Goal: Task Accomplishment & Management: Manage account settings

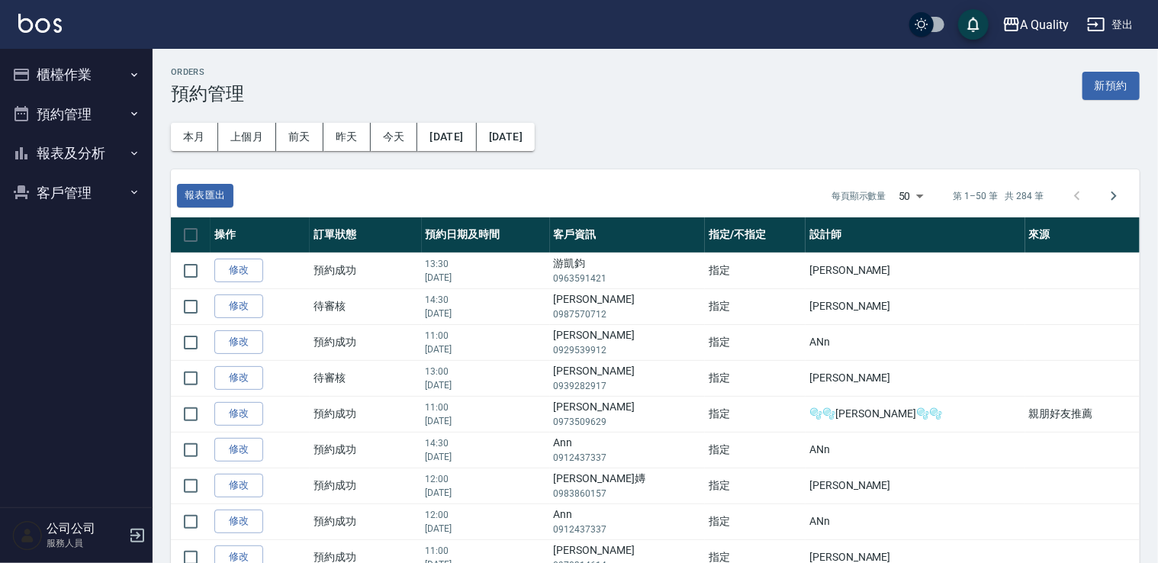
click at [66, 103] on button "預約管理" at bounding box center [76, 115] width 140 height 40
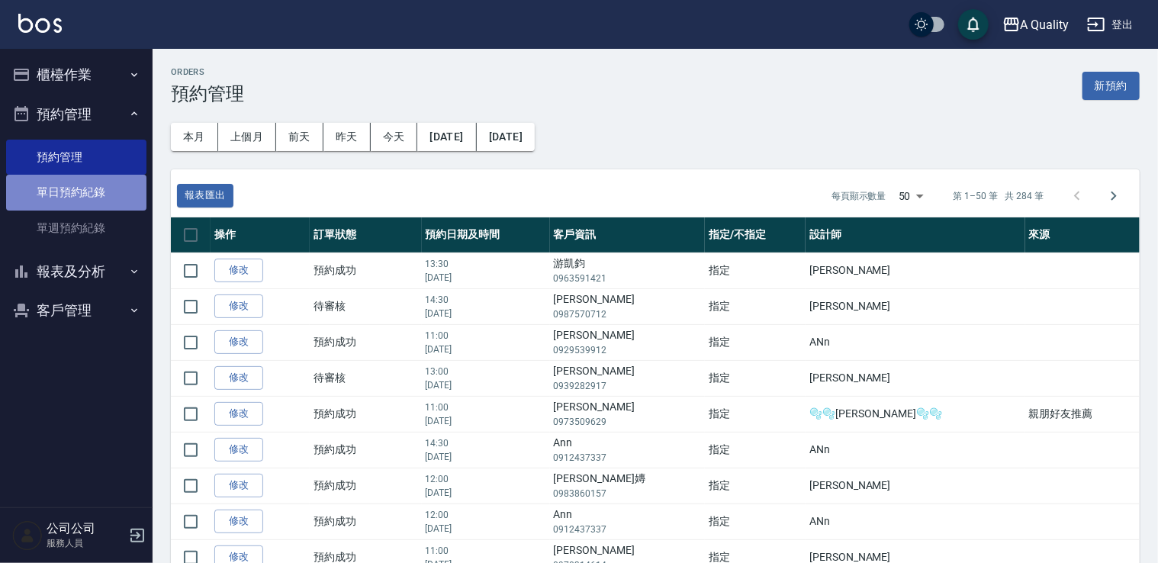
click at [91, 201] on link "單日預約紀錄" at bounding box center [76, 192] width 140 height 35
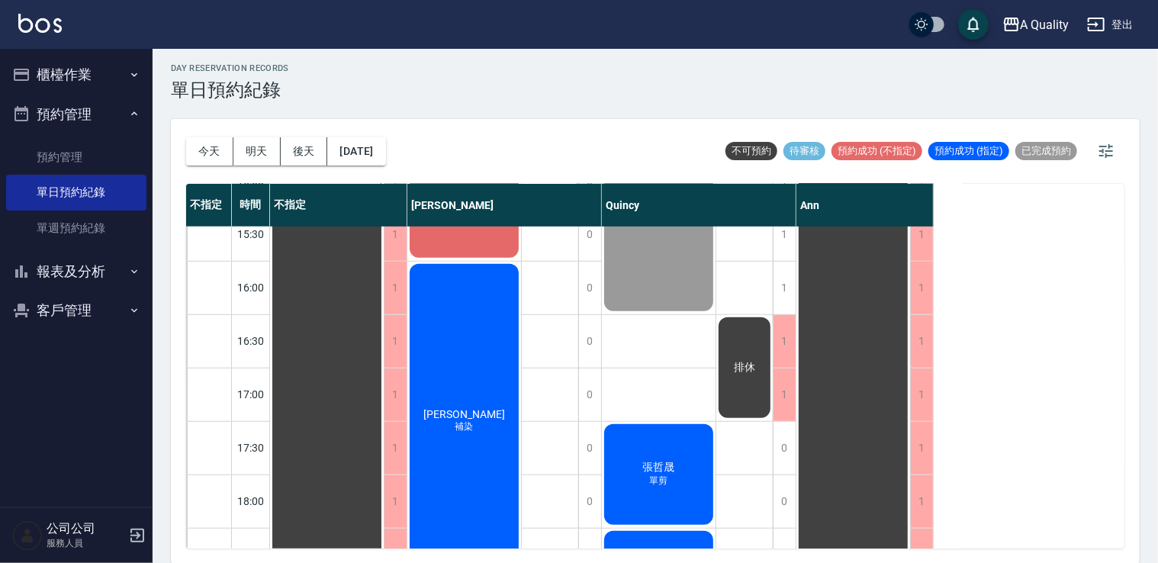
scroll to position [498, 0]
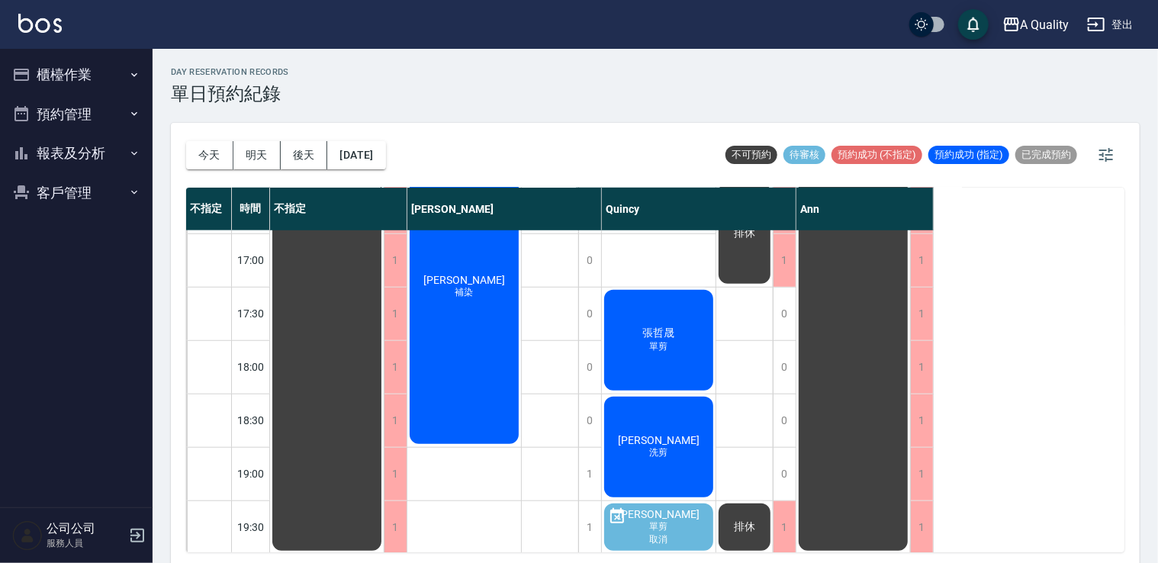
scroll to position [651, 0]
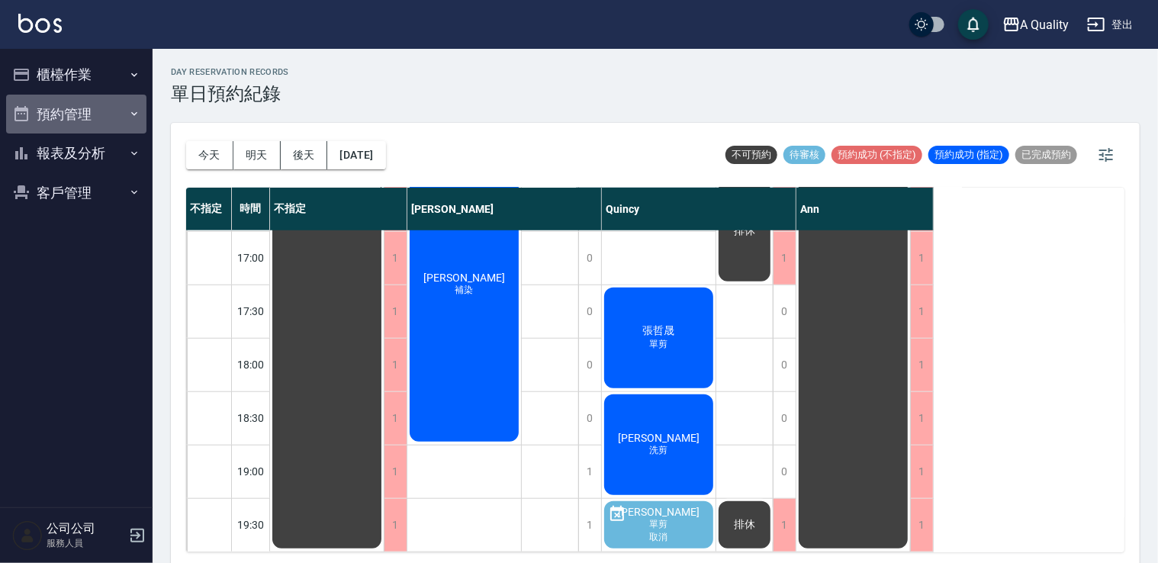
click at [122, 126] on button "預約管理" at bounding box center [76, 115] width 140 height 40
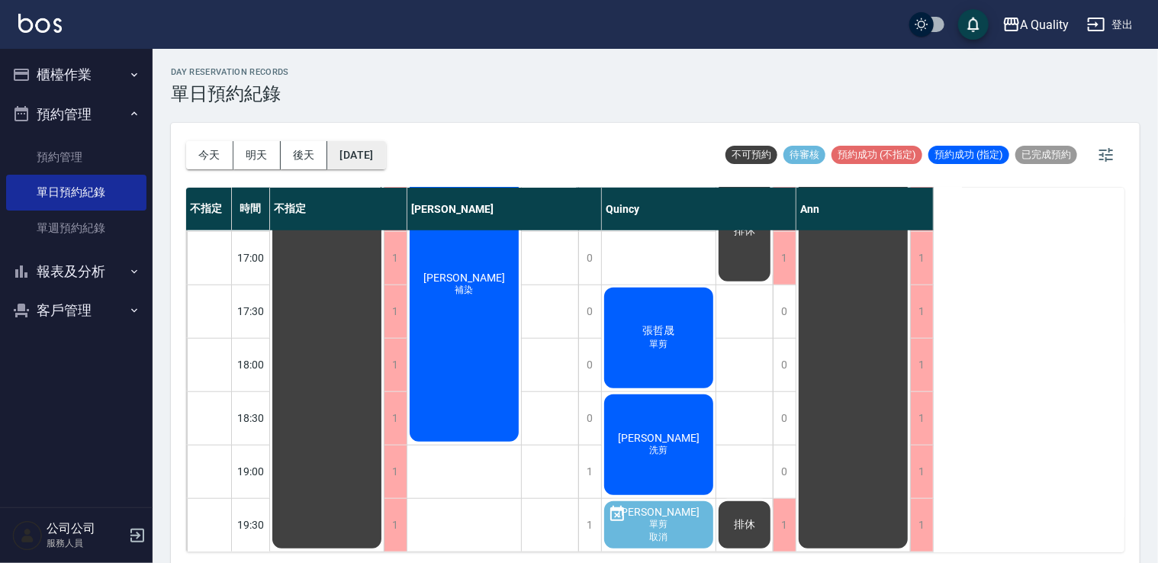
click at [382, 150] on button "[DATE]" at bounding box center [356, 155] width 58 height 28
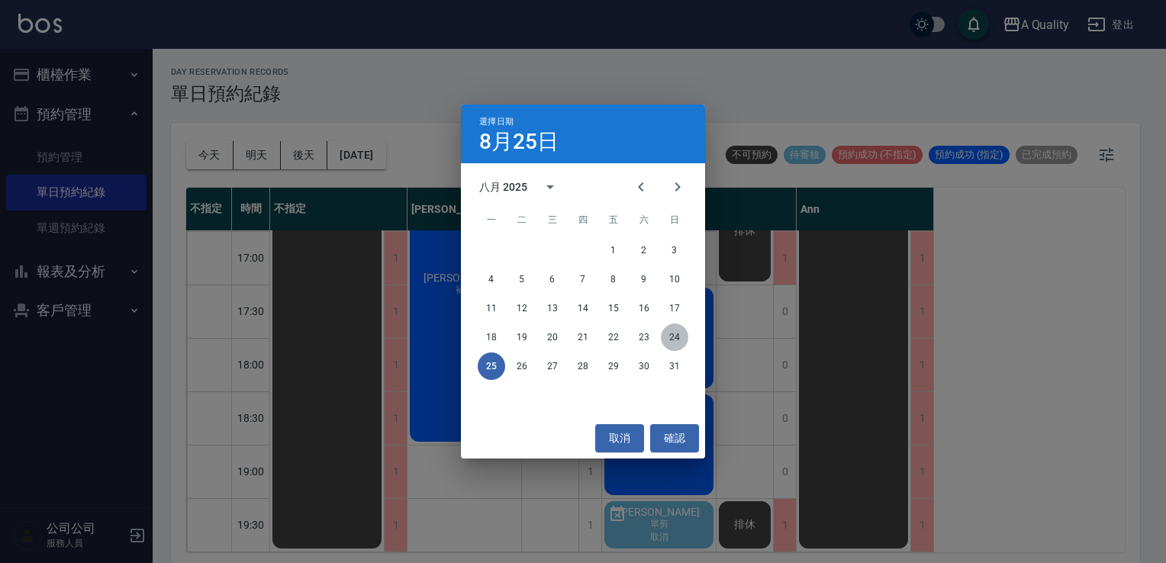
click at [673, 329] on button "24" at bounding box center [674, 337] width 27 height 27
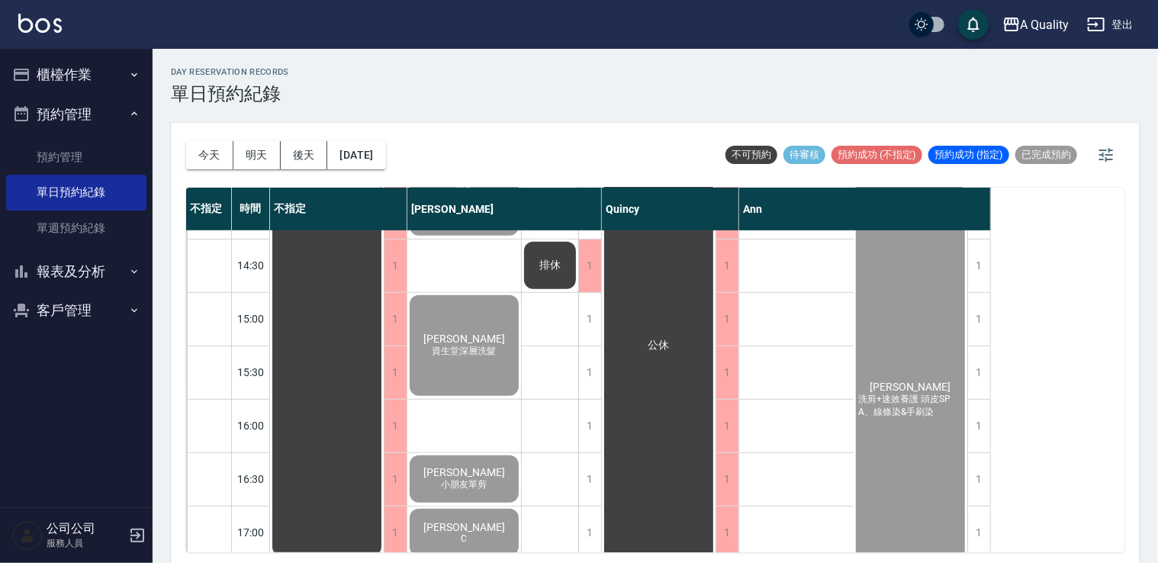
scroll to position [382, 0]
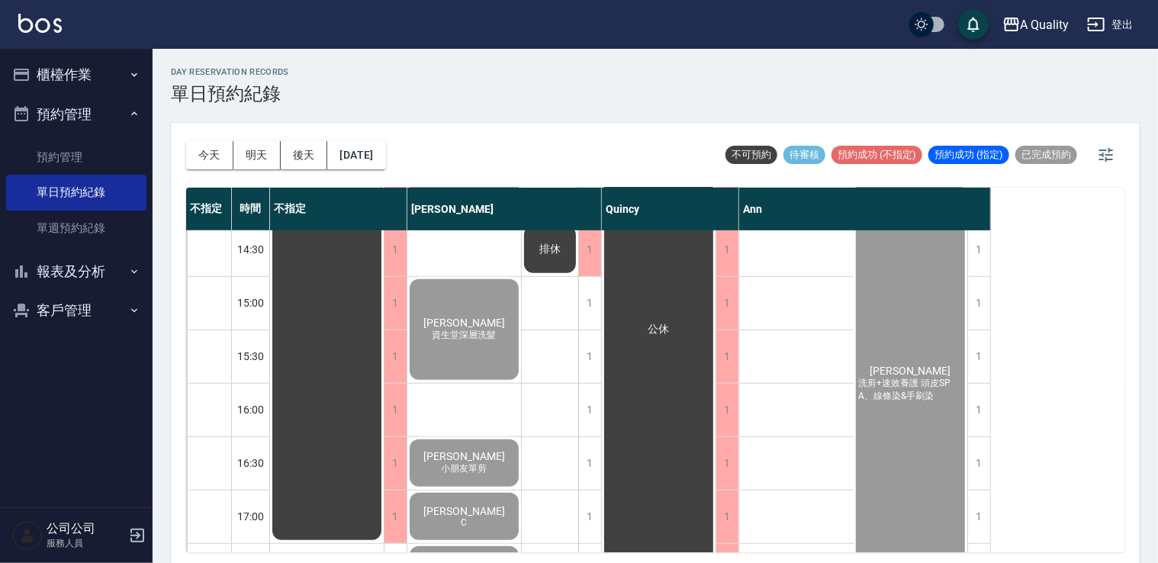
click at [341, 203] on span "洪于晴" at bounding box center [327, 196] width 27 height 14
click at [60, 308] on button "客戶管理" at bounding box center [76, 311] width 140 height 40
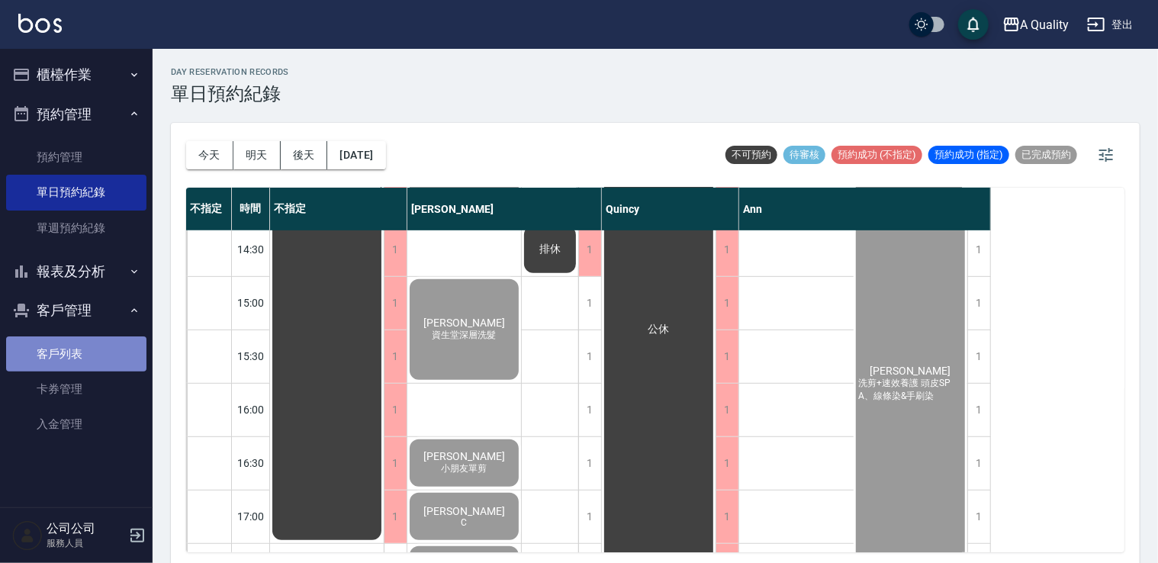
click at [107, 350] on link "客戶列表" at bounding box center [76, 353] width 140 height 35
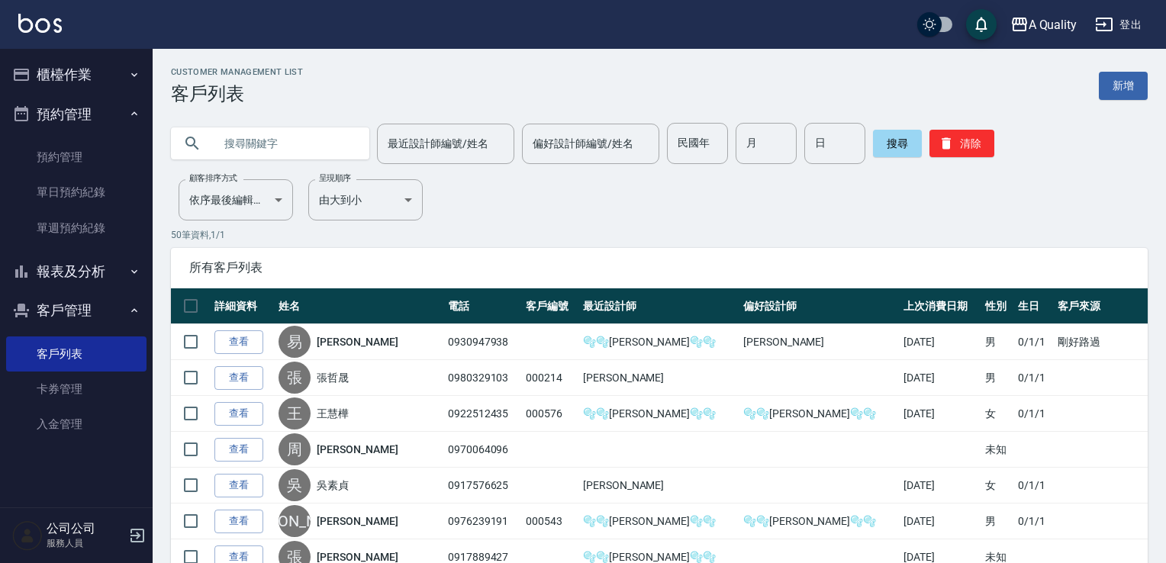
click at [252, 143] on input "text" at bounding box center [285, 143] width 143 height 41
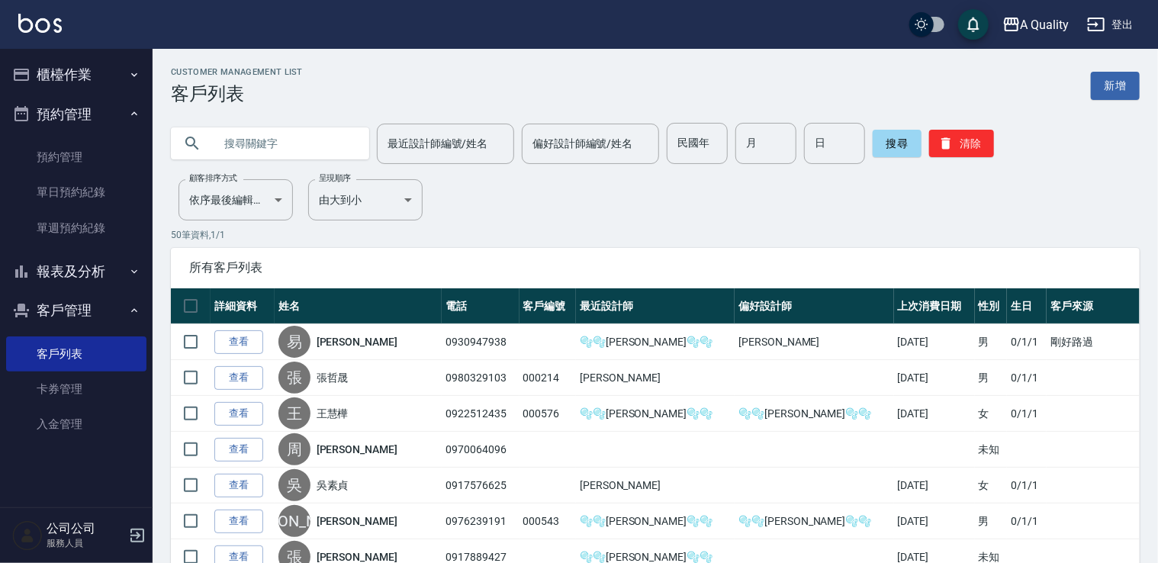
paste input "洪于晴"
type input "洪于晴"
click at [881, 147] on button "搜尋" at bounding box center [897, 143] width 49 height 27
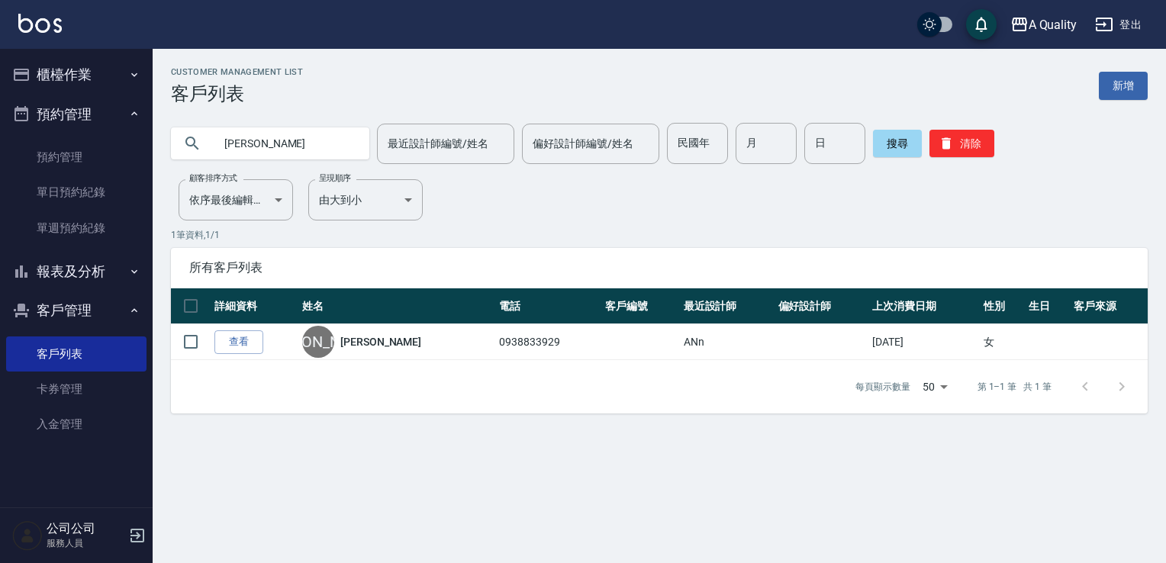
drag, startPoint x: 227, startPoint y: 343, endPoint x: 250, endPoint y: 340, distance: 23.1
click at [227, 342] on link "查看" at bounding box center [238, 342] width 49 height 24
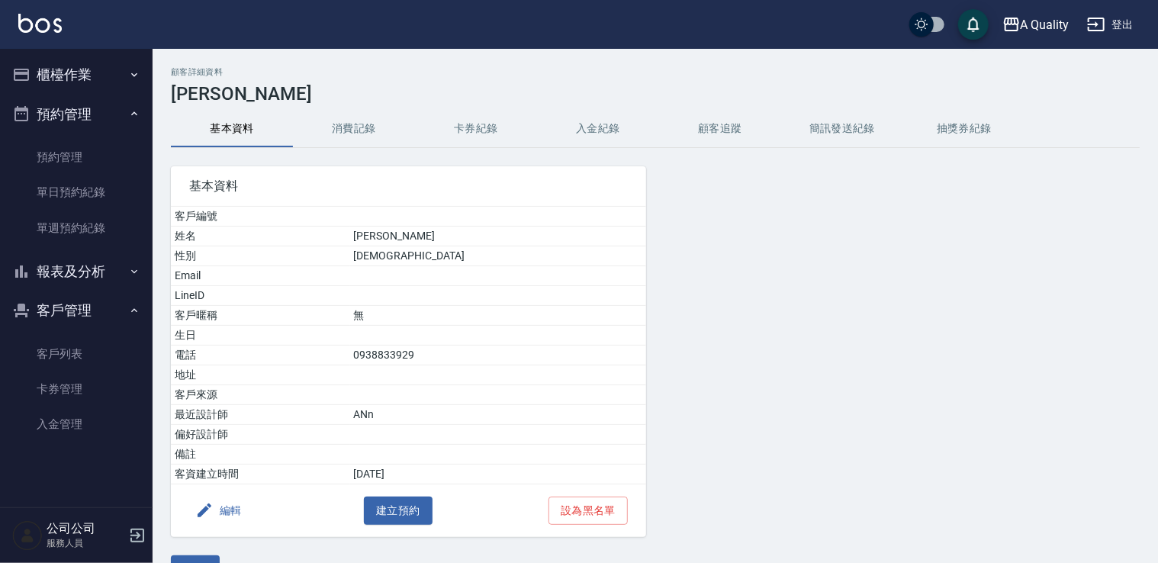
click at [355, 133] on button "消費記錄" at bounding box center [354, 129] width 122 height 37
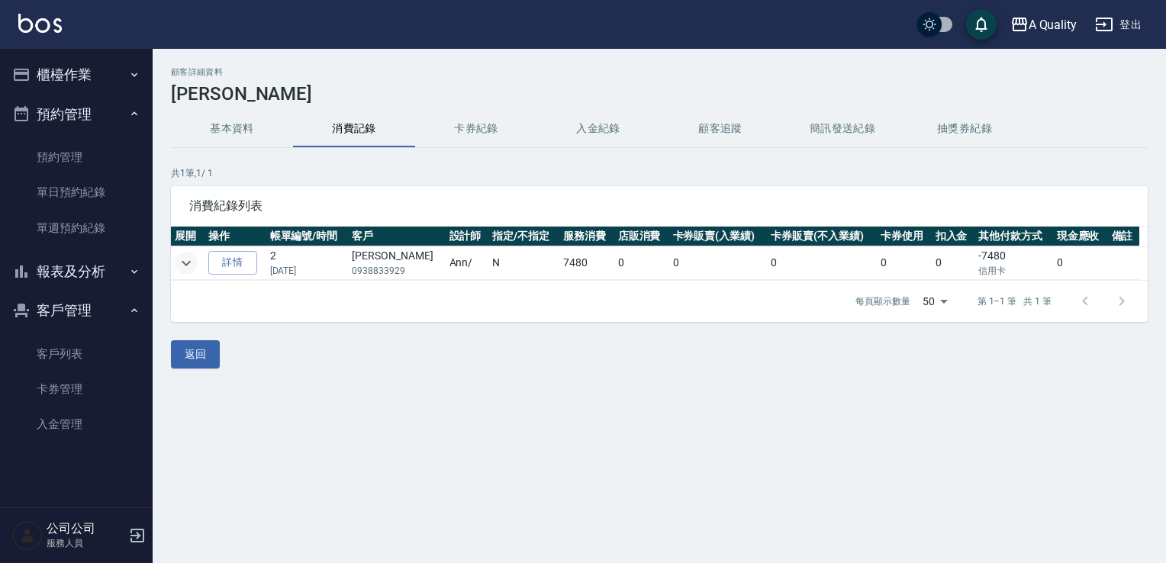
click at [188, 263] on icon "expand row" at bounding box center [186, 262] width 9 height 5
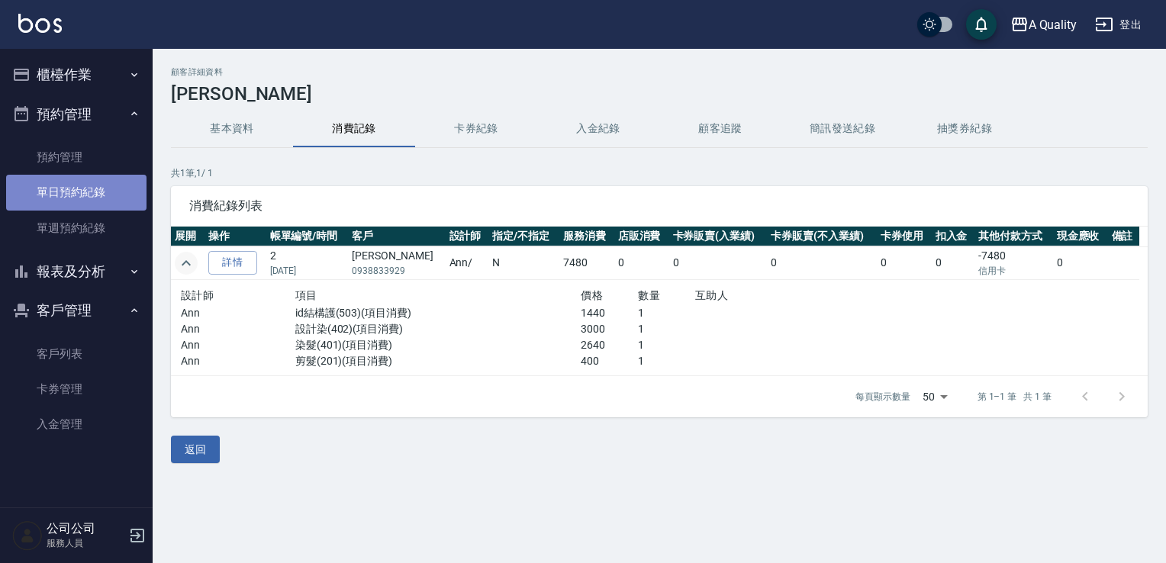
click at [77, 192] on link "單日預約紀錄" at bounding box center [76, 192] width 140 height 35
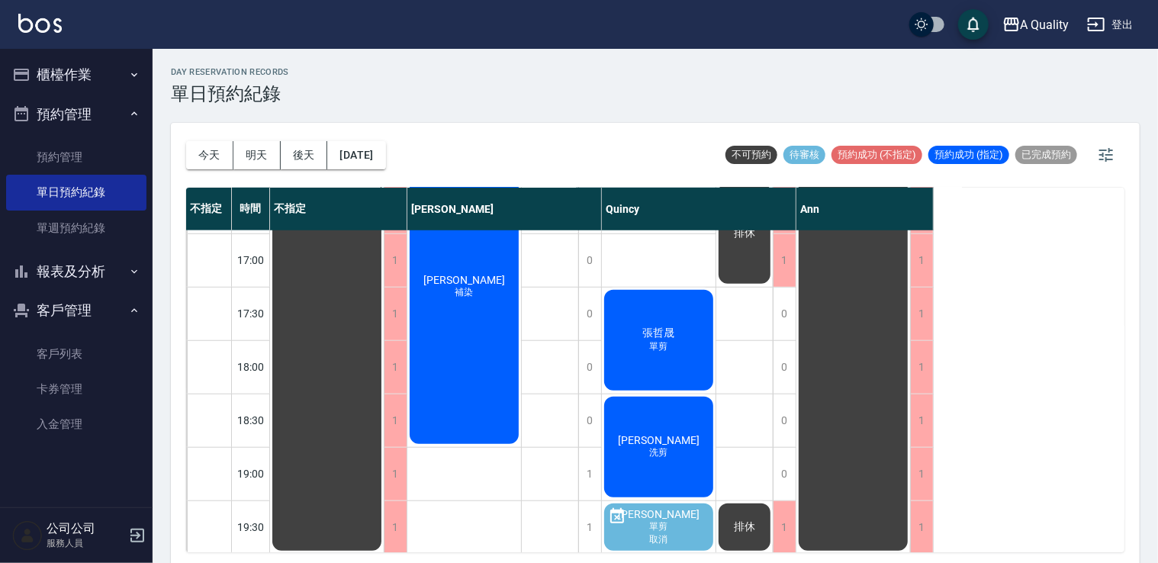
scroll to position [651, 0]
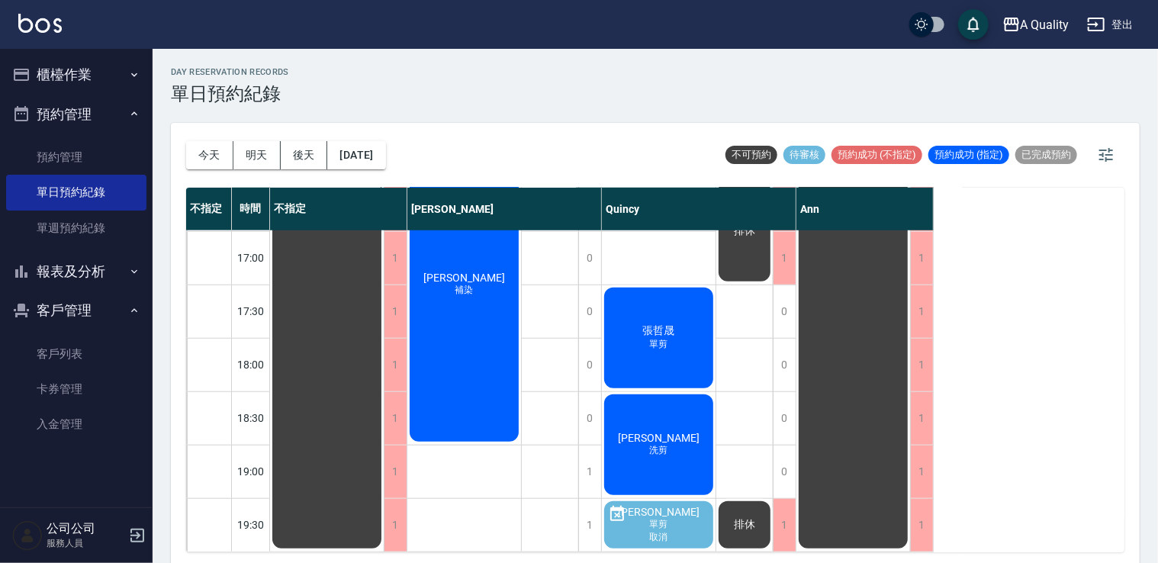
click at [85, 69] on button "櫃檯作業" at bounding box center [76, 75] width 140 height 40
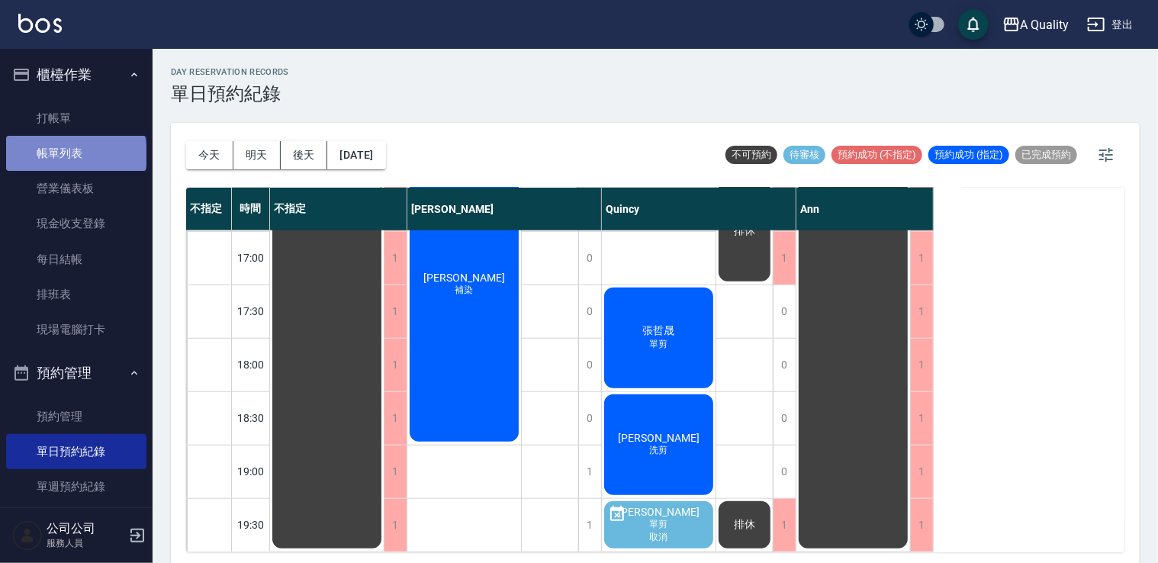
click at [75, 155] on link "帳單列表" at bounding box center [76, 153] width 140 height 35
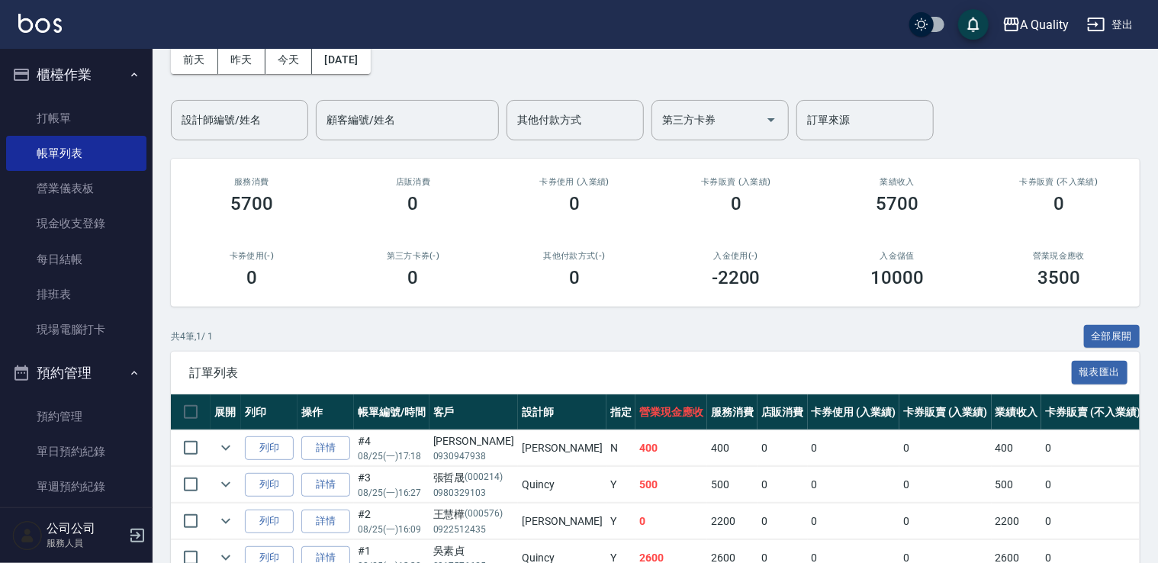
scroll to position [160, 0]
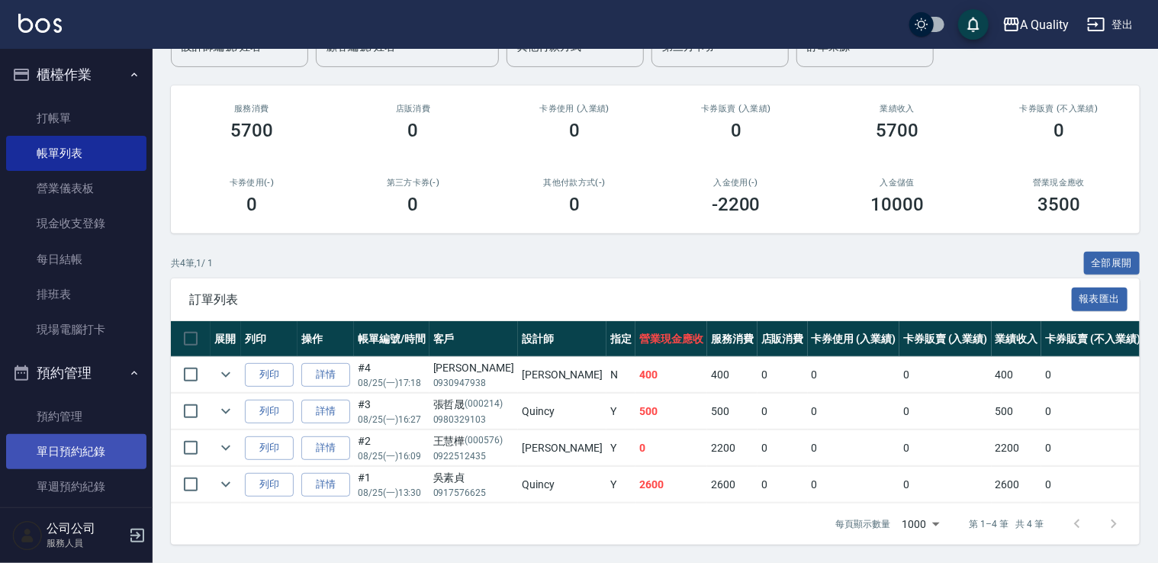
click at [79, 449] on link "單日預約紀錄" at bounding box center [76, 451] width 140 height 35
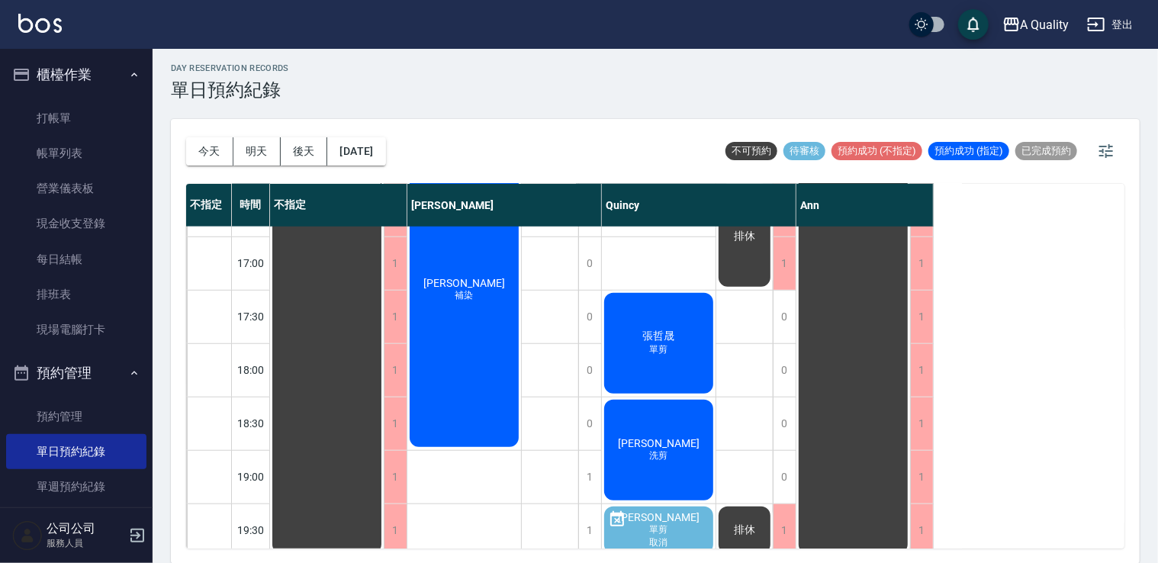
scroll to position [651, 0]
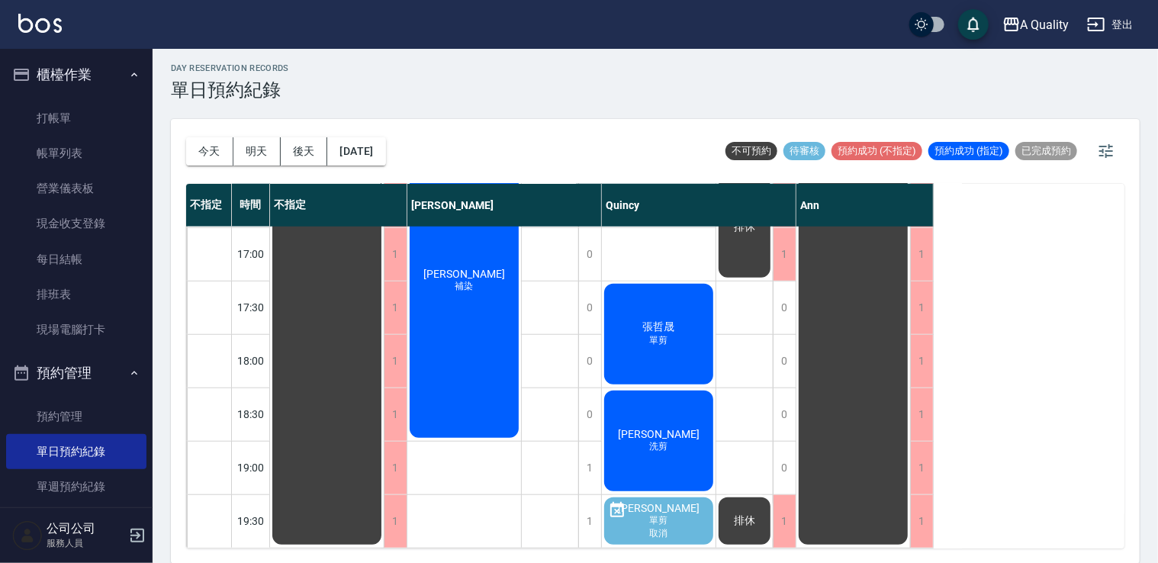
click at [341, 74] on span "[PERSON_NAME]" at bounding box center [327, 67] width 27 height 14
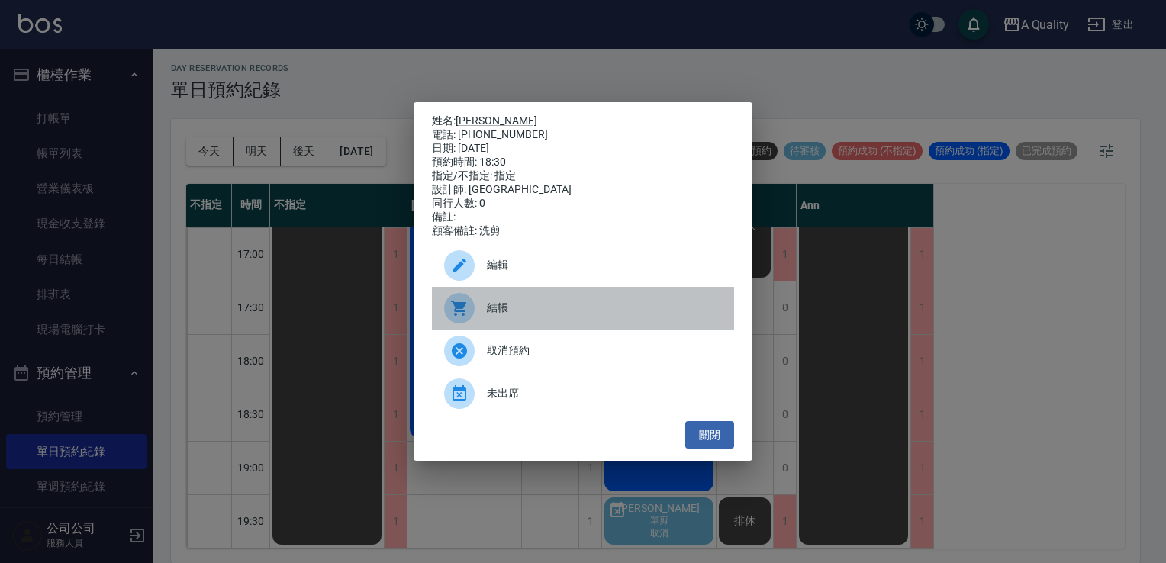
click at [476, 313] on div at bounding box center [465, 308] width 43 height 31
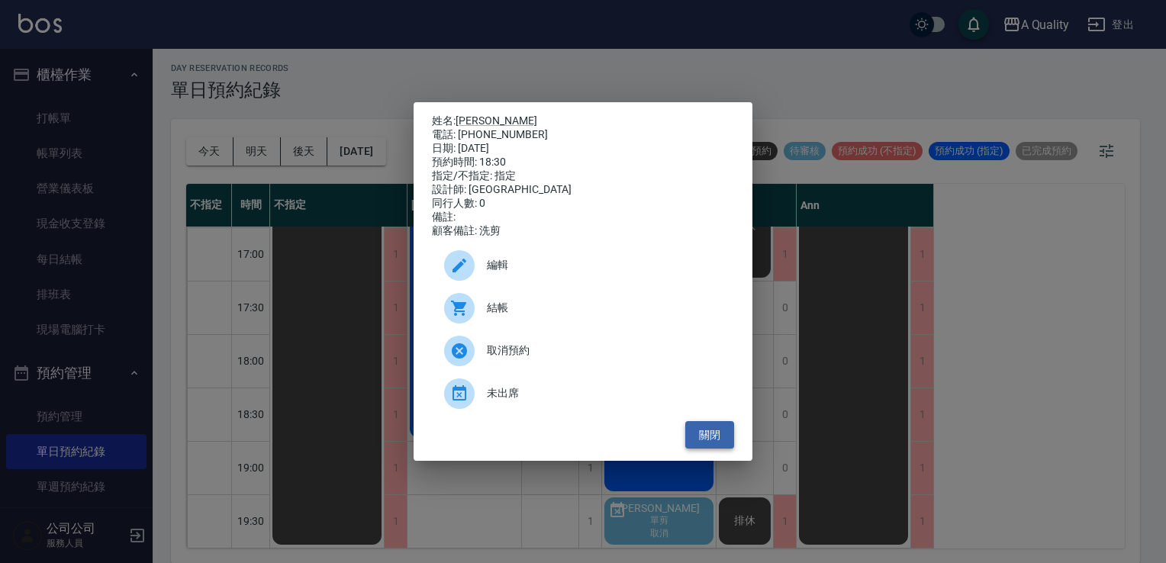
drag, startPoint x: 704, startPoint y: 440, endPoint x: 693, endPoint y: 441, distance: 10.7
click at [703, 441] on button "關閉" at bounding box center [709, 435] width 49 height 28
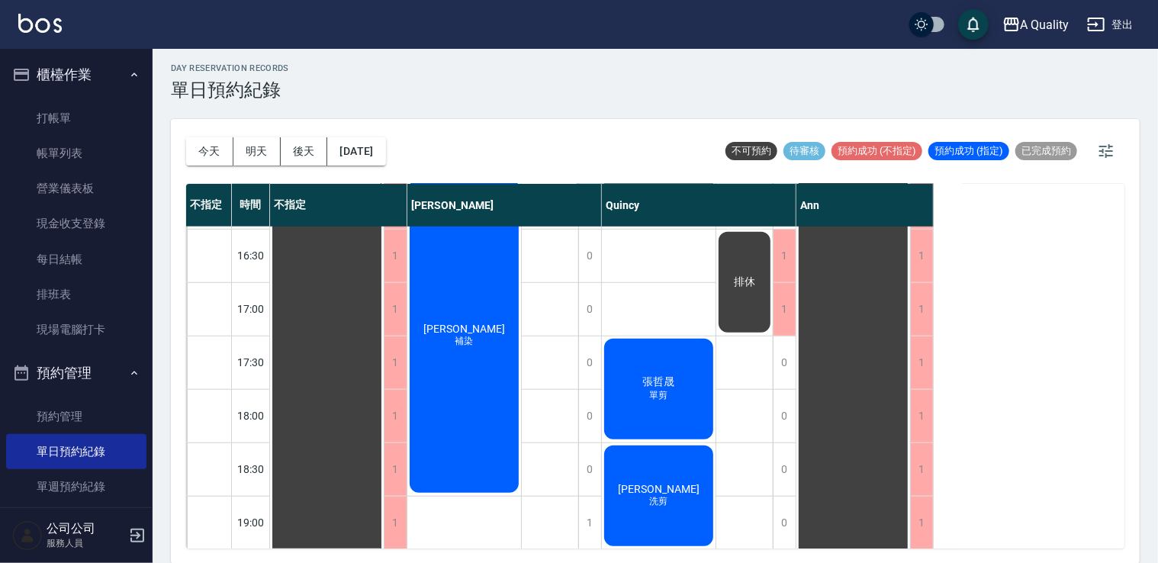
scroll to position [498, 0]
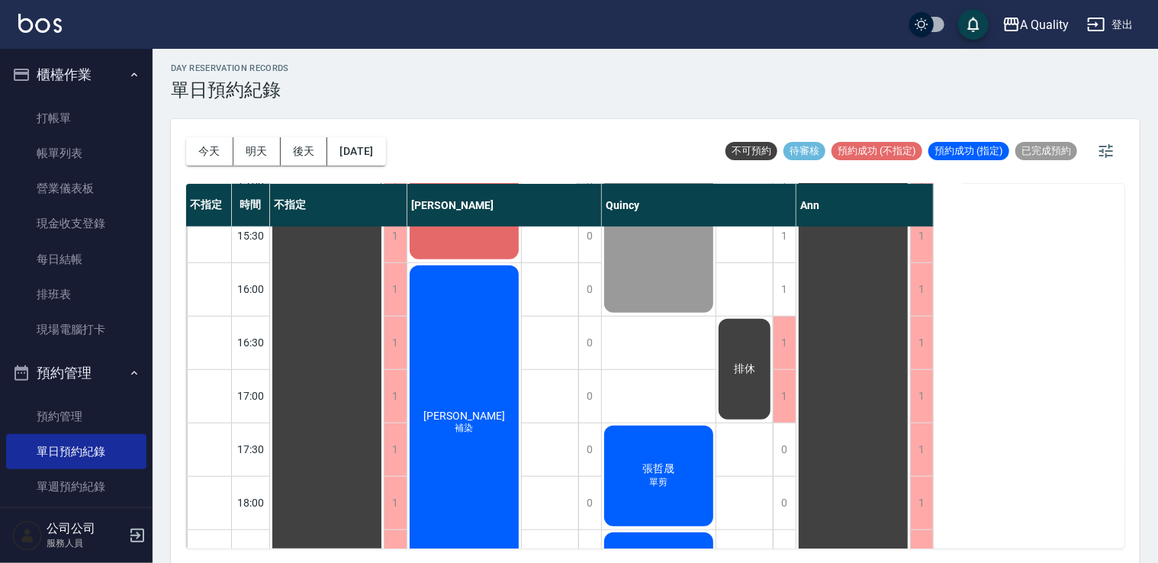
click at [384, 398] on div "邱卉晨 補染" at bounding box center [327, 209] width 114 height 960
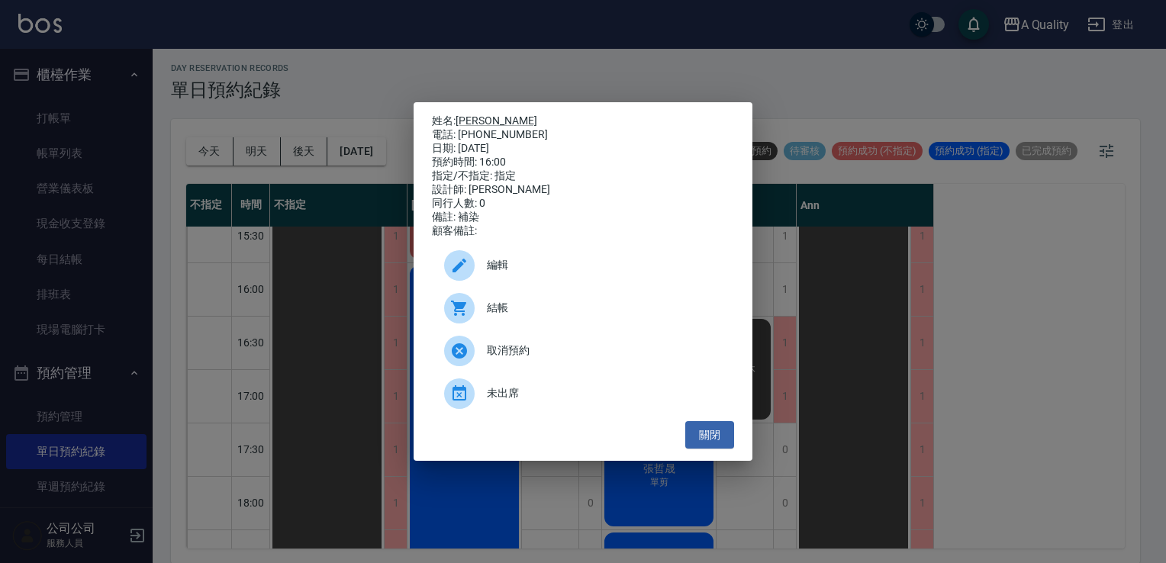
click at [488, 314] on span "結帳" at bounding box center [604, 308] width 235 height 16
click at [720, 449] on button "關閉" at bounding box center [709, 435] width 49 height 28
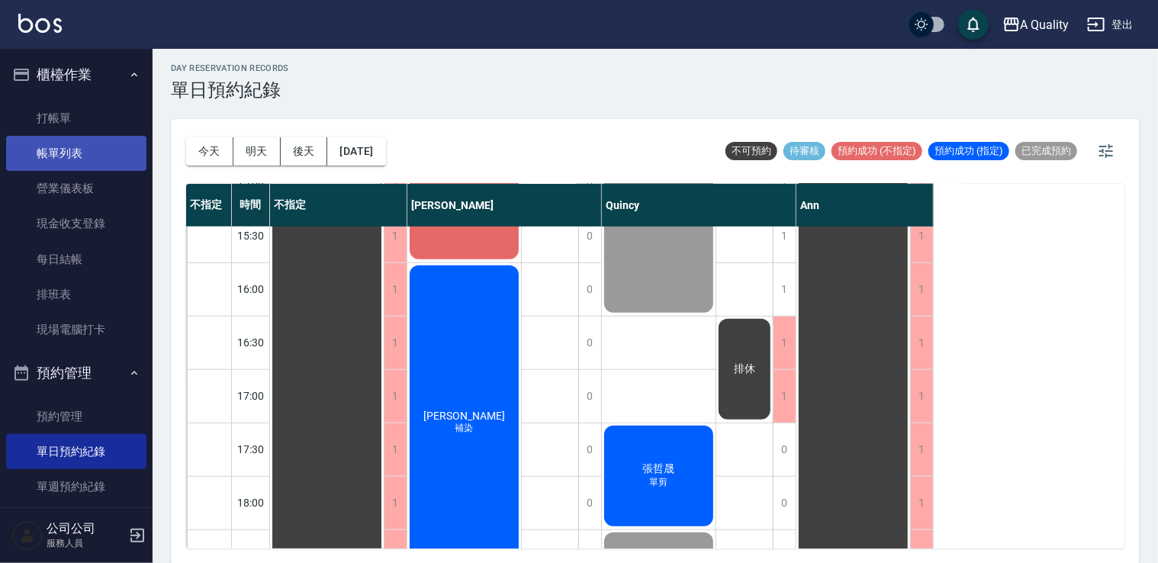
click at [62, 143] on link "帳單列表" at bounding box center [76, 153] width 140 height 35
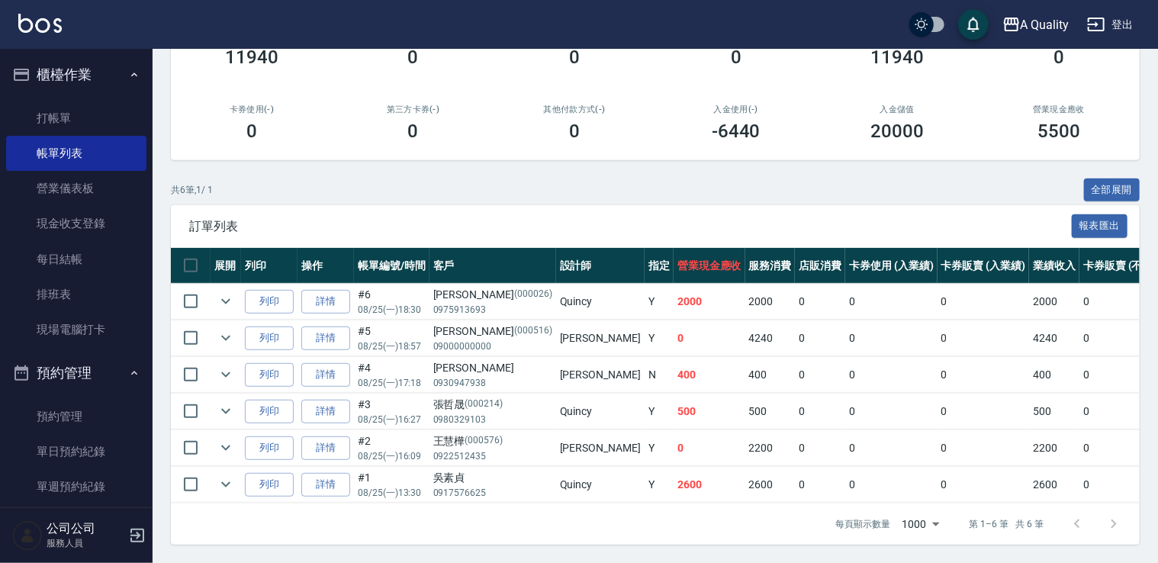
scroll to position [233, 0]
click at [79, 128] on link "打帳單" at bounding box center [76, 118] width 140 height 35
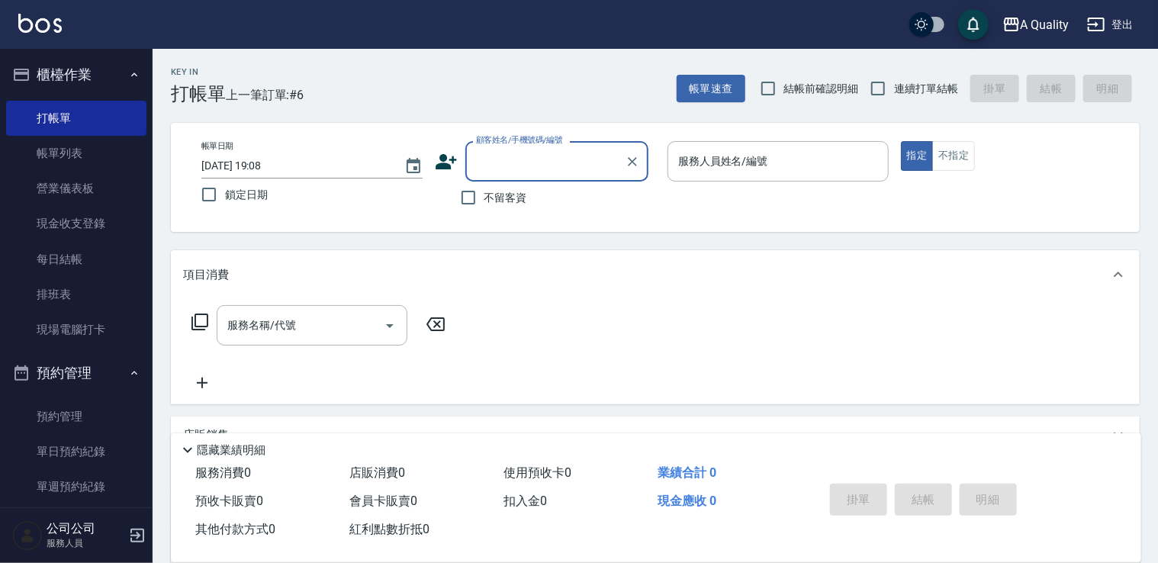
click at [488, 198] on span "不留客資" at bounding box center [506, 198] width 43 height 16
click at [485, 198] on input "不留客資" at bounding box center [468, 198] width 32 height 32
checkbox input "true"
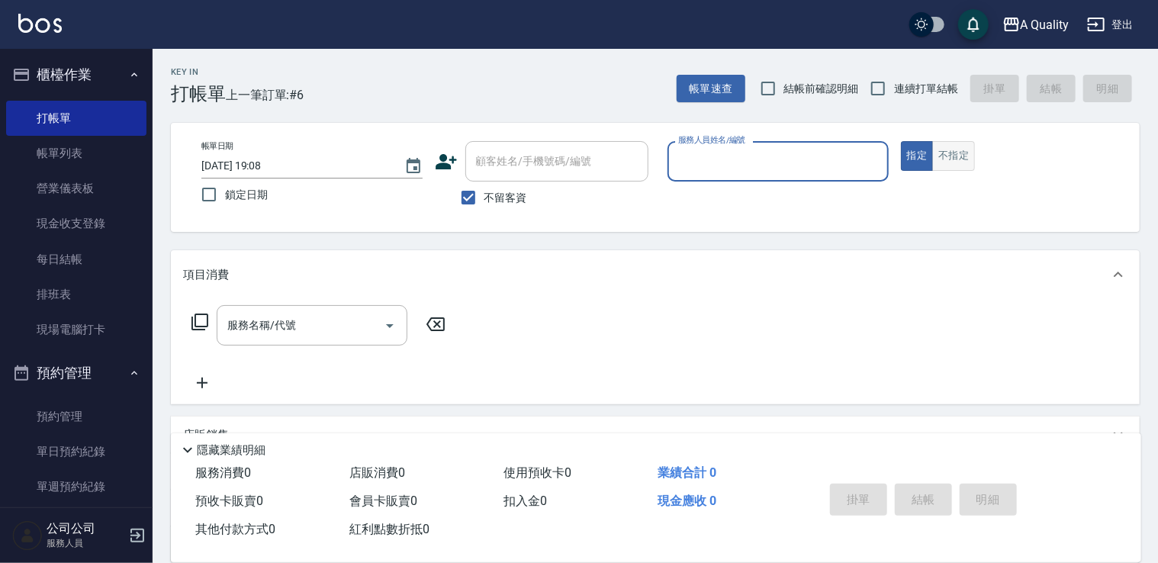
click at [944, 158] on button "不指定" at bounding box center [953, 156] width 43 height 30
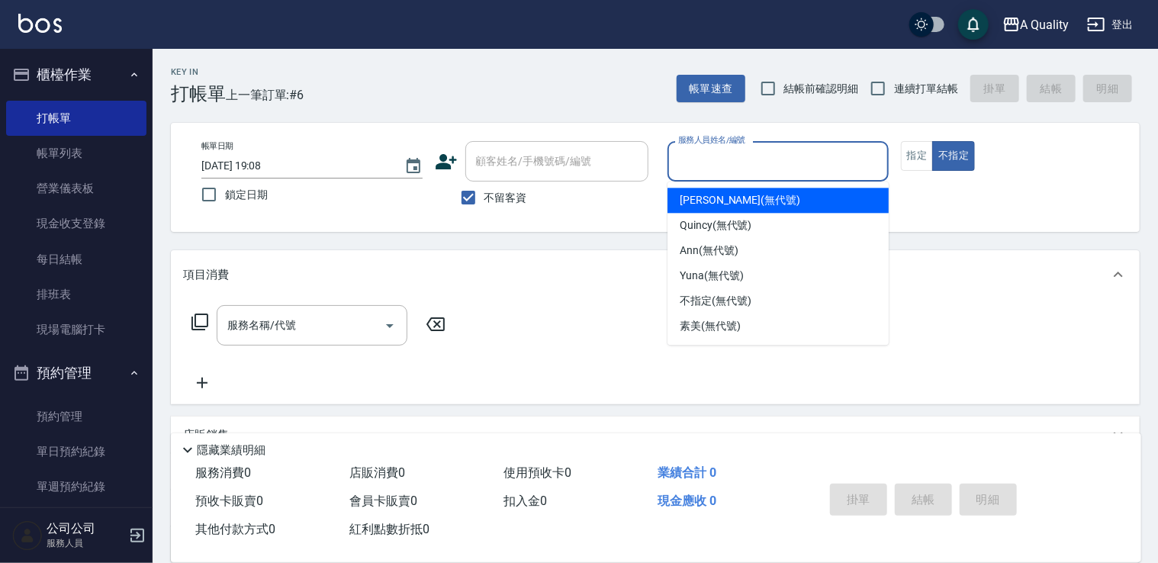
click at [824, 160] on input "服務人員姓名/編號" at bounding box center [779, 161] width 208 height 27
click at [737, 204] on span "Taylor (無代號)" at bounding box center [740, 200] width 121 height 16
type input "Taylor(無代號)"
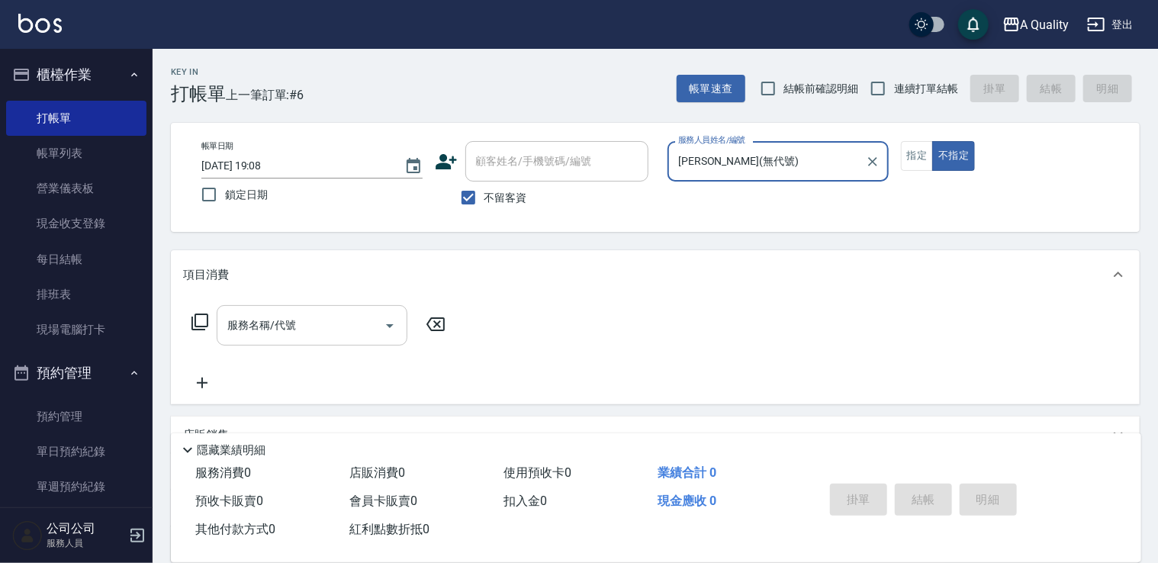
click at [330, 340] on div "服務名稱/代號" at bounding box center [312, 325] width 191 height 40
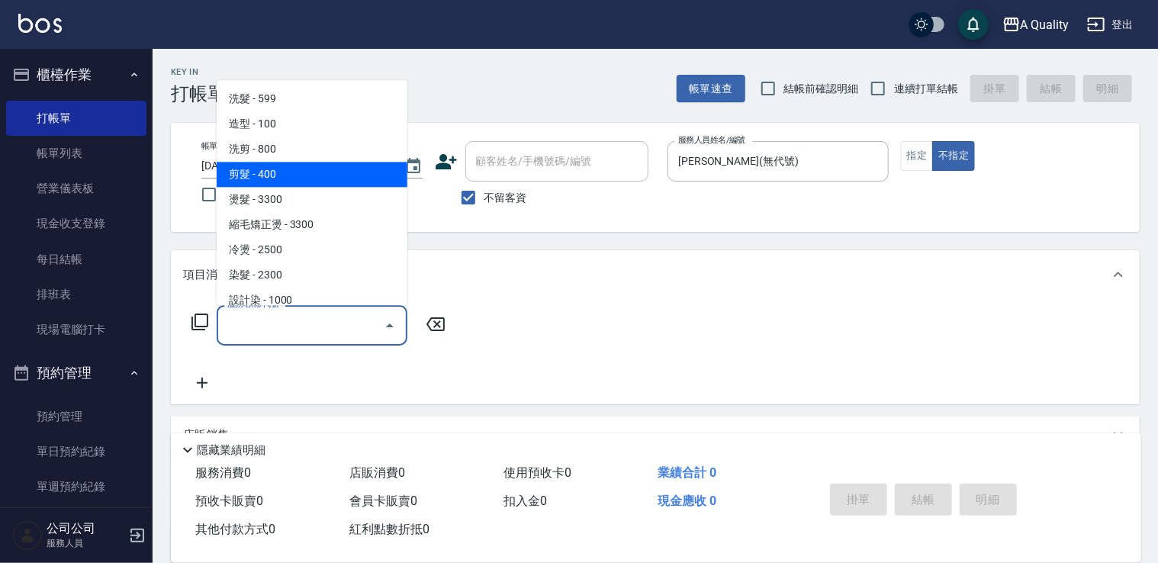
click at [262, 171] on span "剪髮 - 400" at bounding box center [312, 174] width 191 height 25
type input "剪髮(201)"
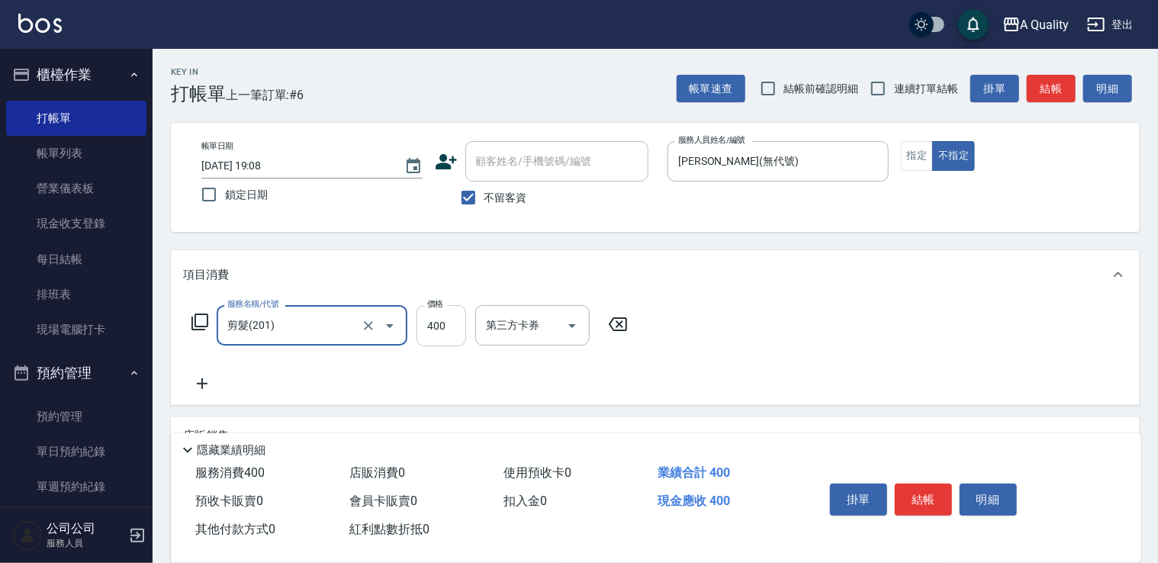
click at [437, 330] on input "400" at bounding box center [442, 325] width 50 height 41
type input "320"
drag, startPoint x: 936, startPoint y: 487, endPoint x: 773, endPoint y: 314, distance: 238.0
click at [935, 487] on button "結帳" at bounding box center [923, 500] width 57 height 32
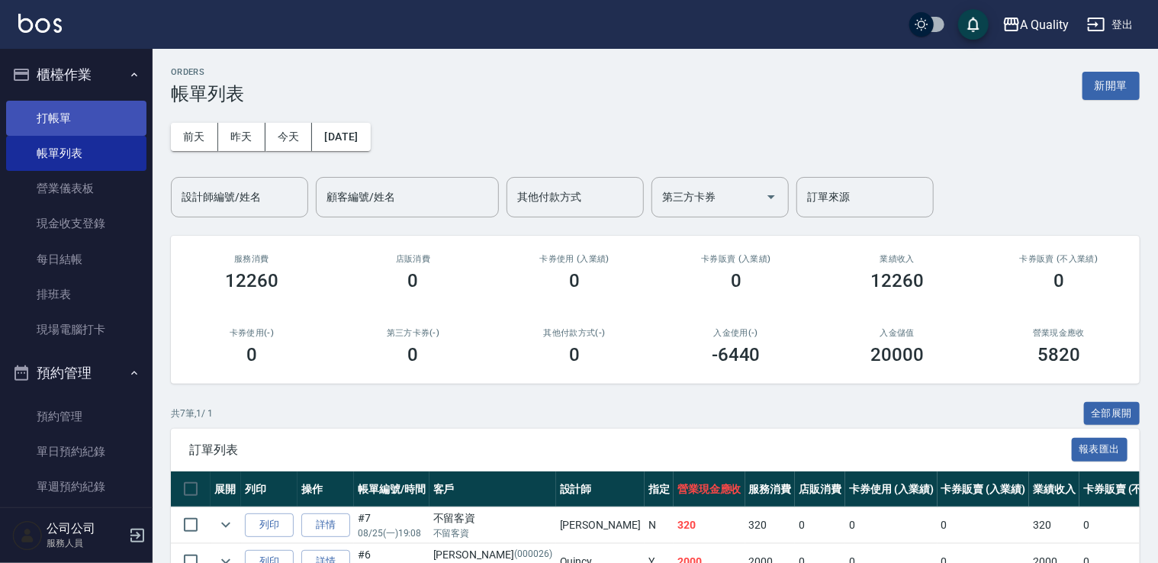
click at [52, 114] on link "打帳單" at bounding box center [76, 118] width 140 height 35
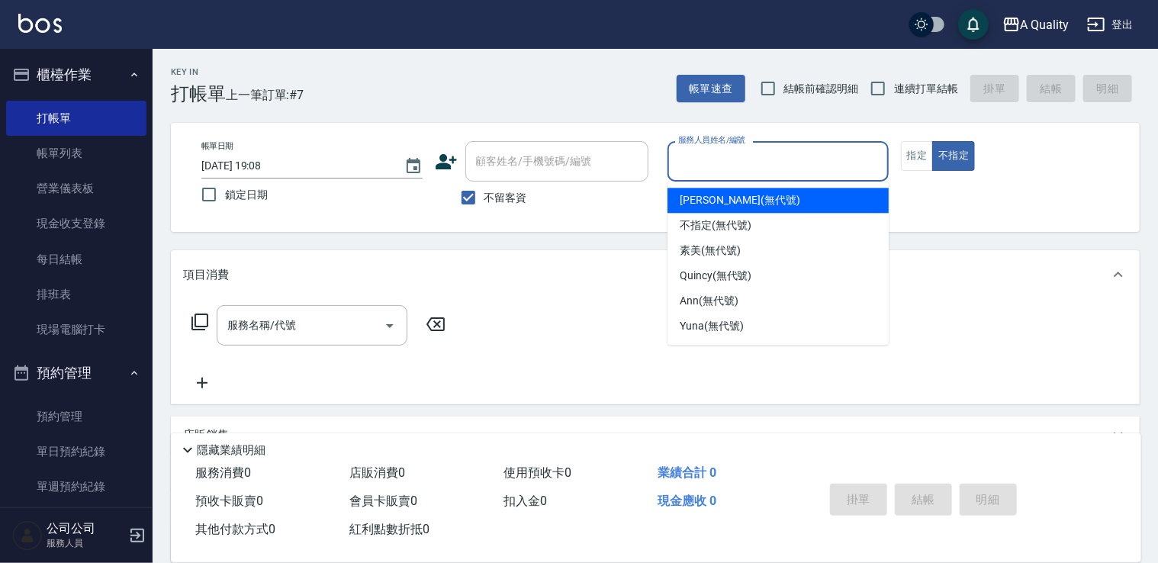
click at [774, 163] on input "服務人員姓名/編號" at bounding box center [779, 161] width 208 height 27
drag, startPoint x: 723, startPoint y: 203, endPoint x: 742, endPoint y: 201, distance: 19.2
click at [726, 201] on span "Taylor (無代號)" at bounding box center [740, 200] width 121 height 16
type input "Taylor(無代號)"
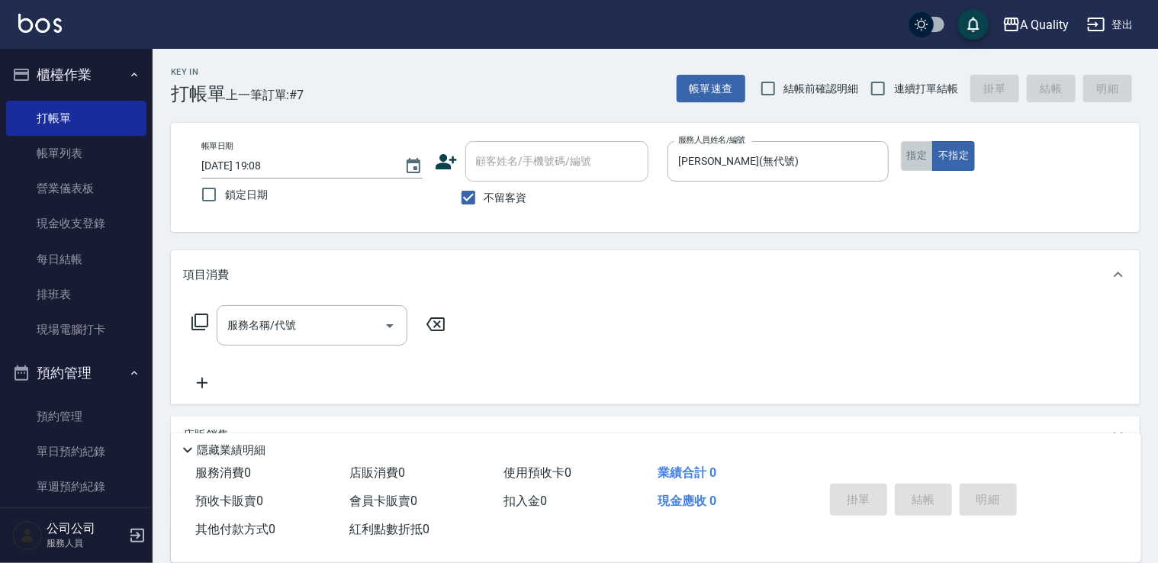
click at [914, 158] on button "指定" at bounding box center [917, 156] width 33 height 30
click at [390, 327] on icon "Open" at bounding box center [390, 326] width 8 height 4
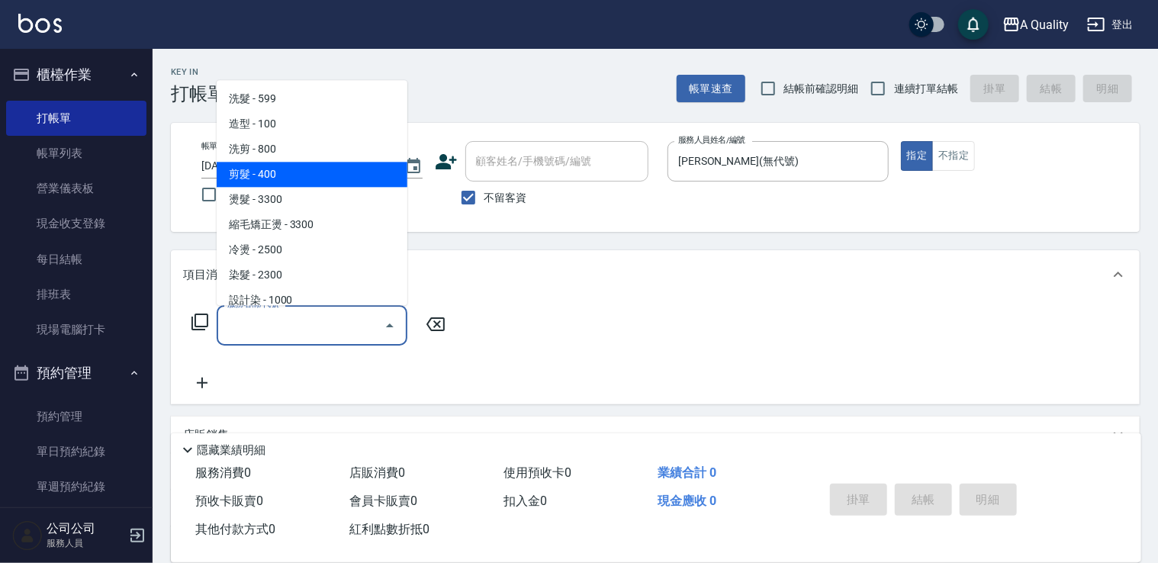
click at [273, 171] on span "剪髮 - 400" at bounding box center [312, 174] width 191 height 25
type input "剪髮(201)"
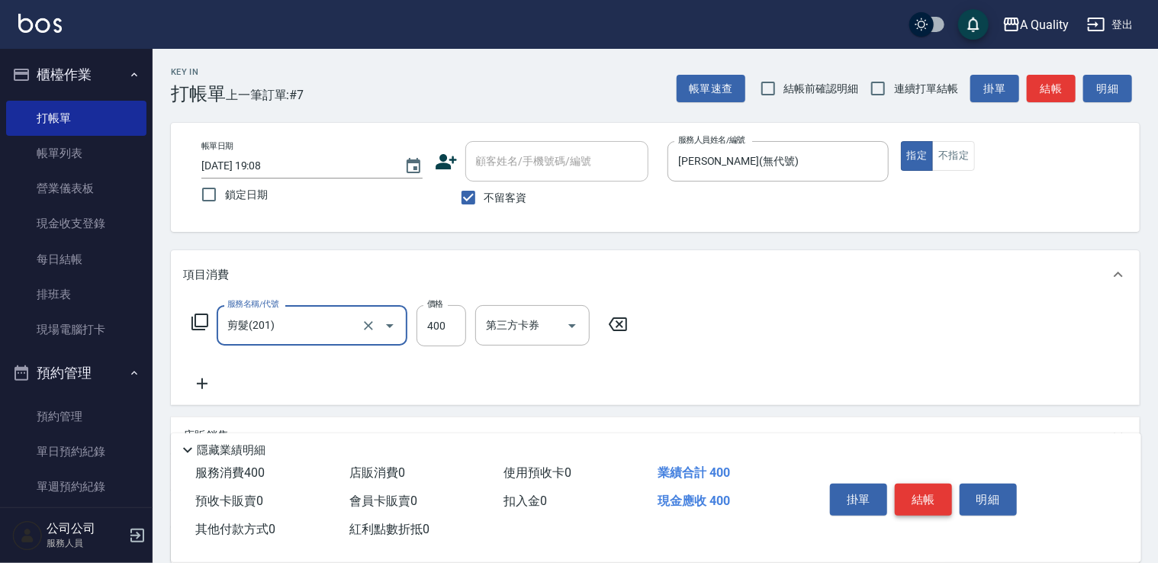
click at [936, 490] on button "結帳" at bounding box center [923, 500] width 57 height 32
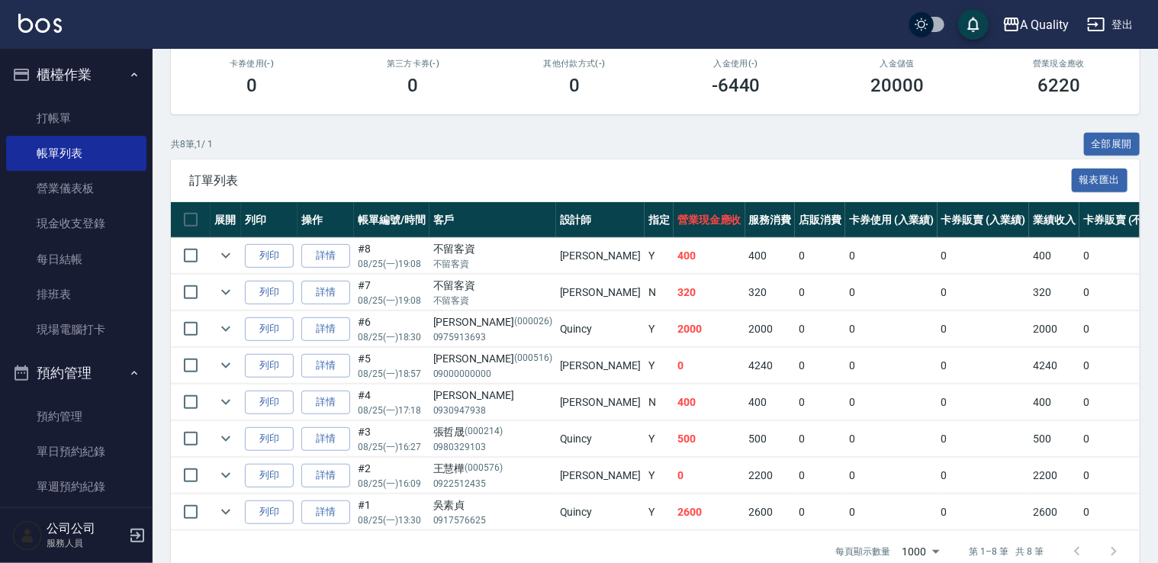
scroll to position [305, 0]
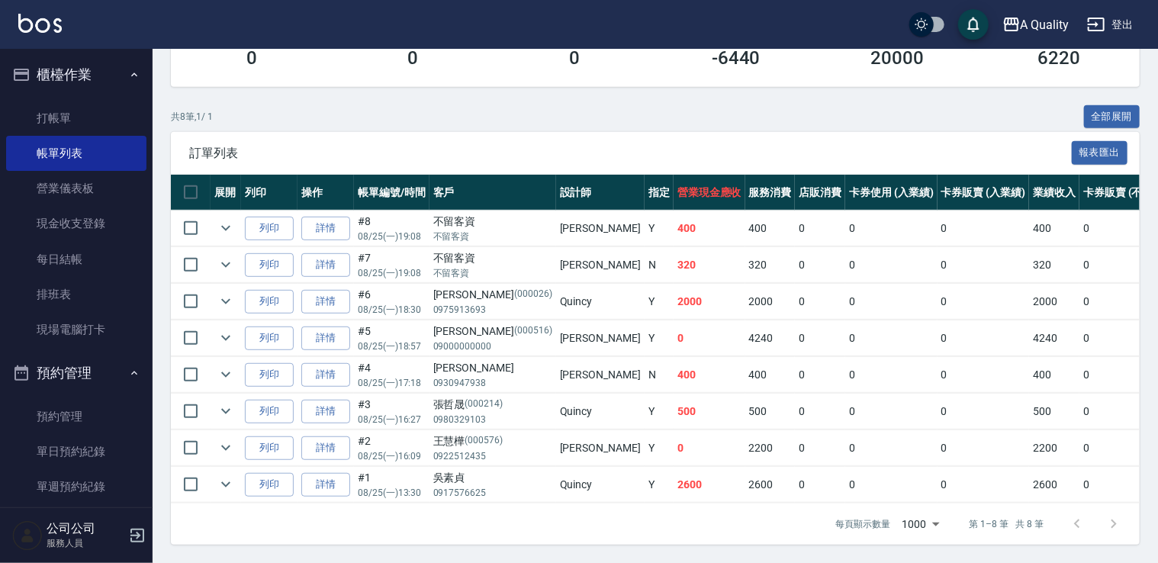
click at [327, 327] on link "詳情" at bounding box center [325, 339] width 49 height 24
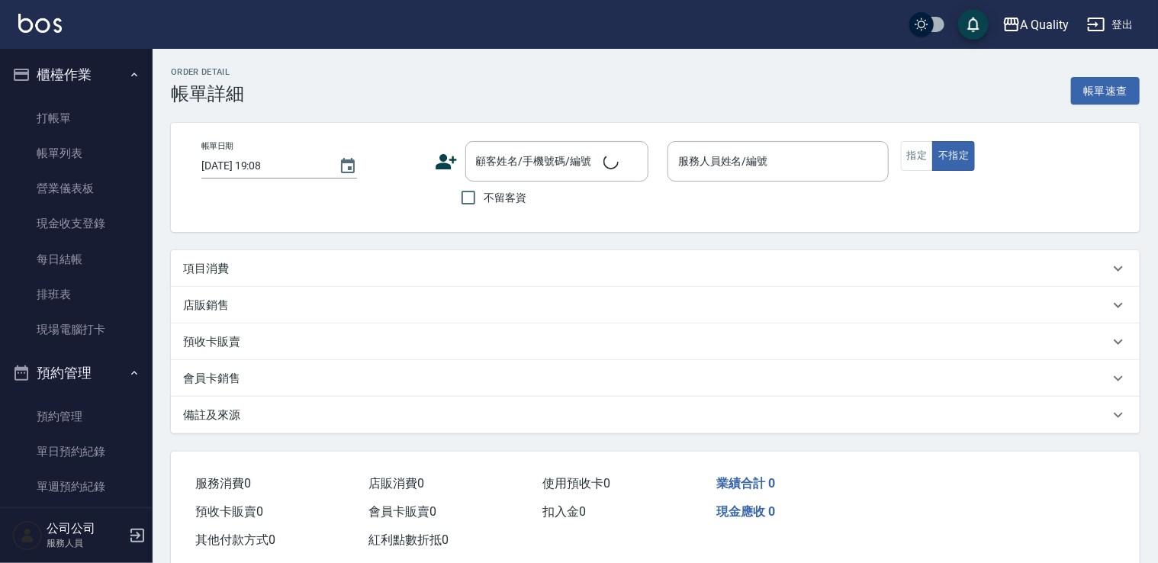
type input "2025/08/25 18:57"
type input "Taylor(無代號)"
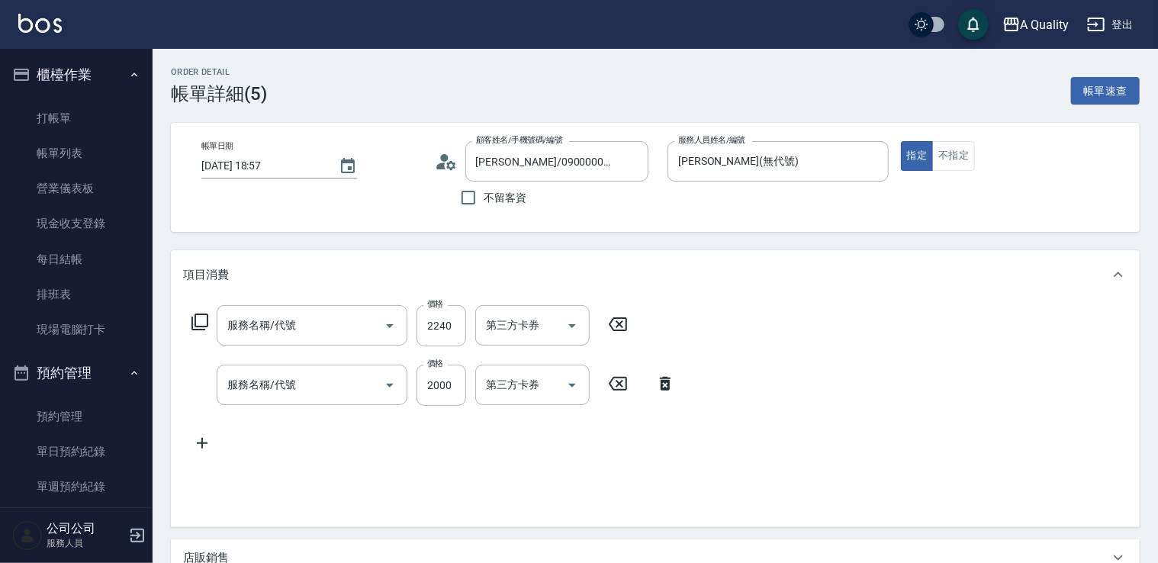
type input "邱卉晨/09000000000/000516"
type input "染髮(401)"
type input "設計染(402)"
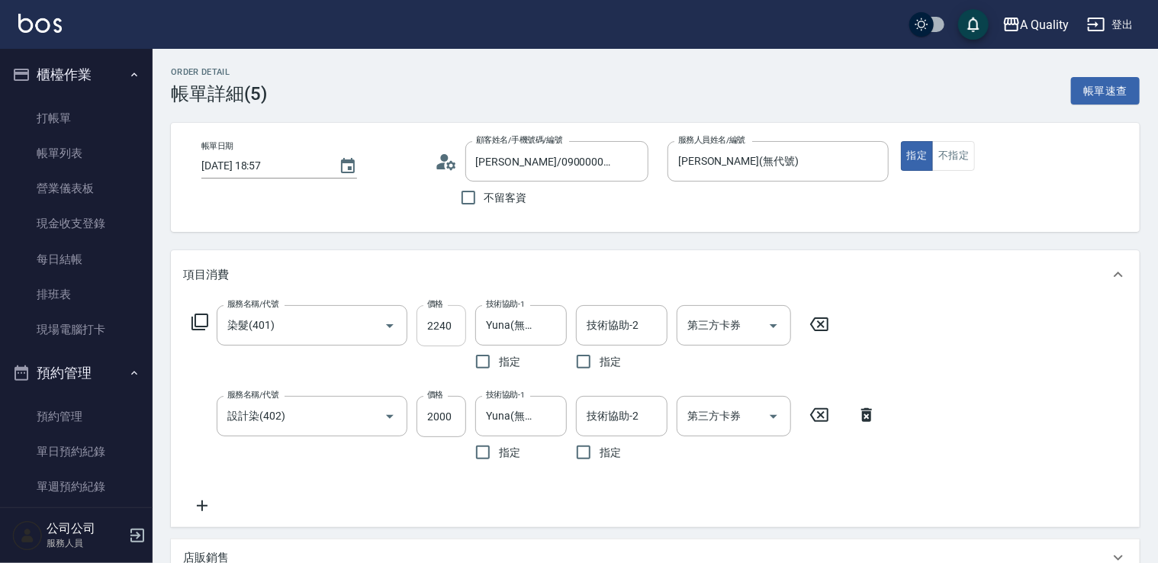
click at [436, 334] on input "2240" at bounding box center [442, 325] width 50 height 41
type input "1"
type input "0"
type input "1840"
click at [435, 417] on input "2000" at bounding box center [442, 416] width 50 height 41
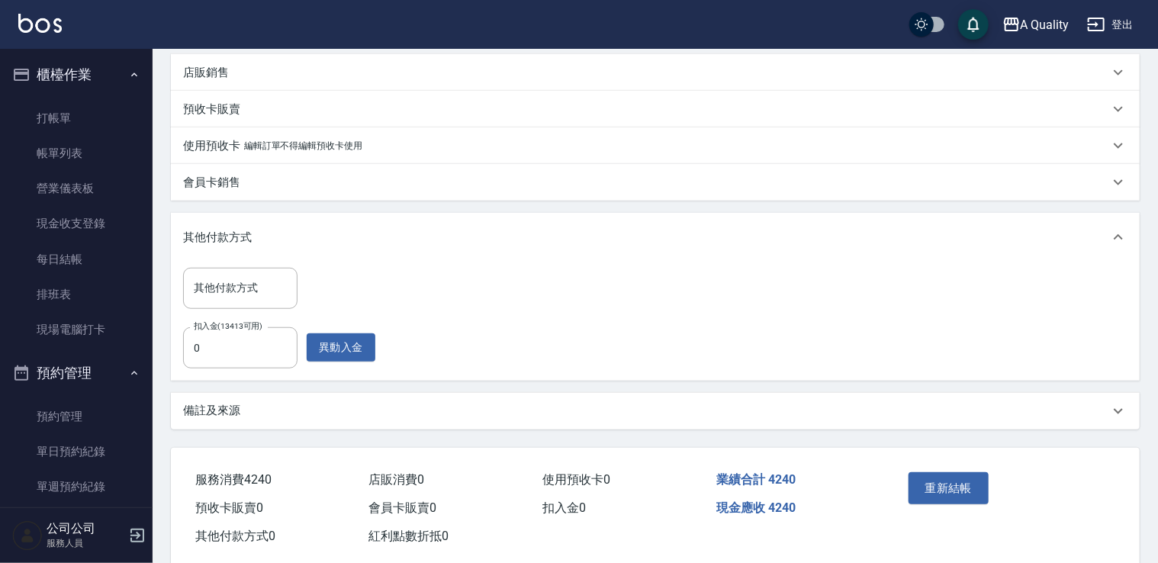
scroll to position [514, 0]
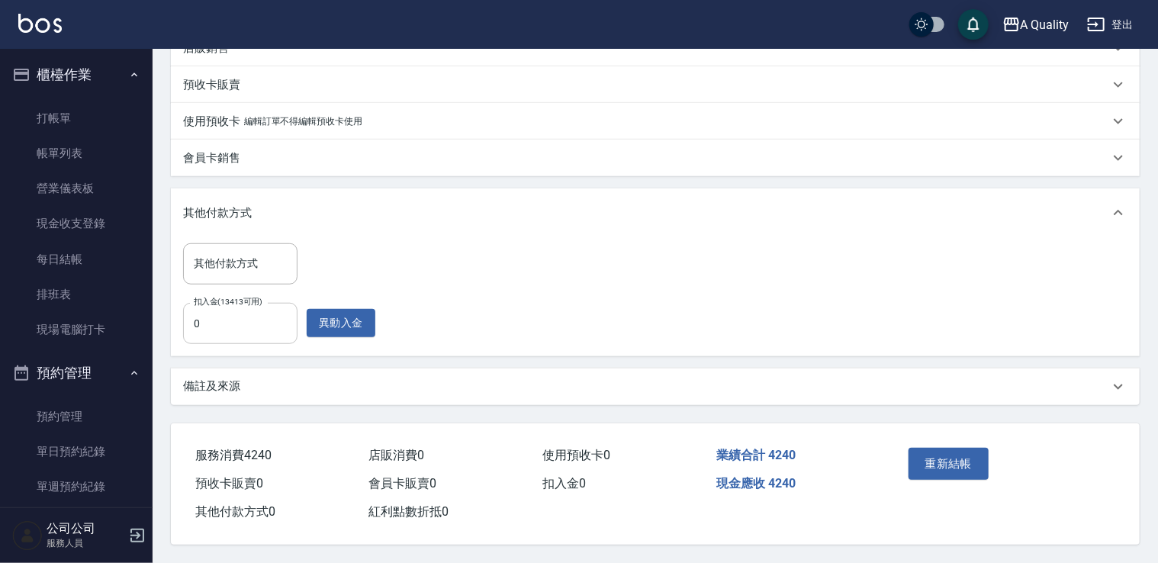
type input "2400"
type input "4240"
click at [971, 456] on button "重新結帳" at bounding box center [949, 464] width 81 height 32
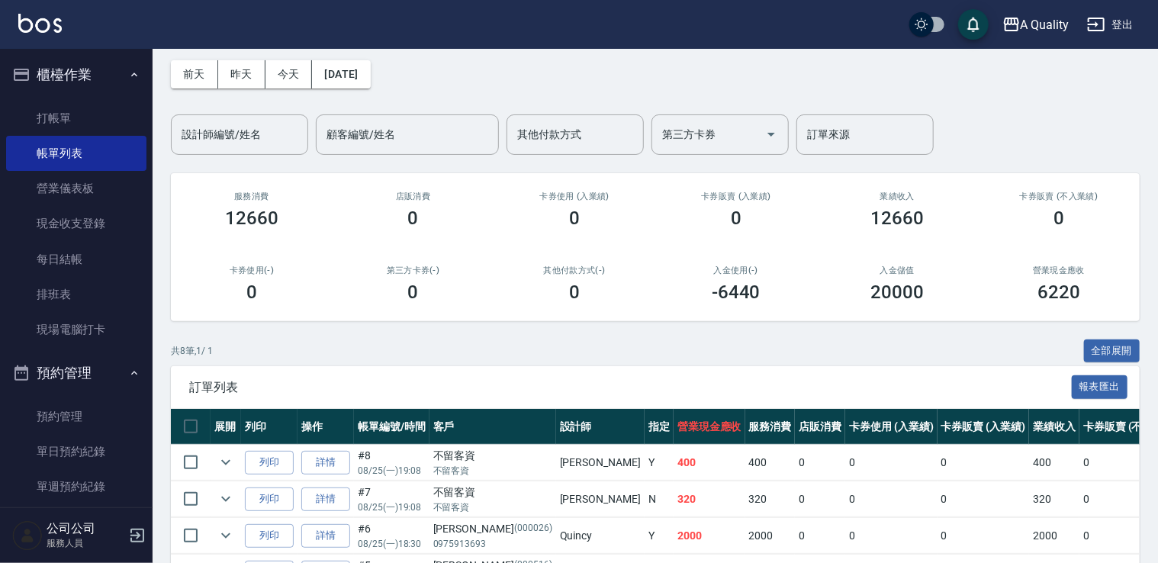
scroll to position [229, 0]
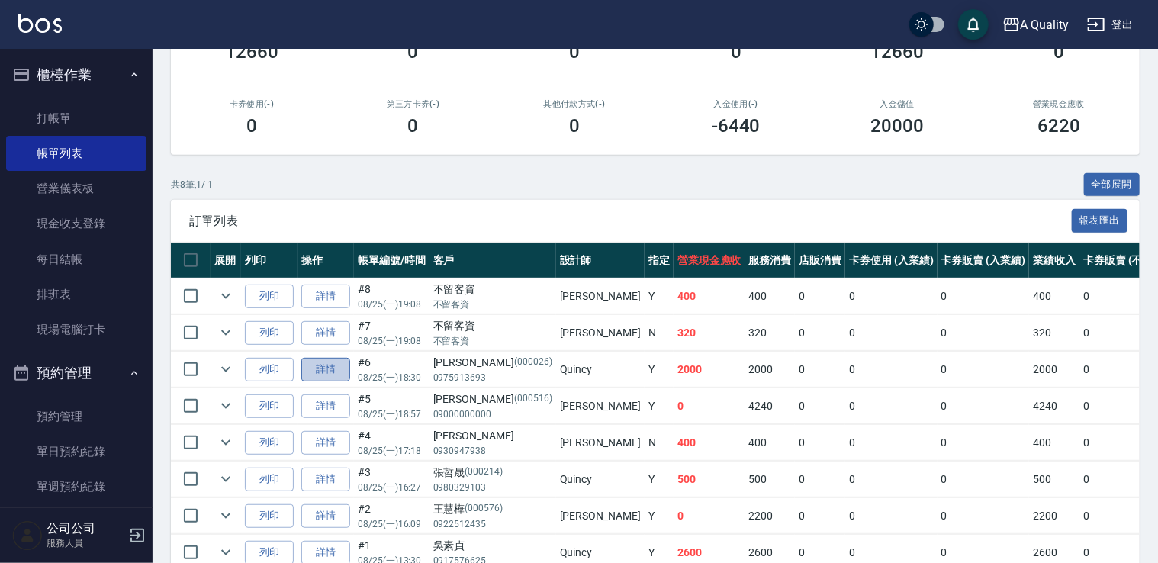
click at [311, 370] on link "詳情" at bounding box center [325, 370] width 49 height 24
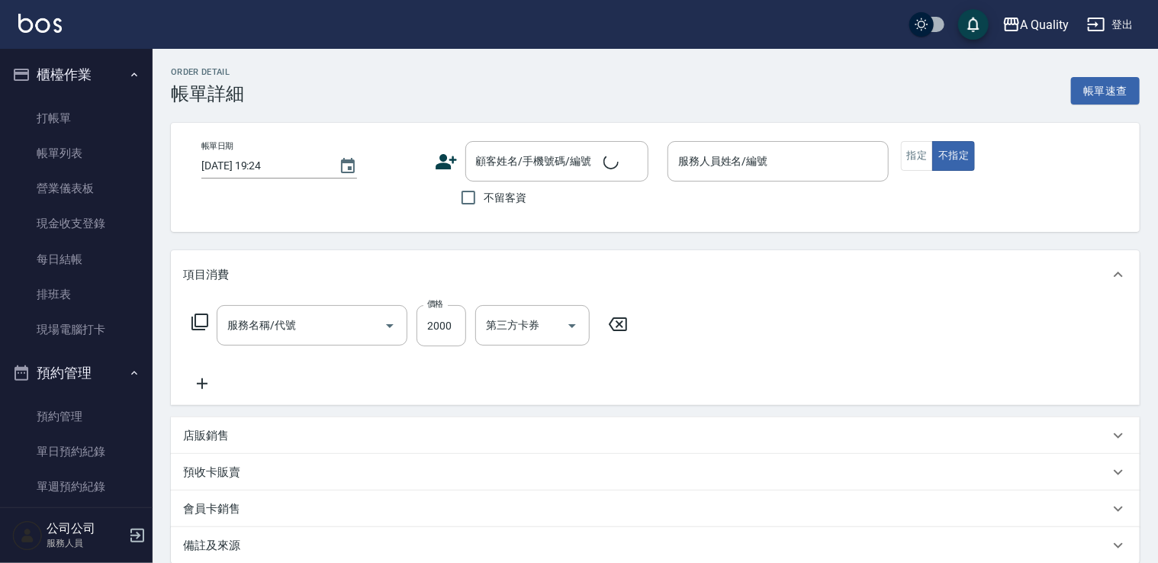
type input "2025/08/25 18:30"
type input "Quincy(無代號)"
type input "縮毛矯正燙(302)"
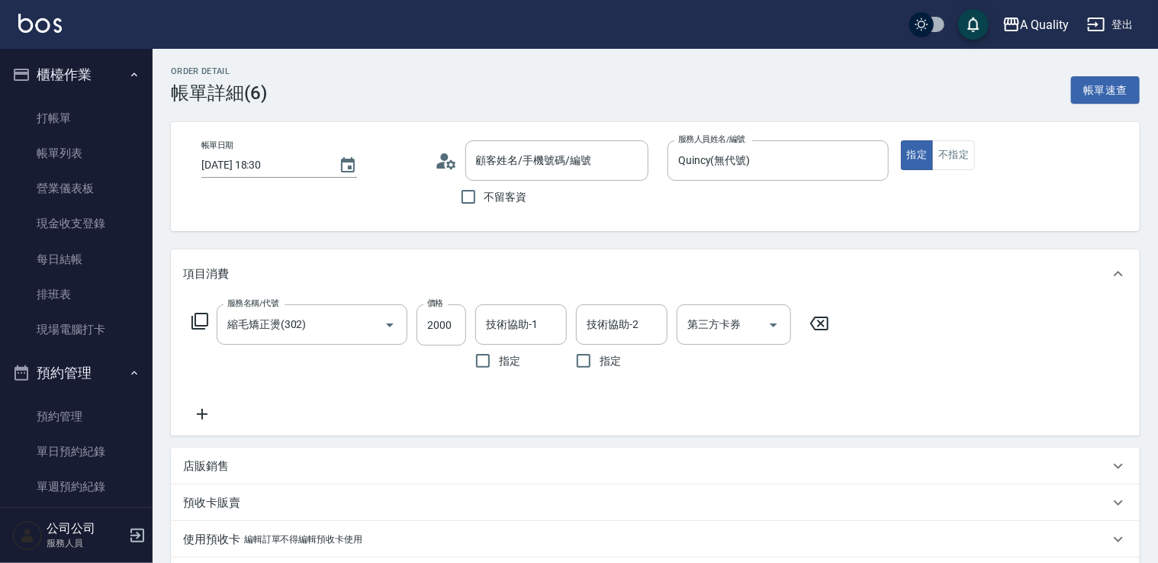
type input "李崇豪/0975913693/000026"
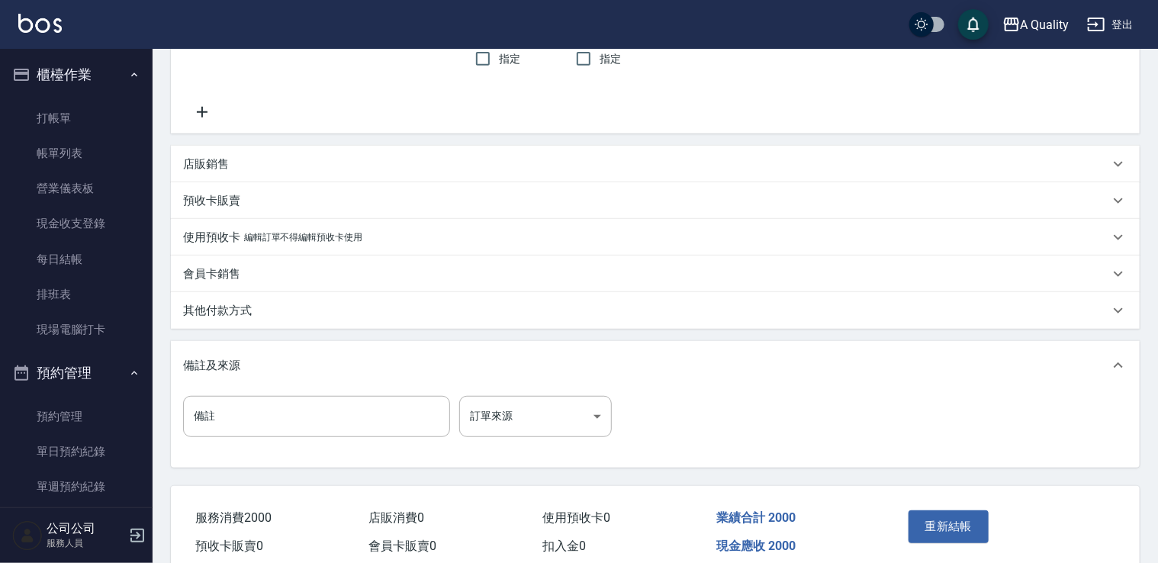
scroll to position [305, 0]
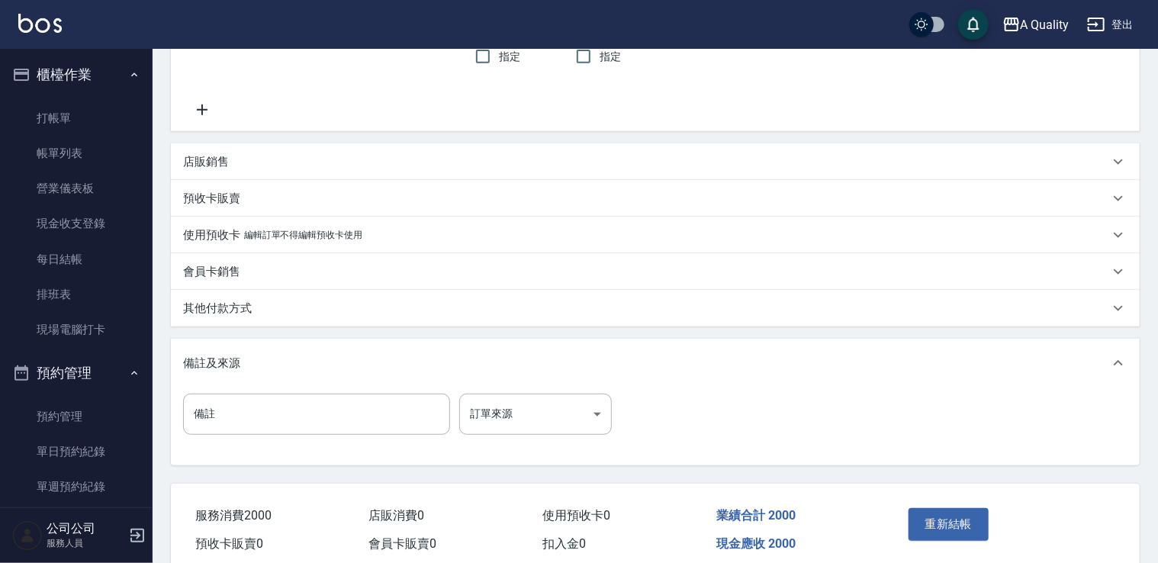
drag, startPoint x: 253, startPoint y: 304, endPoint x: 250, endPoint y: 336, distance: 33.0
click at [253, 304] on div "其他付款方式" at bounding box center [646, 309] width 926 height 16
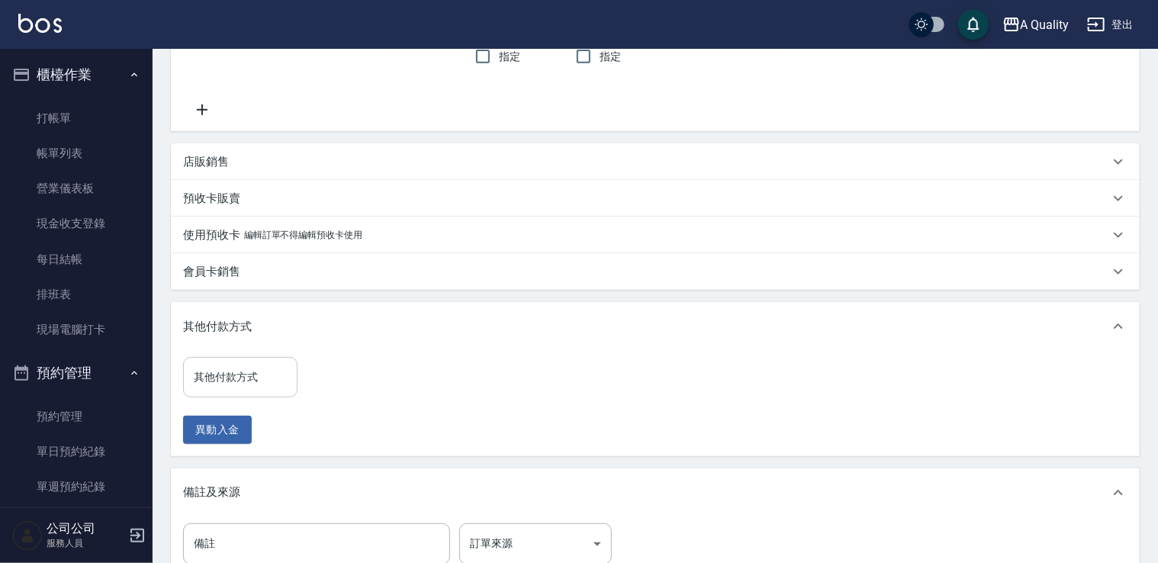
click at [237, 388] on input "其他付款方式" at bounding box center [240, 377] width 101 height 27
click at [240, 418] on span "行動支付" at bounding box center [240, 416] width 114 height 25
type input "行動支付"
click at [333, 369] on input "0" at bounding box center [364, 377] width 114 height 41
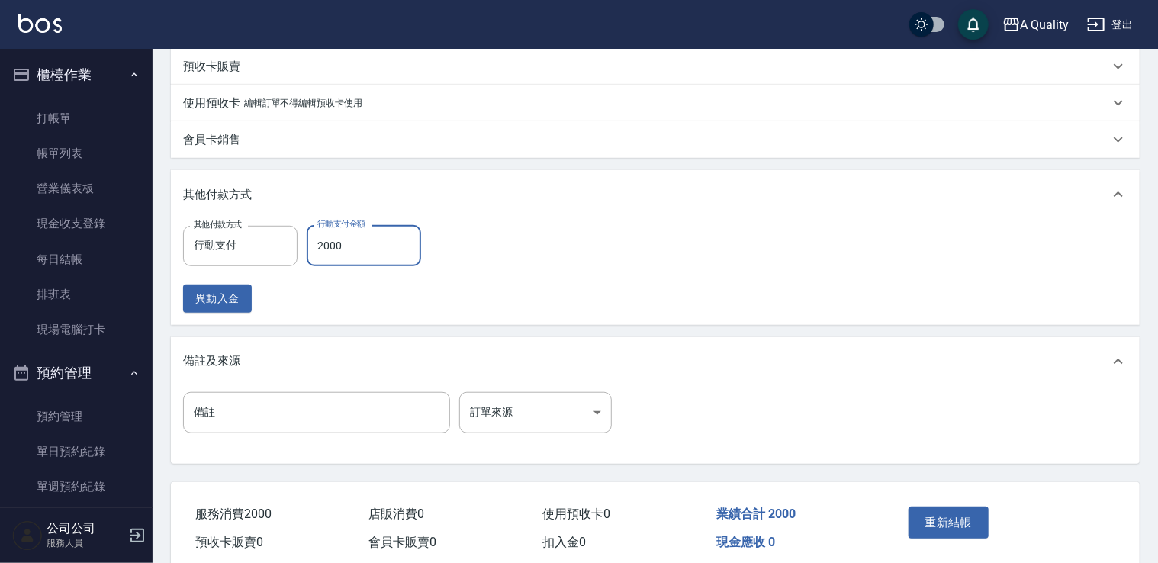
scroll to position [501, 0]
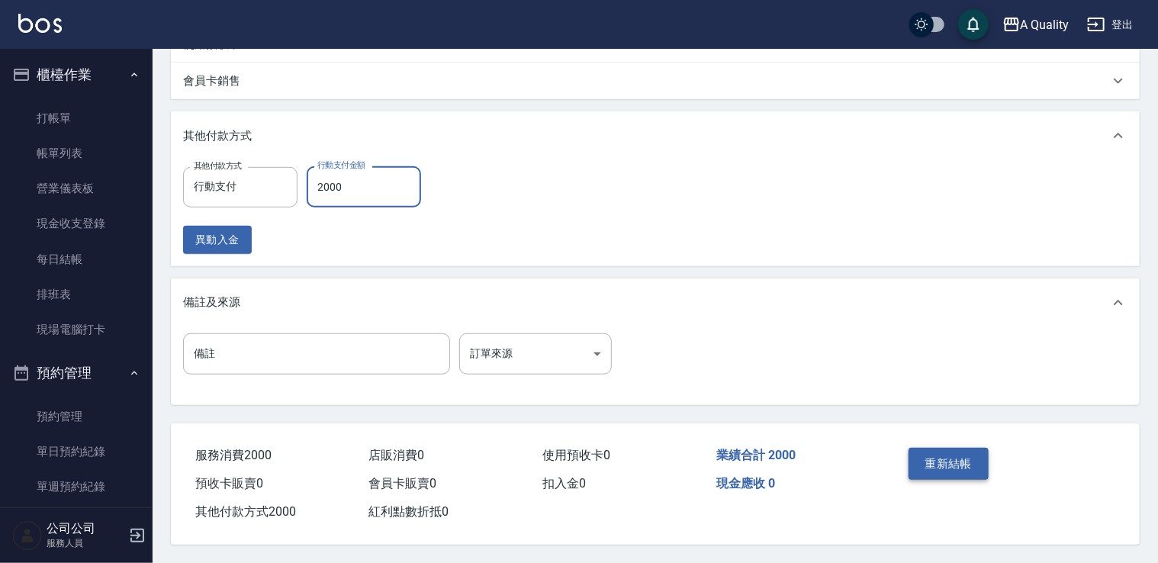
type input "2000"
click at [961, 454] on button "重新結帳" at bounding box center [949, 464] width 81 height 32
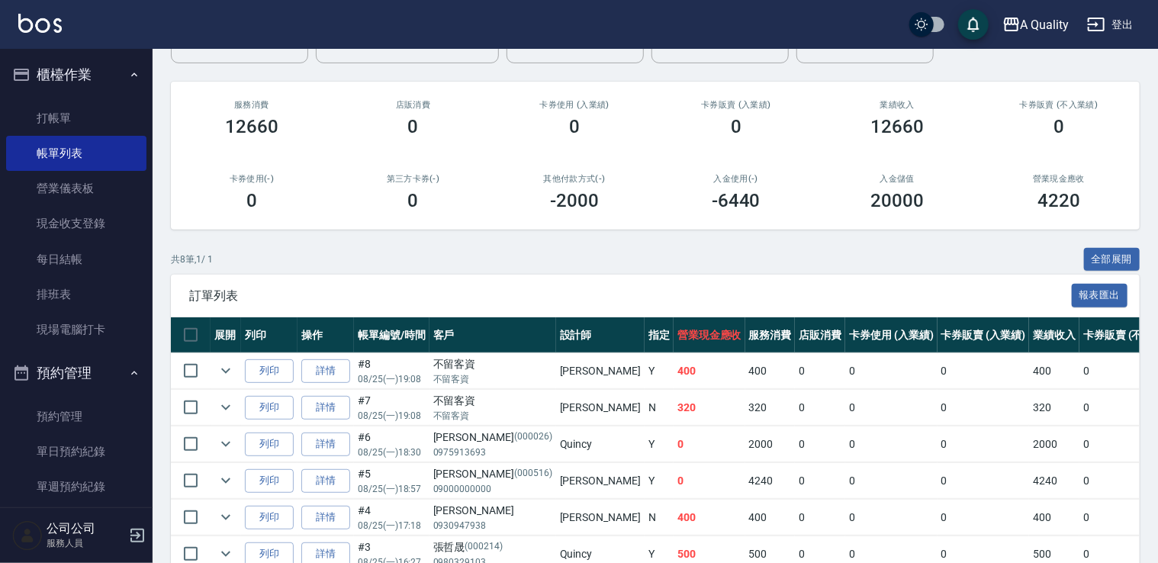
scroll to position [153, 0]
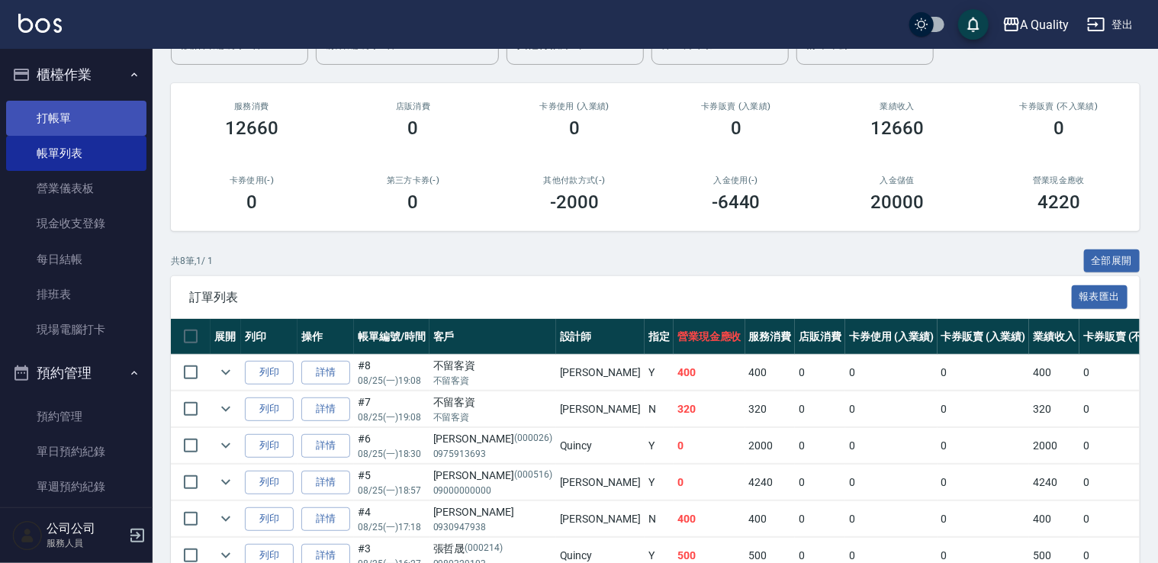
click at [66, 105] on link "打帳單" at bounding box center [76, 118] width 140 height 35
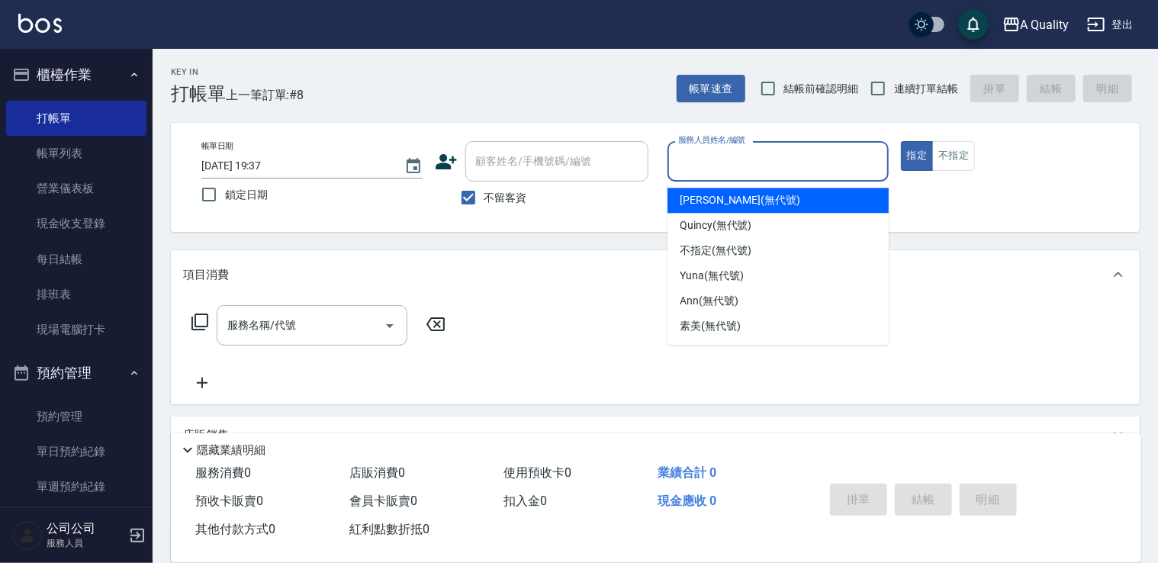
drag, startPoint x: 675, startPoint y: 159, endPoint x: 685, endPoint y: 165, distance: 11.3
click at [685, 165] on input "服務人員姓名/編號" at bounding box center [779, 161] width 208 height 27
click at [695, 201] on span "Taylor (無代號)" at bounding box center [740, 200] width 121 height 16
type input "Taylor(無代號)"
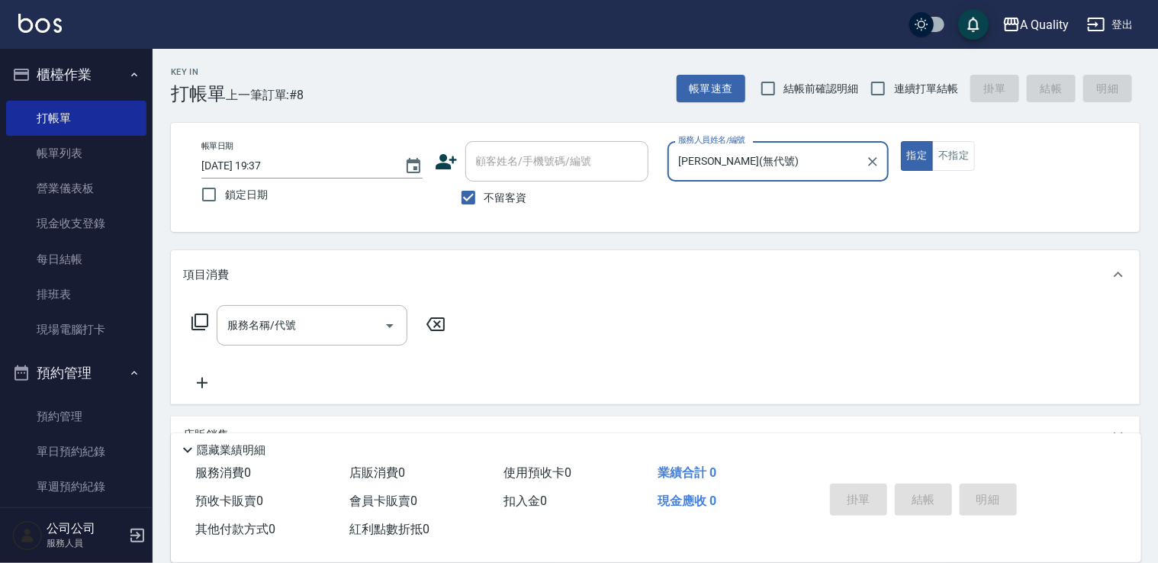
drag, startPoint x: 942, startPoint y: 153, endPoint x: 882, endPoint y: 155, distance: 60.3
click at [936, 155] on button "不指定" at bounding box center [953, 156] width 43 height 30
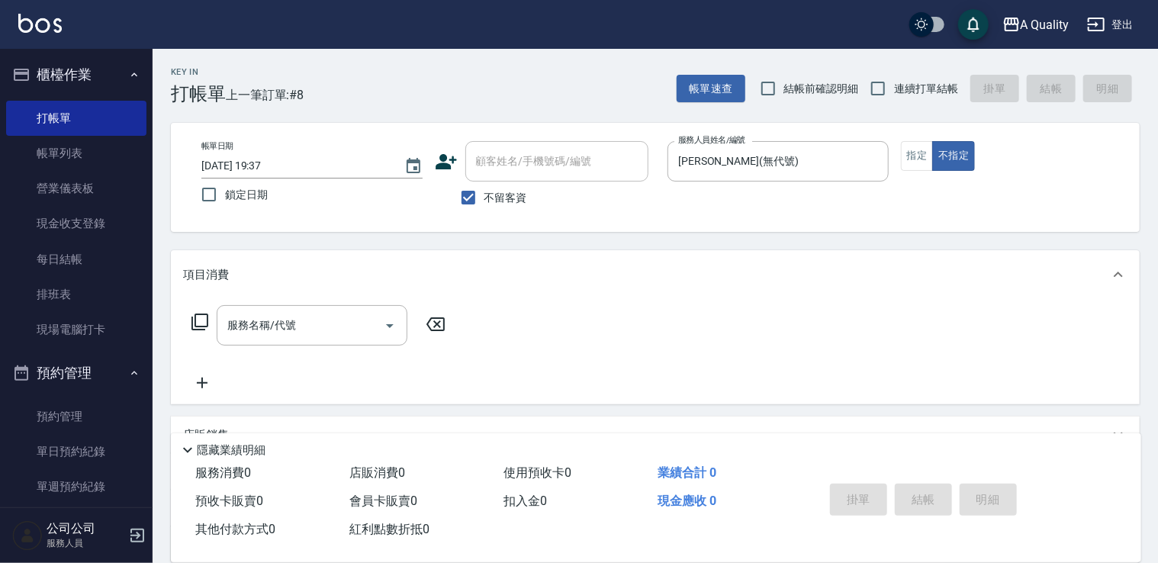
click at [276, 320] on input "服務名稱/代號" at bounding box center [301, 325] width 154 height 27
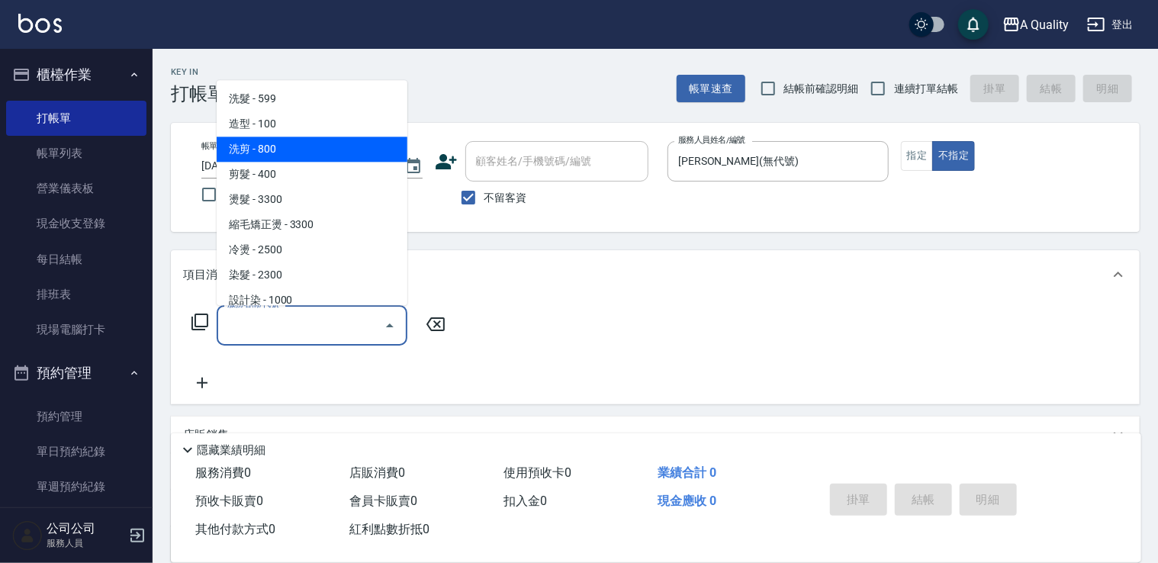
drag, startPoint x: 295, startPoint y: 157, endPoint x: 311, endPoint y: 160, distance: 16.3
click at [296, 157] on span "洗剪 - 800" at bounding box center [312, 149] width 191 height 25
type input "洗剪(103)"
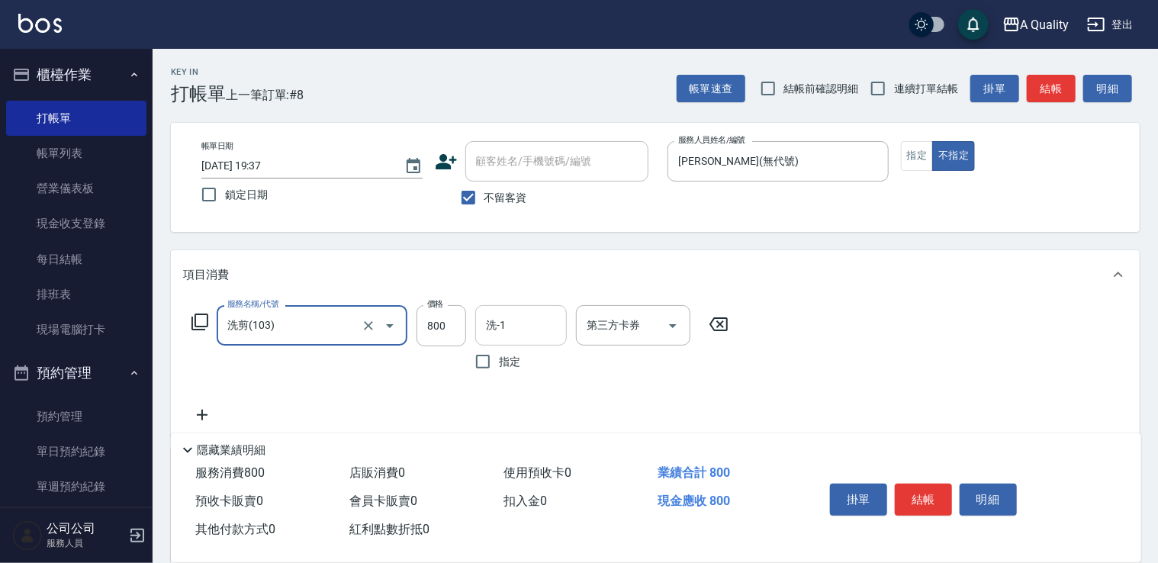
click at [511, 315] on input "洗-1" at bounding box center [521, 325] width 78 height 27
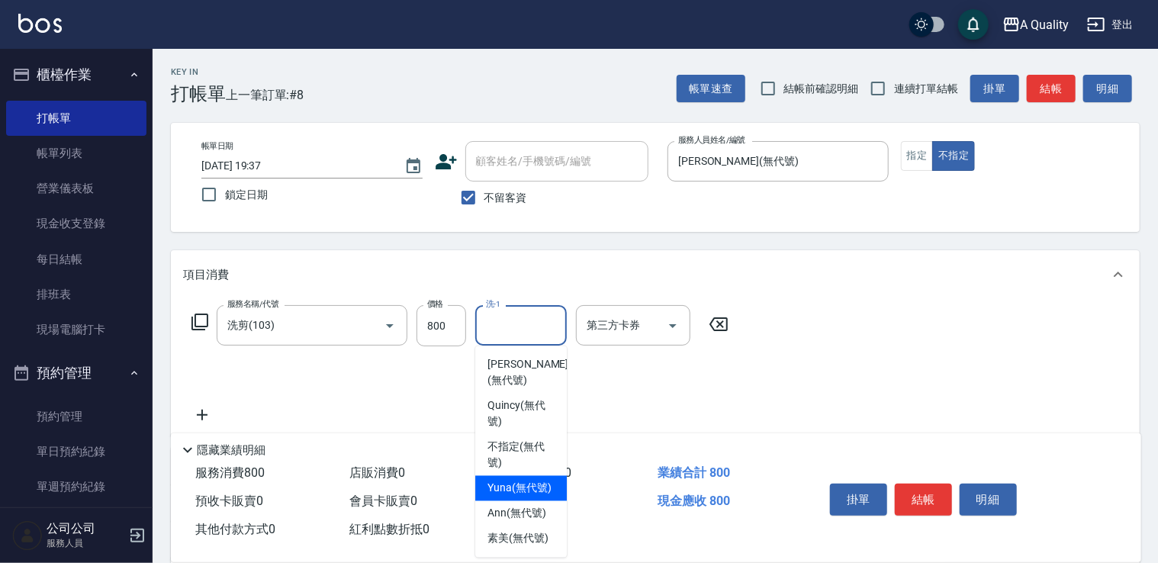
drag, startPoint x: 496, startPoint y: 487, endPoint x: 752, endPoint y: 421, distance: 263.9
click at [501, 485] on span "Yuna (無代號)" at bounding box center [520, 489] width 64 height 16
type input "Yuna(無代號)"
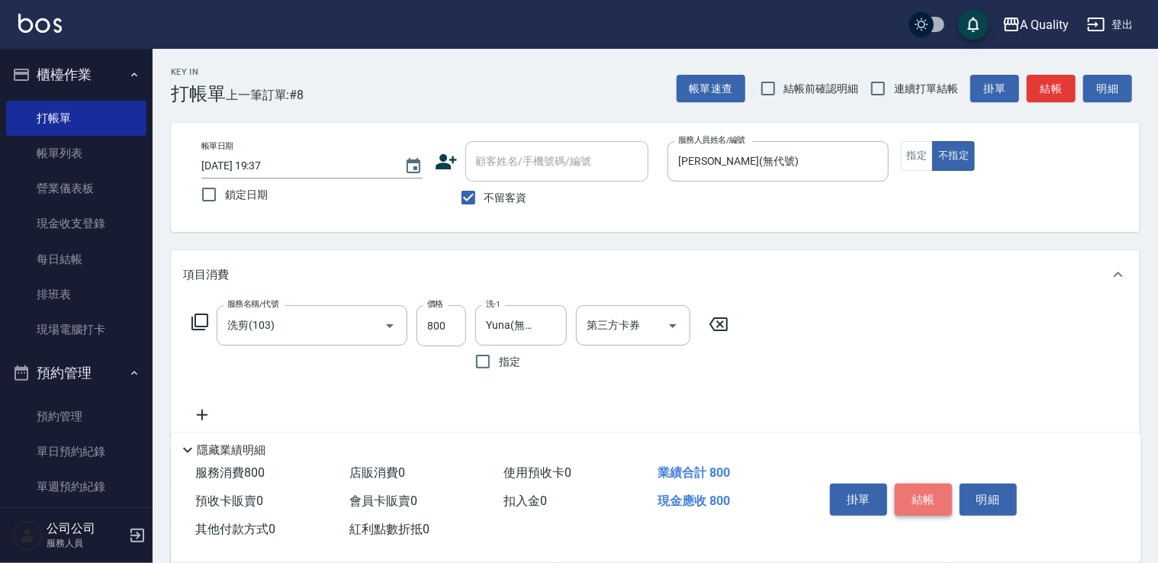
click at [920, 484] on button "結帳" at bounding box center [923, 500] width 57 height 32
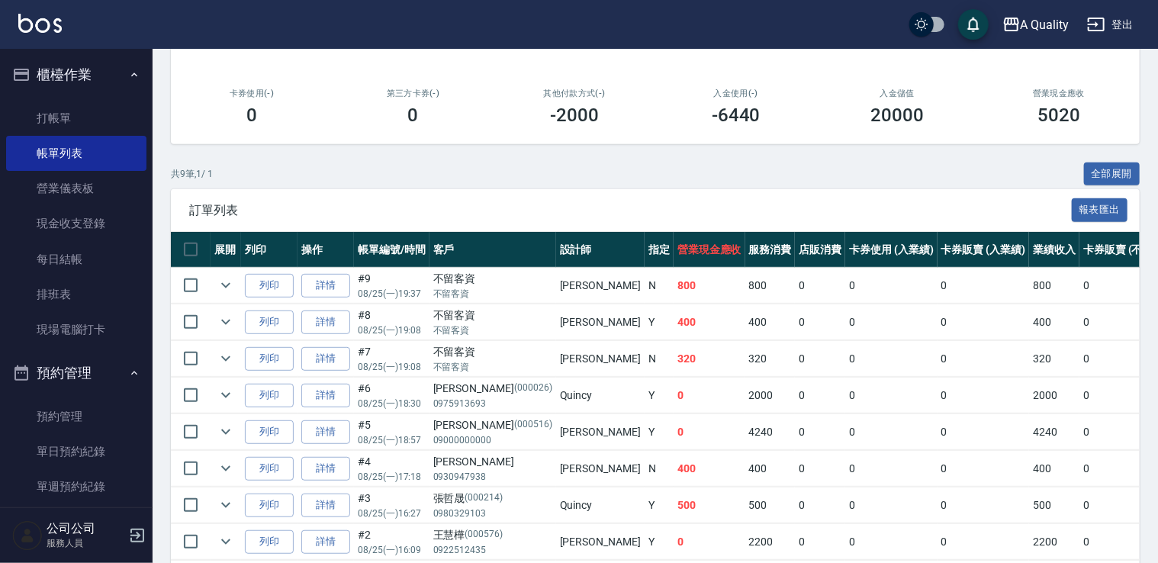
scroll to position [305, 0]
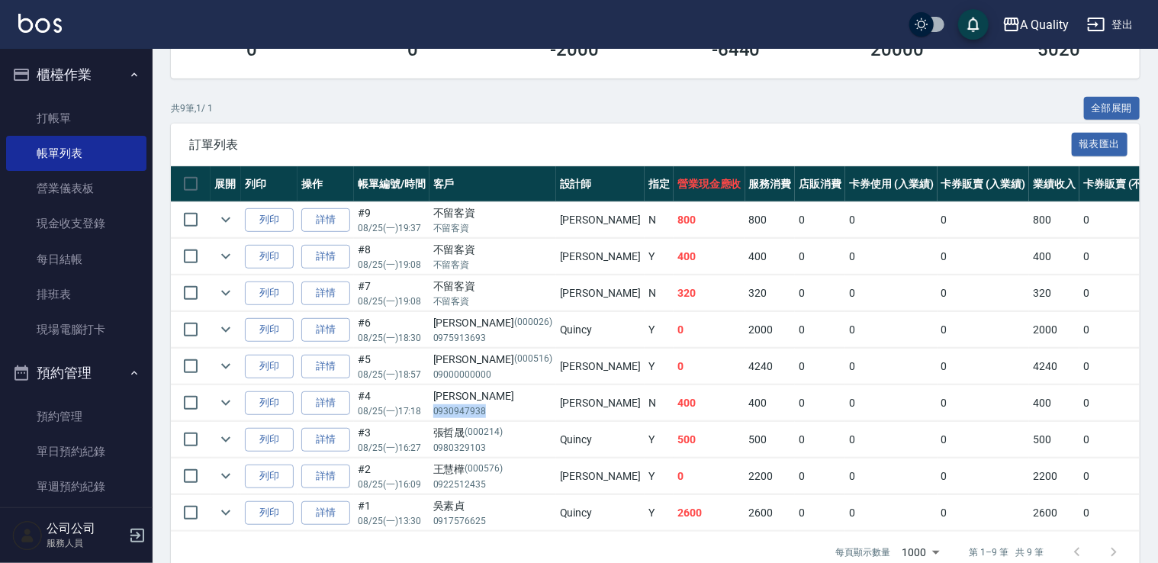
drag, startPoint x: 433, startPoint y: 408, endPoint x: 497, endPoint y: 411, distance: 63.4
click at [497, 411] on p "0930947938" at bounding box center [492, 411] width 119 height 14
drag, startPoint x: 497, startPoint y: 411, endPoint x: 482, endPoint y: 395, distance: 21.0
click at [482, 395] on div "易怡采" at bounding box center [492, 396] width 119 height 16
click at [674, 399] on td "400" at bounding box center [710, 403] width 72 height 36
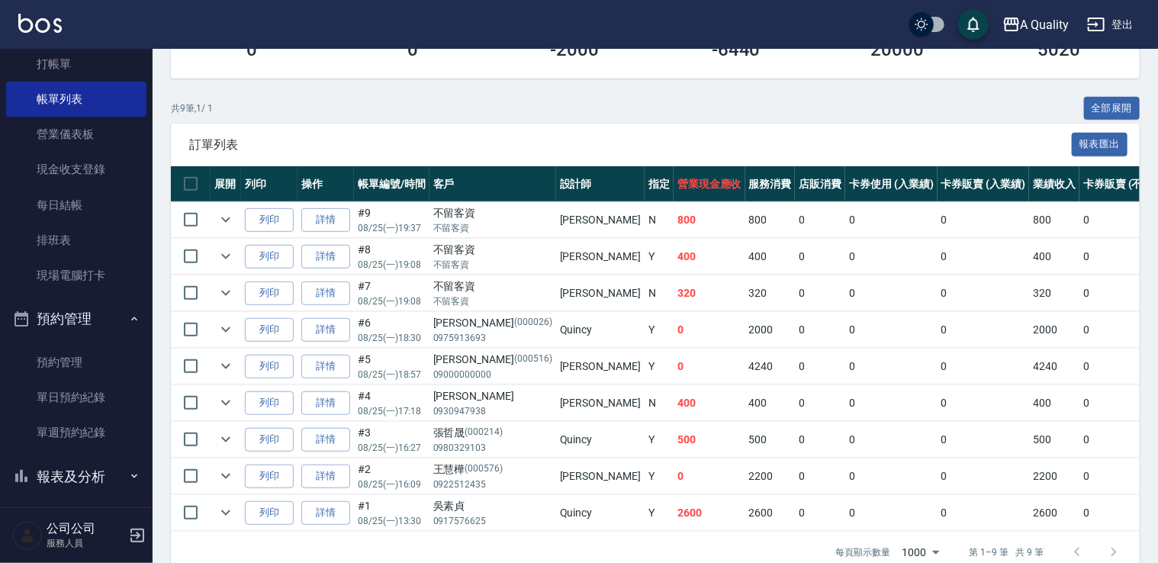
scroll to position [76, 0]
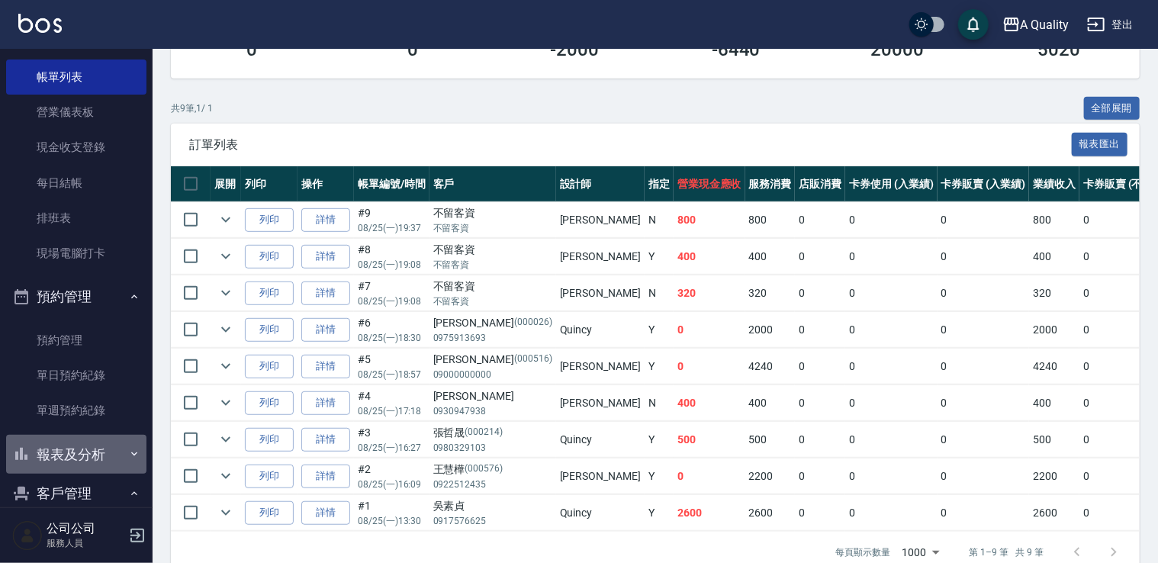
click at [95, 453] on button "報表及分析" at bounding box center [76, 455] width 140 height 40
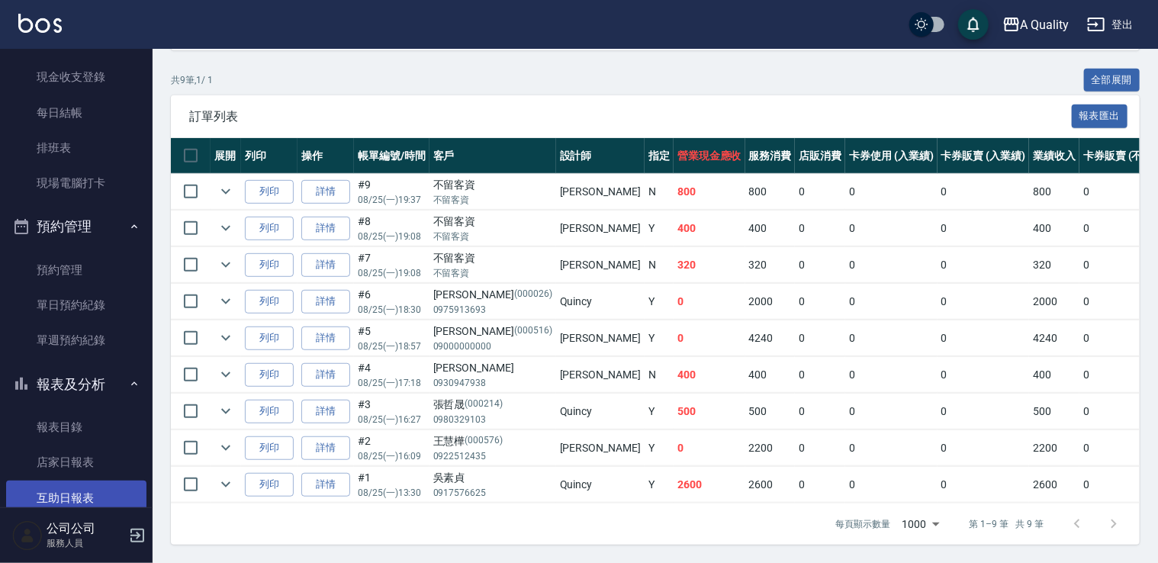
scroll to position [229, 0]
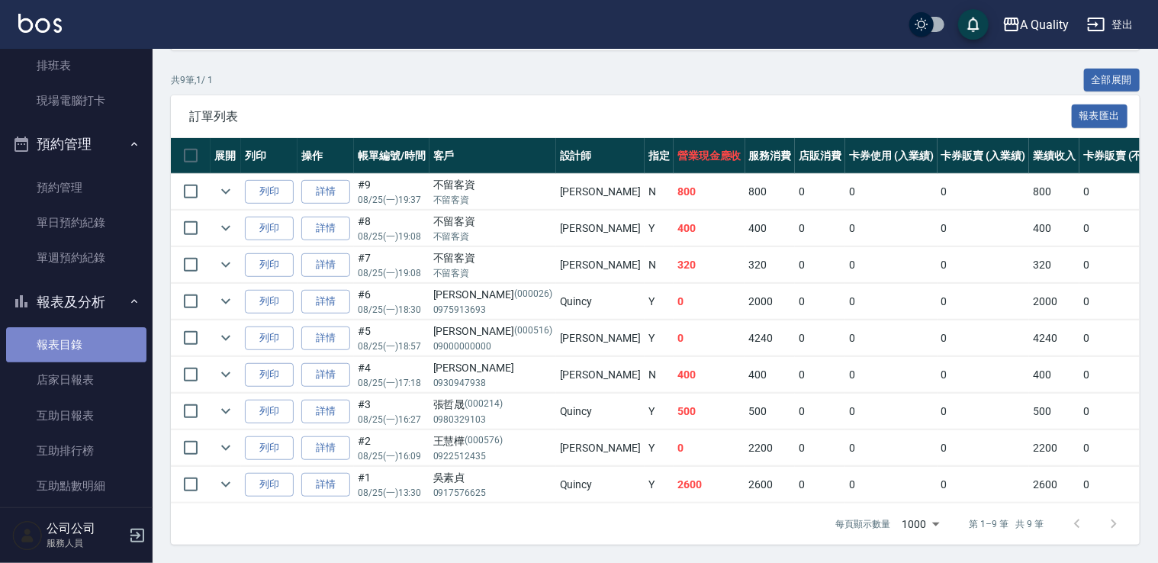
click at [79, 358] on link "報表目錄" at bounding box center [76, 344] width 140 height 35
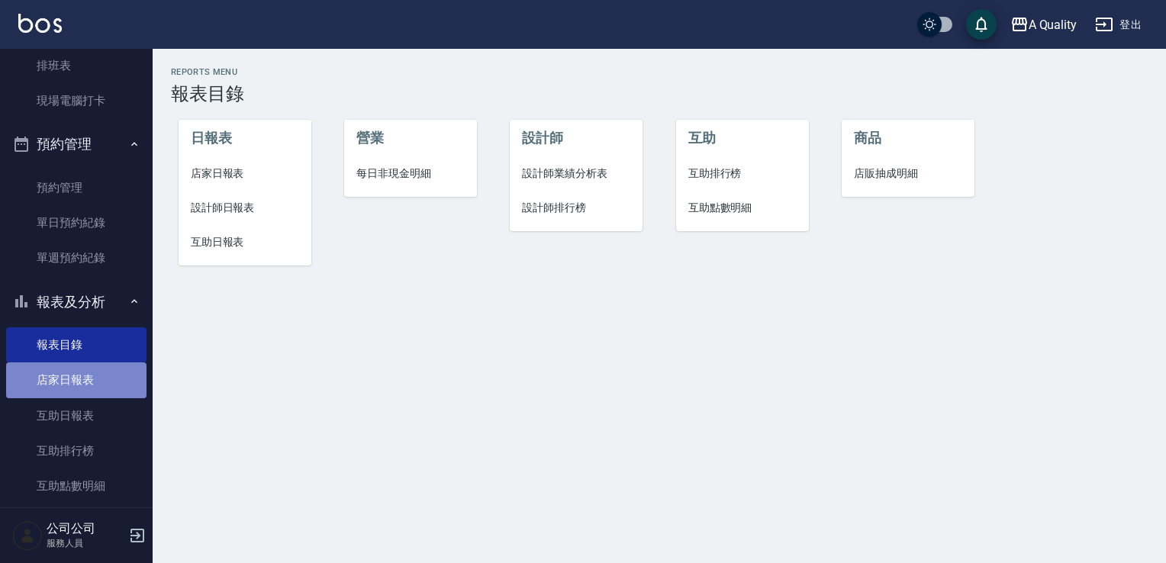
click at [79, 380] on link "店家日報表" at bounding box center [76, 379] width 140 height 35
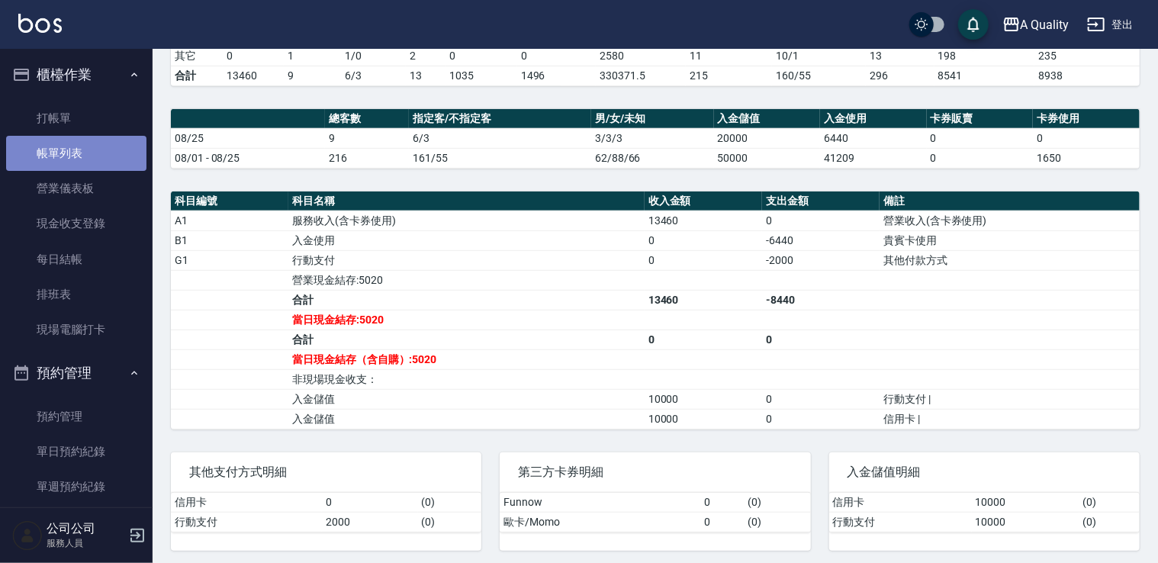
click at [76, 145] on link "帳單列表" at bounding box center [76, 153] width 140 height 35
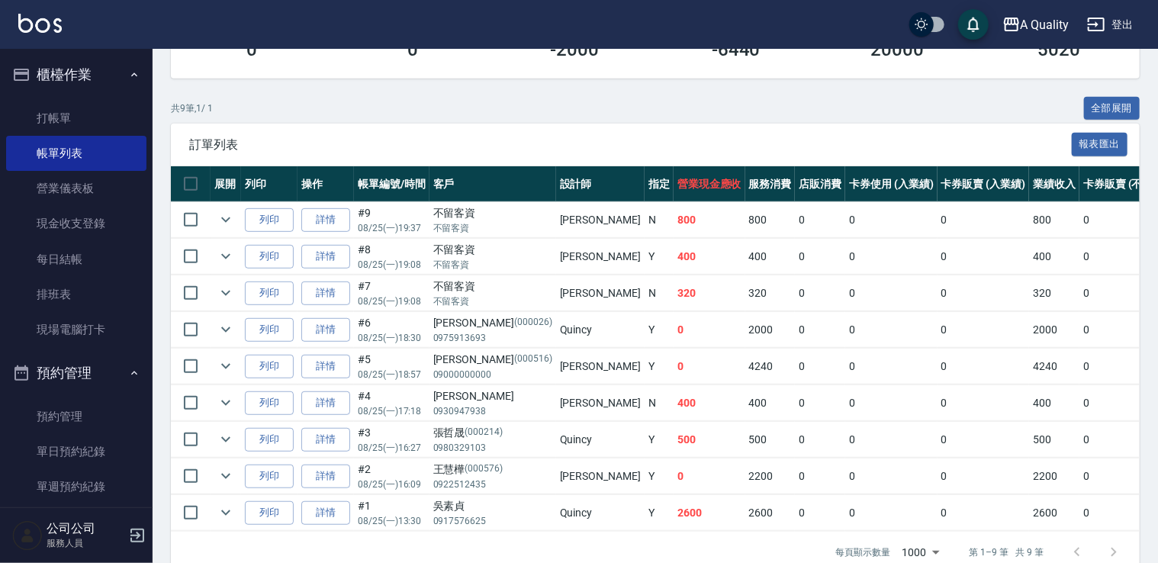
scroll to position [458, 0]
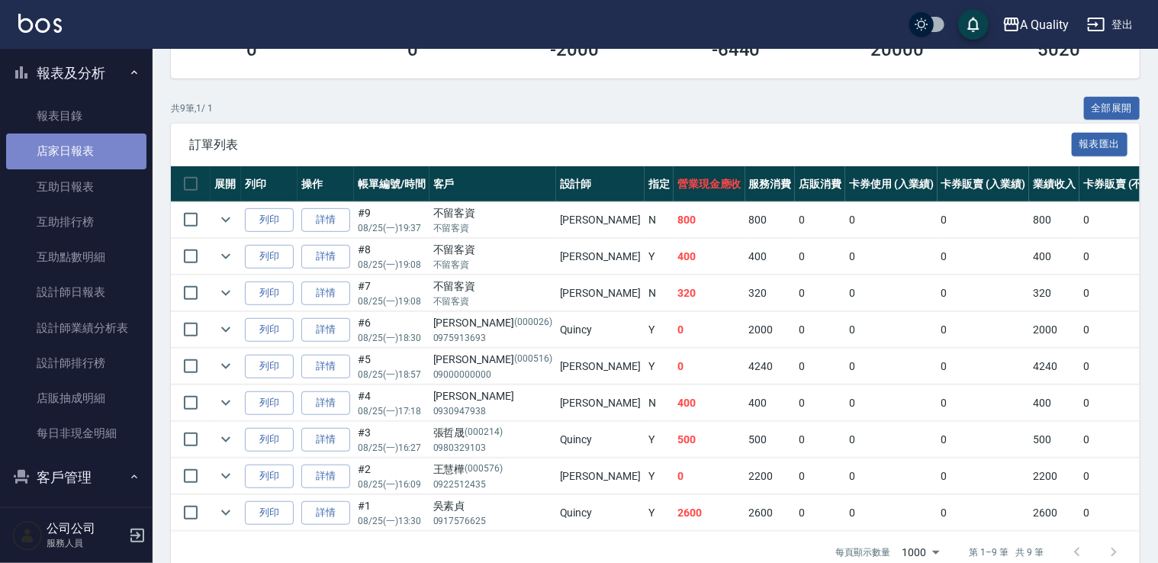
drag, startPoint x: 95, startPoint y: 139, endPoint x: 95, endPoint y: 147, distance: 8.4
click at [95, 140] on link "店家日報表" at bounding box center [76, 151] width 140 height 35
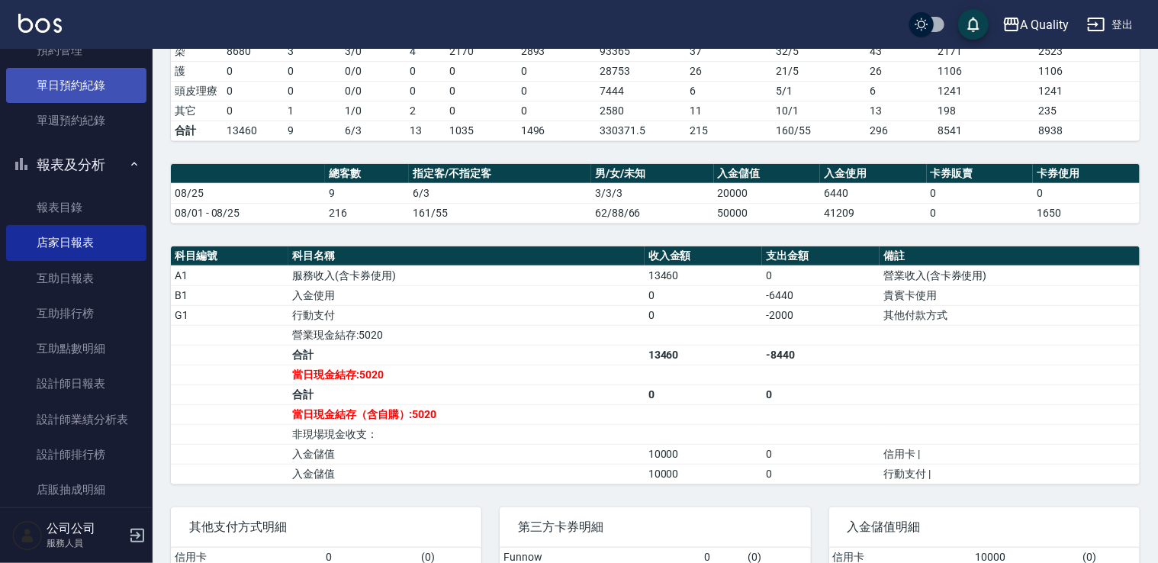
scroll to position [229, 0]
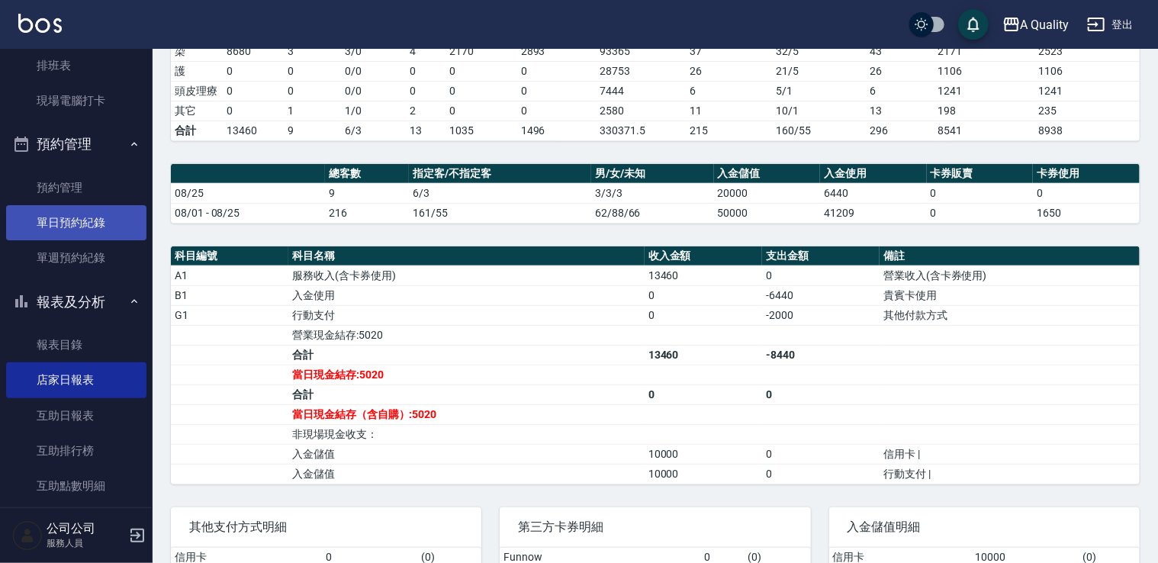
click at [79, 213] on link "單日預約紀錄" at bounding box center [76, 222] width 140 height 35
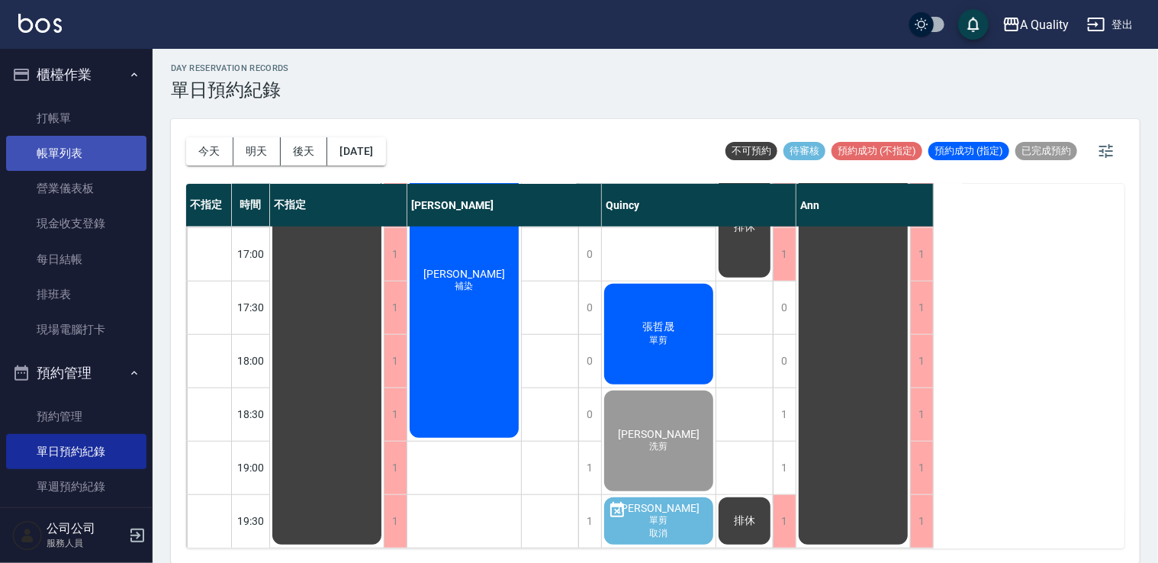
click at [94, 163] on link "帳單列表" at bounding box center [76, 153] width 140 height 35
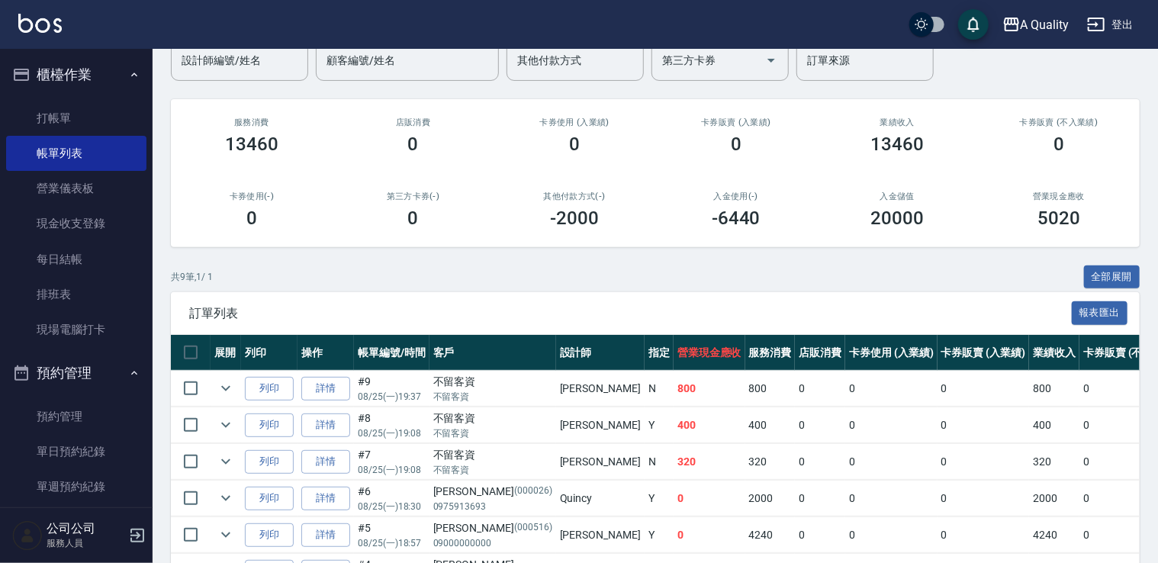
scroll to position [305, 0]
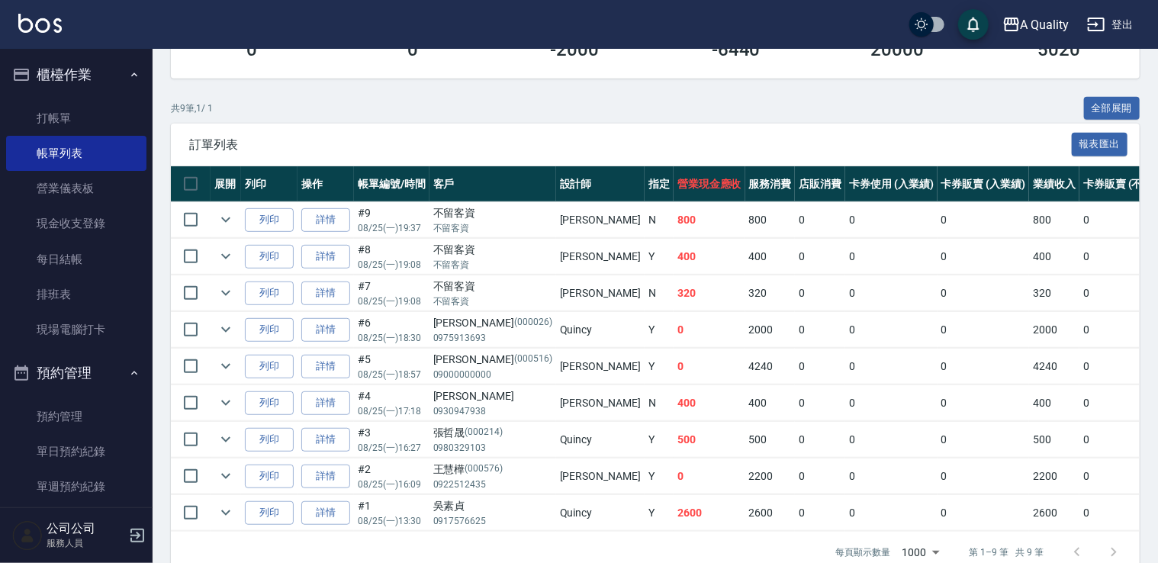
click at [674, 401] on td "400" at bounding box center [710, 403] width 72 height 36
drag, startPoint x: 433, startPoint y: 406, endPoint x: 499, endPoint y: 410, distance: 65.7
click at [499, 410] on p "0930947938" at bounding box center [492, 411] width 119 height 14
drag, startPoint x: 499, startPoint y: 410, endPoint x: 478, endPoint y: 408, distance: 20.7
click at [478, 408] on p "0930947938" at bounding box center [492, 411] width 119 height 14
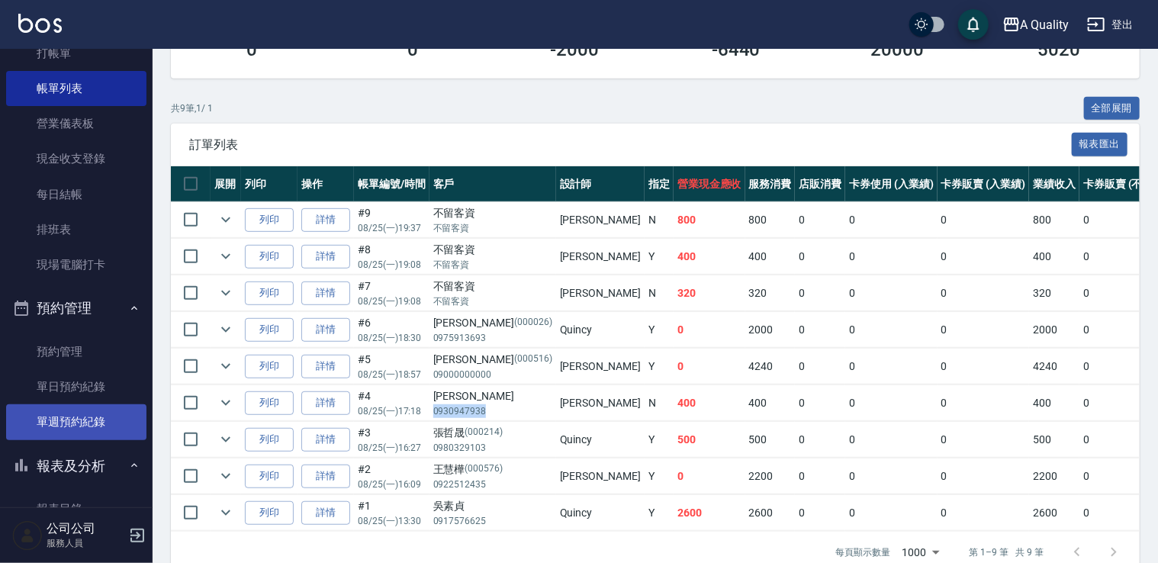
scroll to position [153, 0]
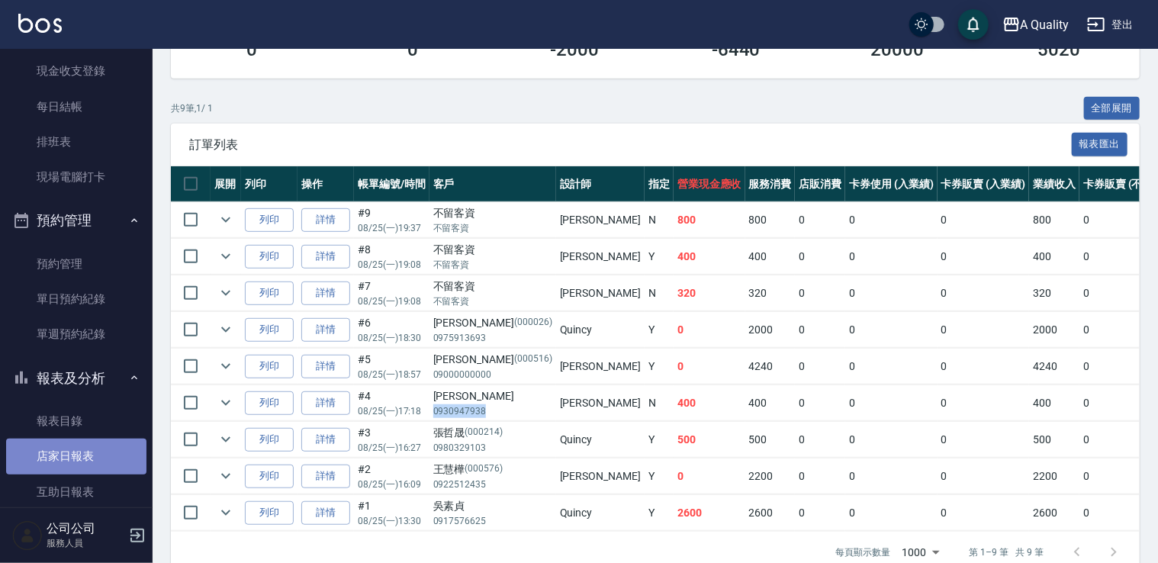
click at [95, 446] on link "店家日報表" at bounding box center [76, 456] width 140 height 35
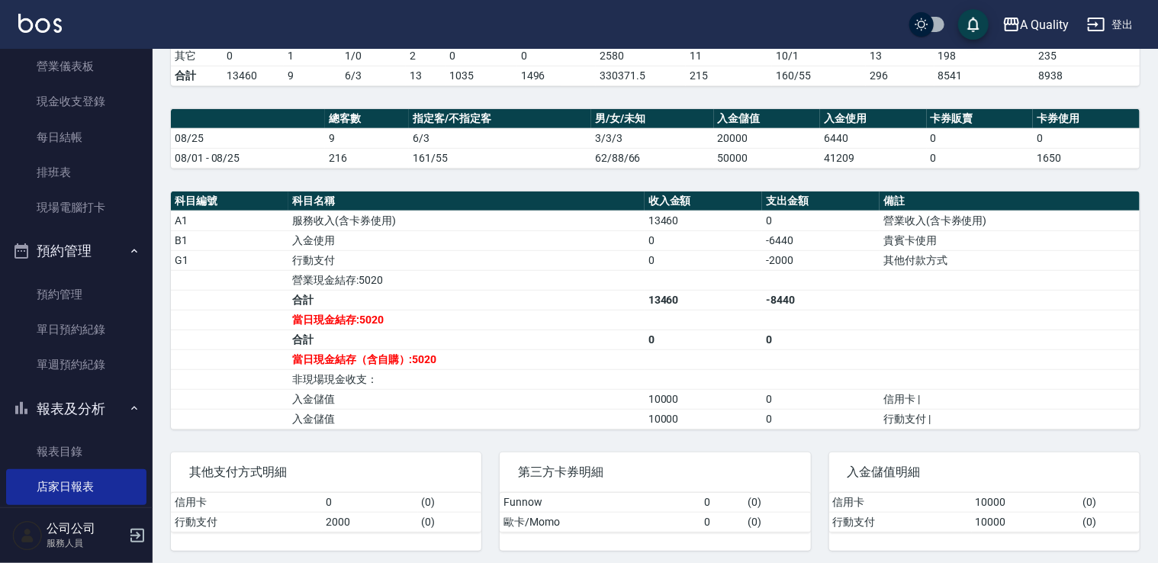
scroll to position [76, 0]
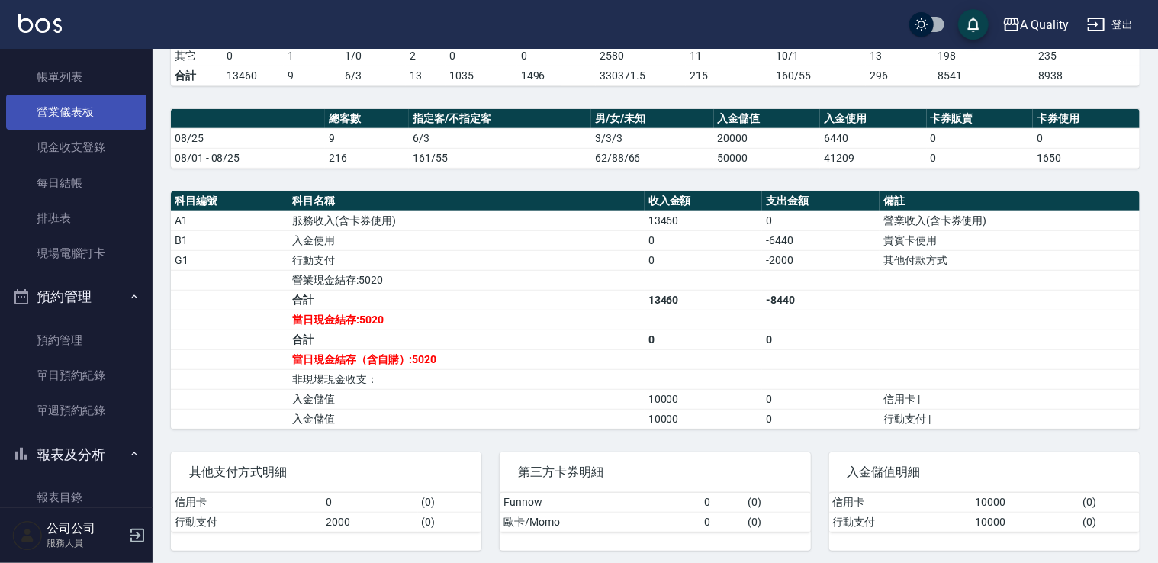
drag, startPoint x: -3, startPoint y: 105, endPoint x: 93, endPoint y: 117, distance: 96.8
click at [101, 79] on link "帳單列表" at bounding box center [76, 77] width 140 height 35
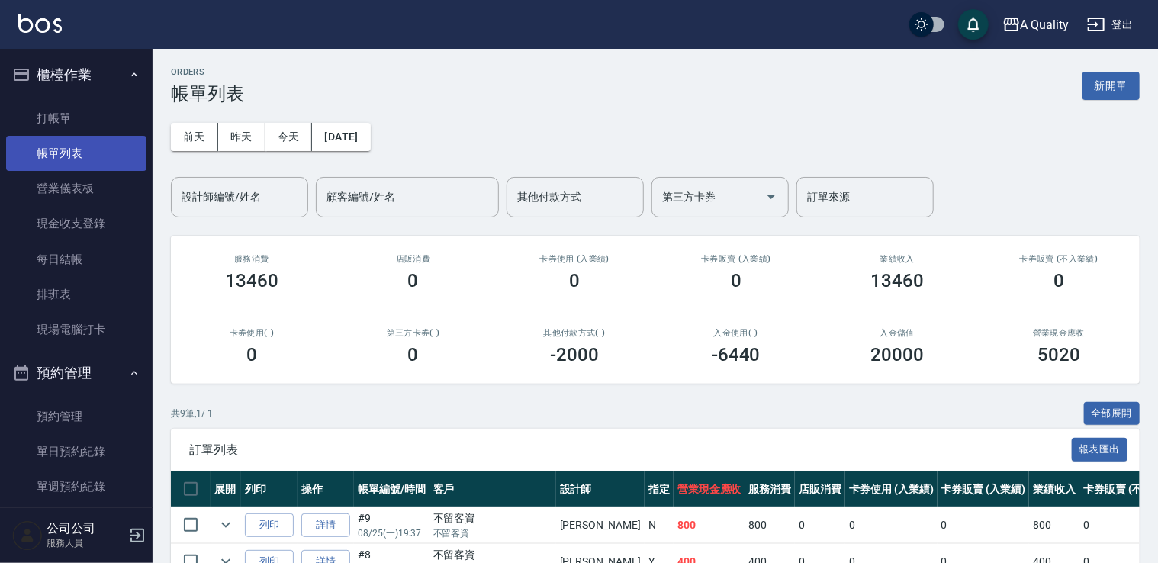
click at [88, 158] on link "帳單列表" at bounding box center [76, 153] width 140 height 35
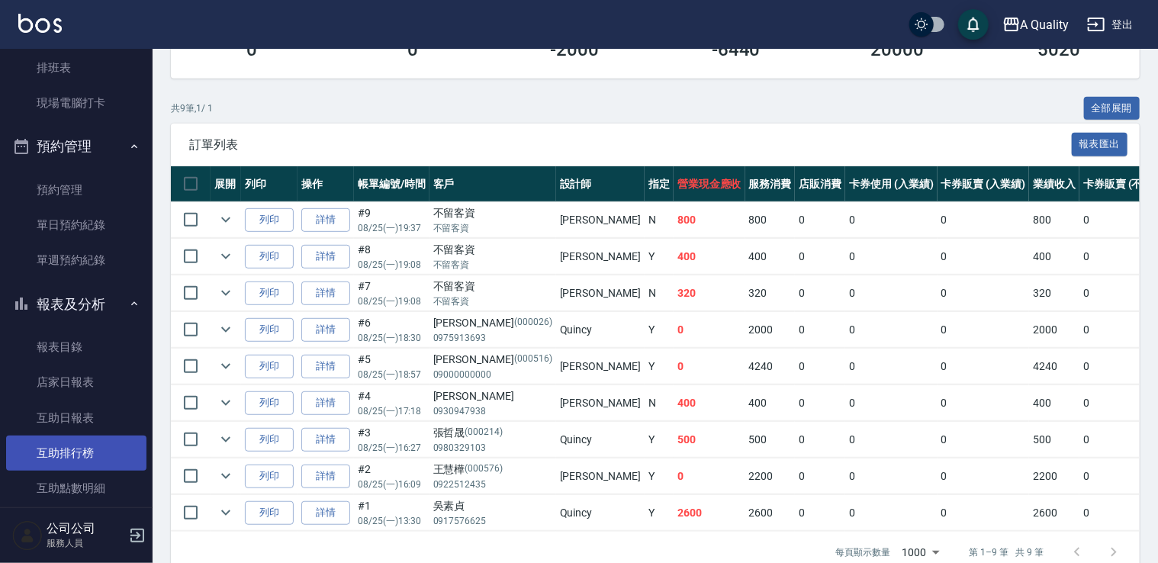
scroll to position [229, 0]
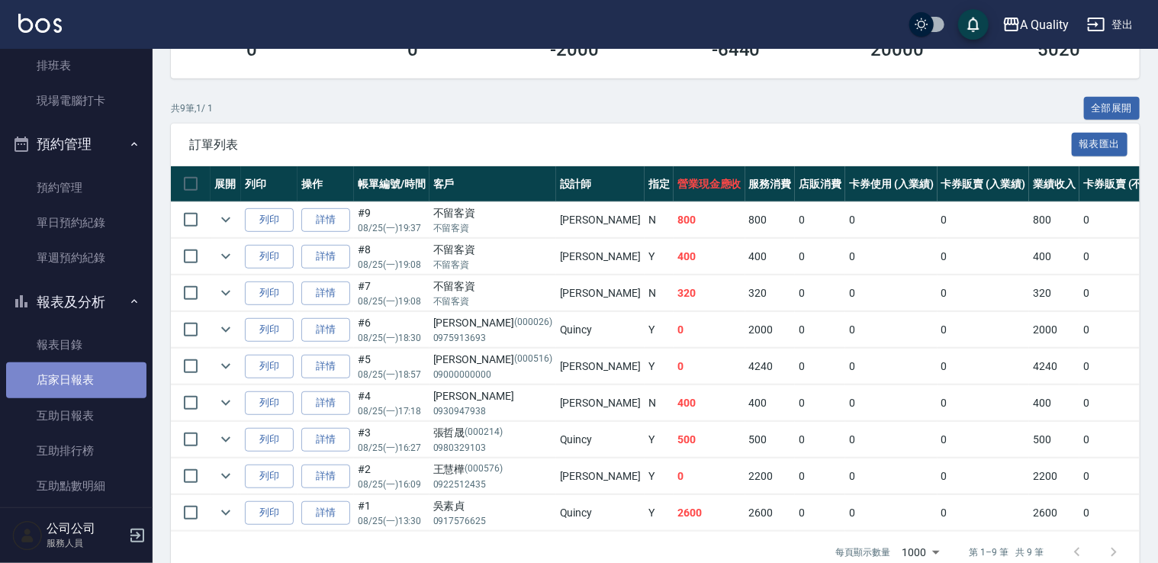
click at [83, 388] on link "店家日報表" at bounding box center [76, 379] width 140 height 35
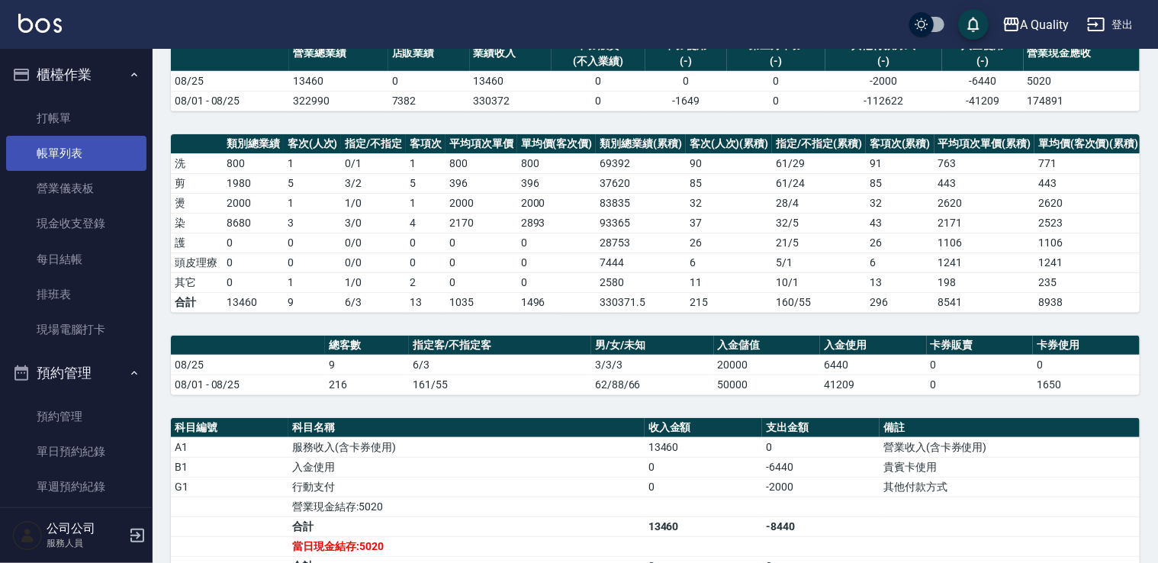
scroll to position [131, 0]
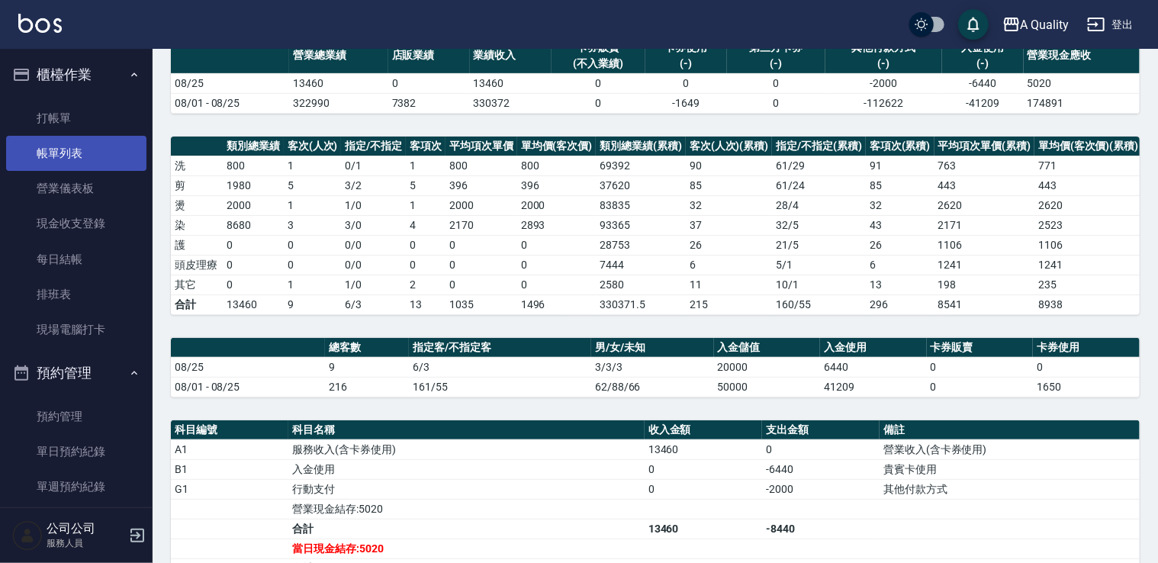
click at [72, 156] on link "帳單列表" at bounding box center [76, 153] width 140 height 35
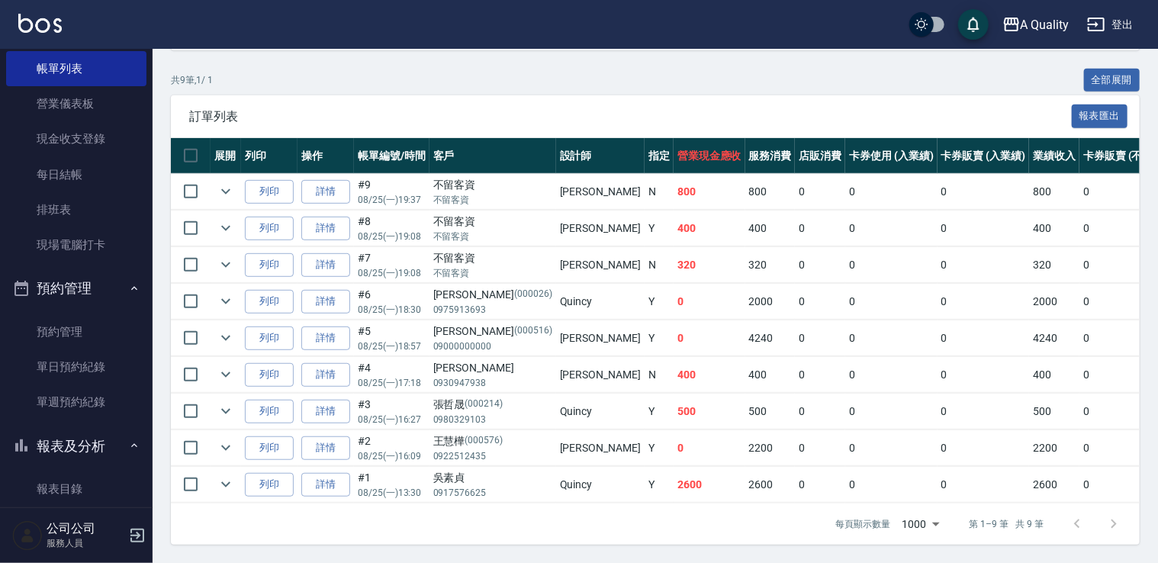
scroll to position [229, 0]
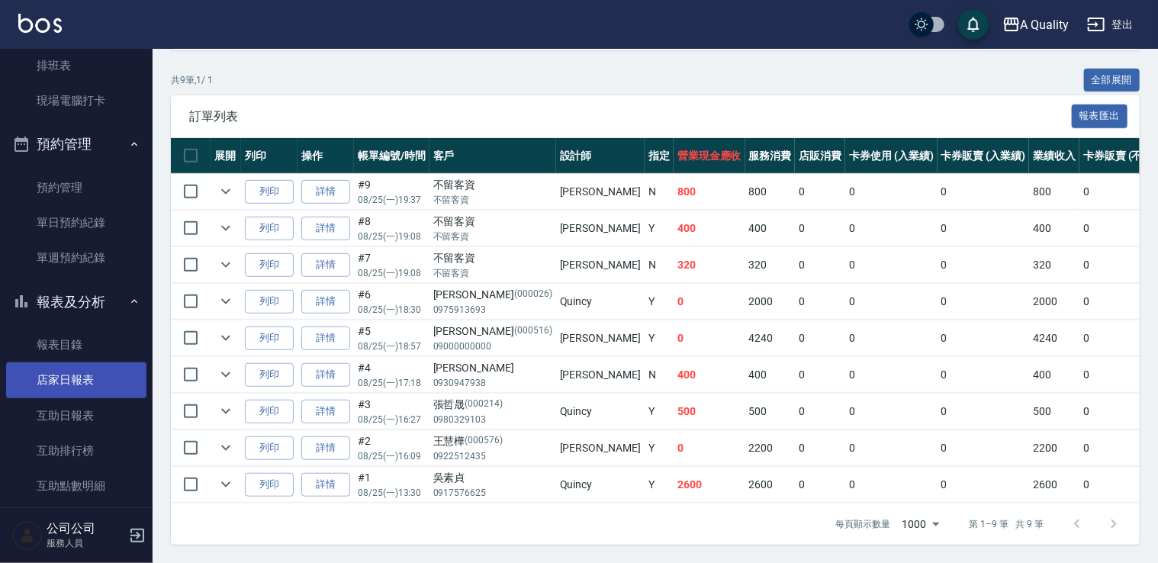
click at [78, 381] on link "店家日報表" at bounding box center [76, 379] width 140 height 35
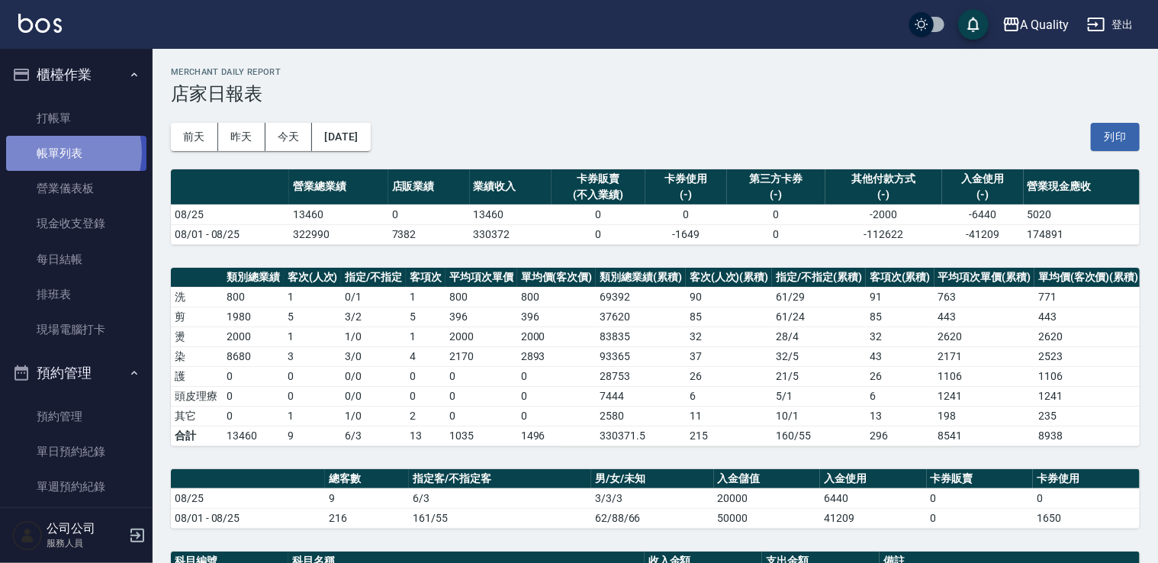
click at [58, 153] on link "帳單列表" at bounding box center [76, 153] width 140 height 35
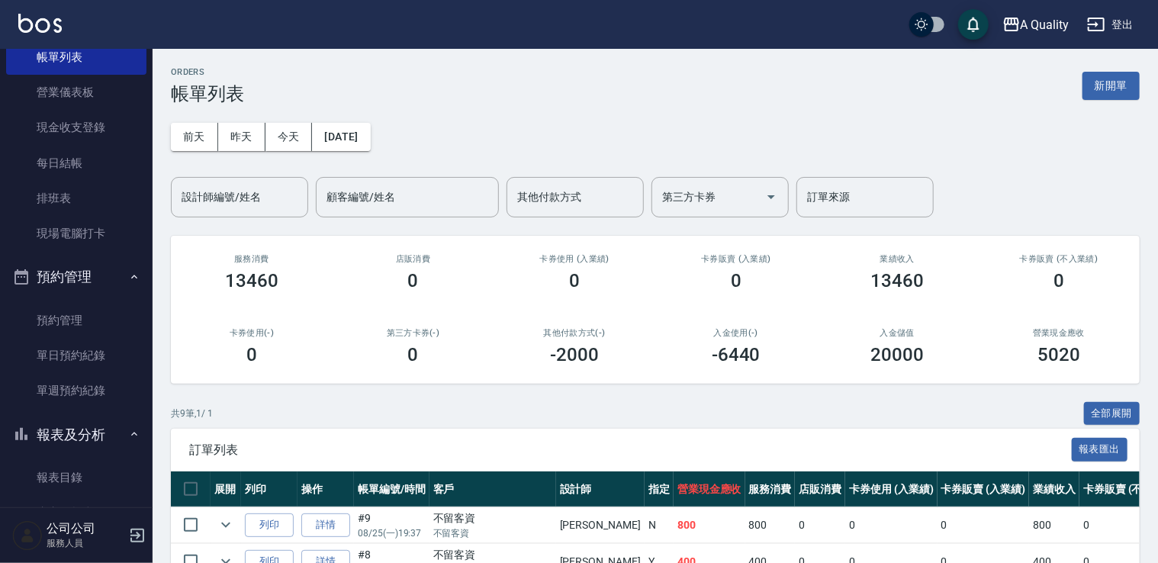
scroll to position [229, 0]
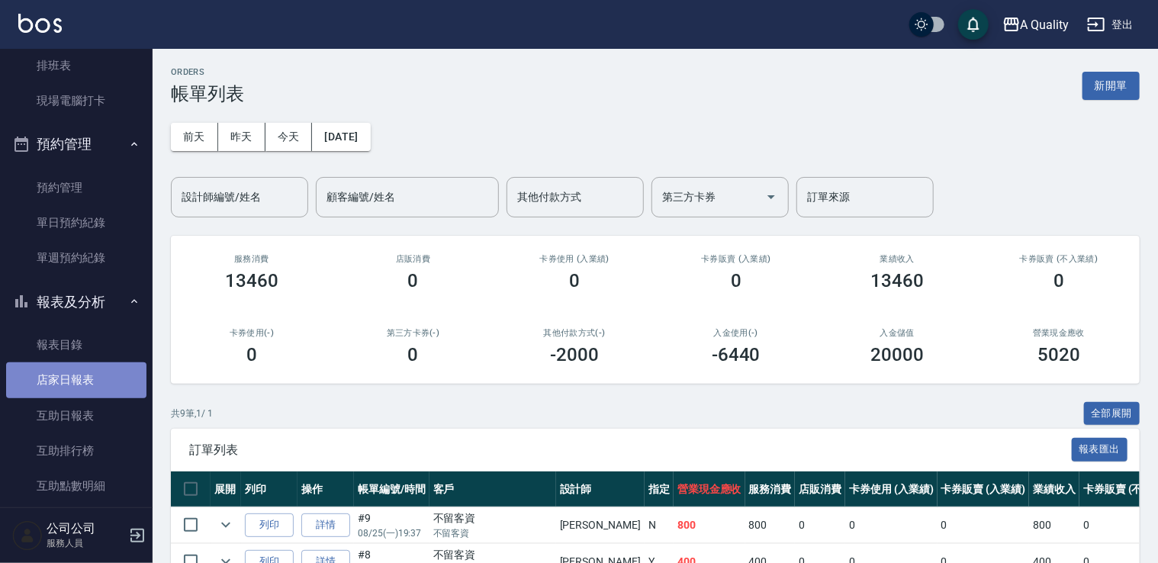
click at [98, 375] on link "店家日報表" at bounding box center [76, 379] width 140 height 35
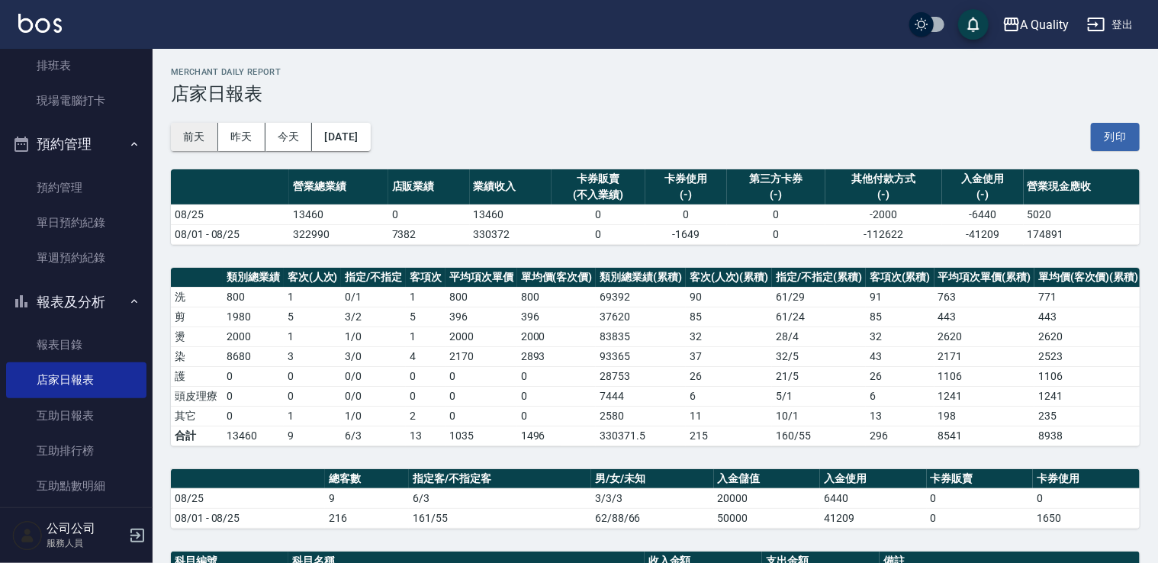
click at [196, 139] on button "前天" at bounding box center [194, 137] width 47 height 28
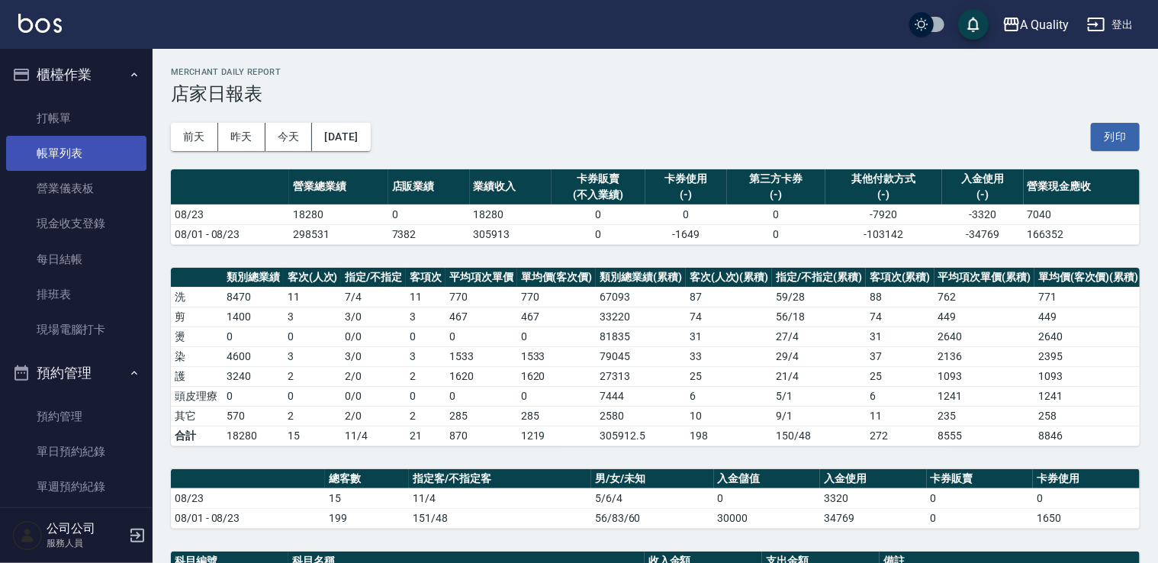
click at [87, 153] on link "帳單列表" at bounding box center [76, 153] width 140 height 35
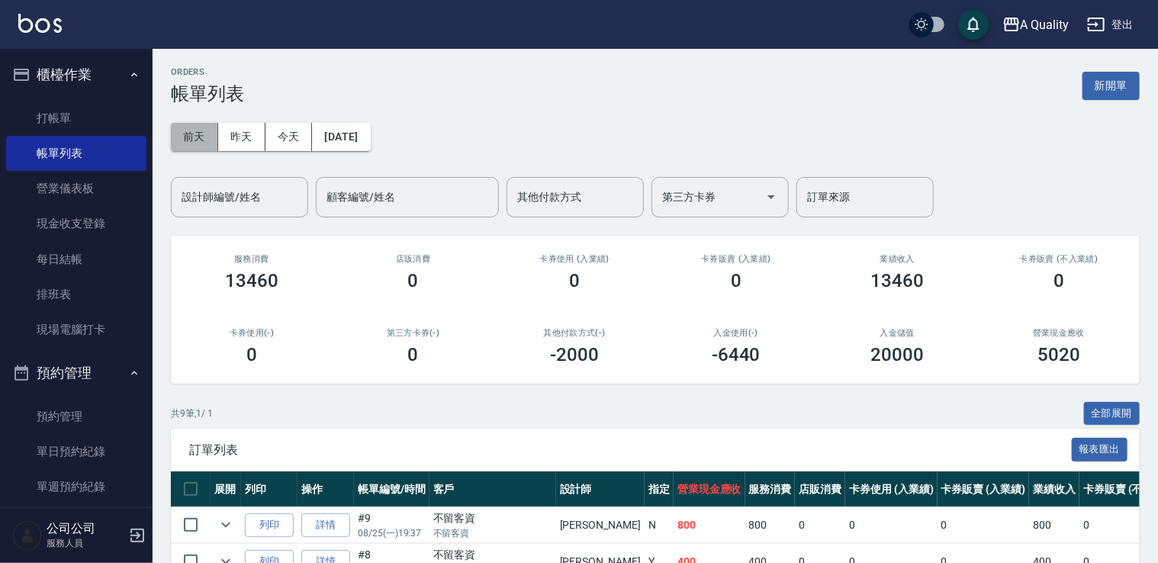
click at [188, 134] on button "前天" at bounding box center [194, 137] width 47 height 28
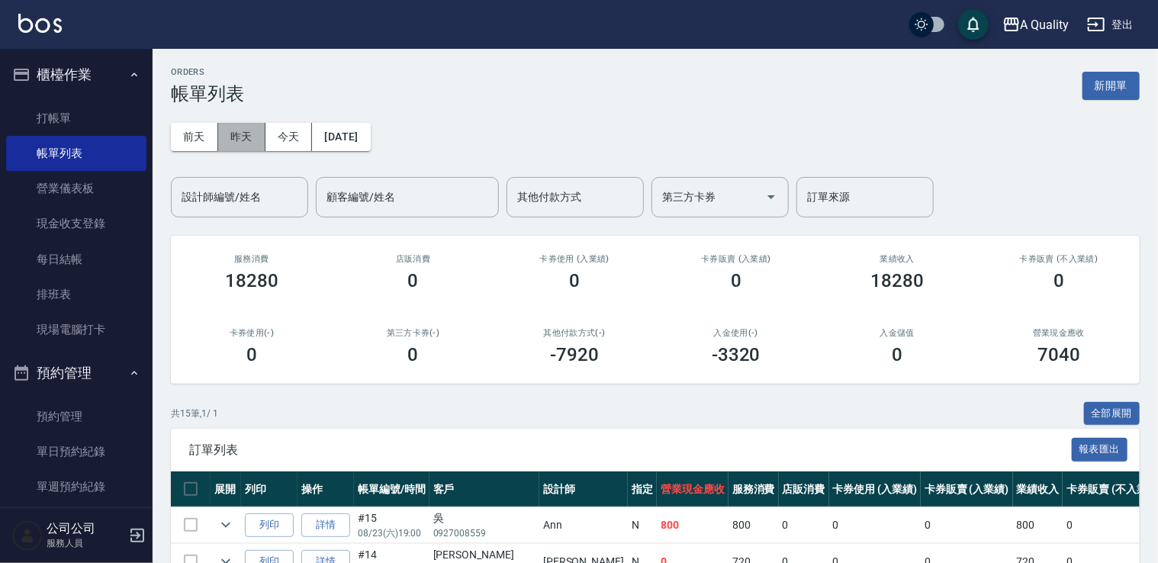
click at [238, 143] on button "昨天" at bounding box center [241, 137] width 47 height 28
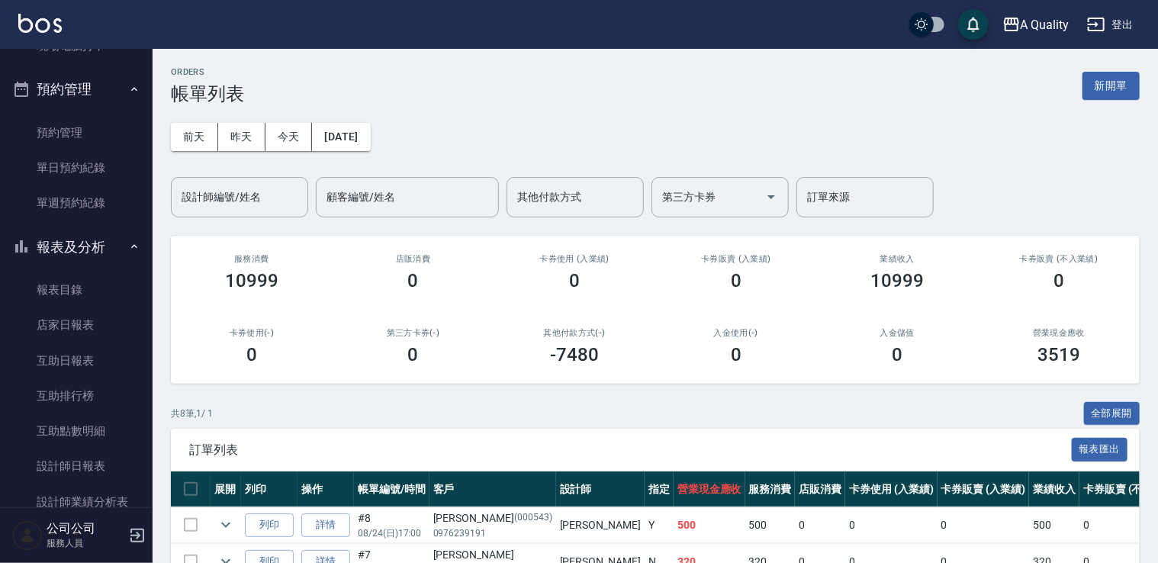
scroll to position [305, 0]
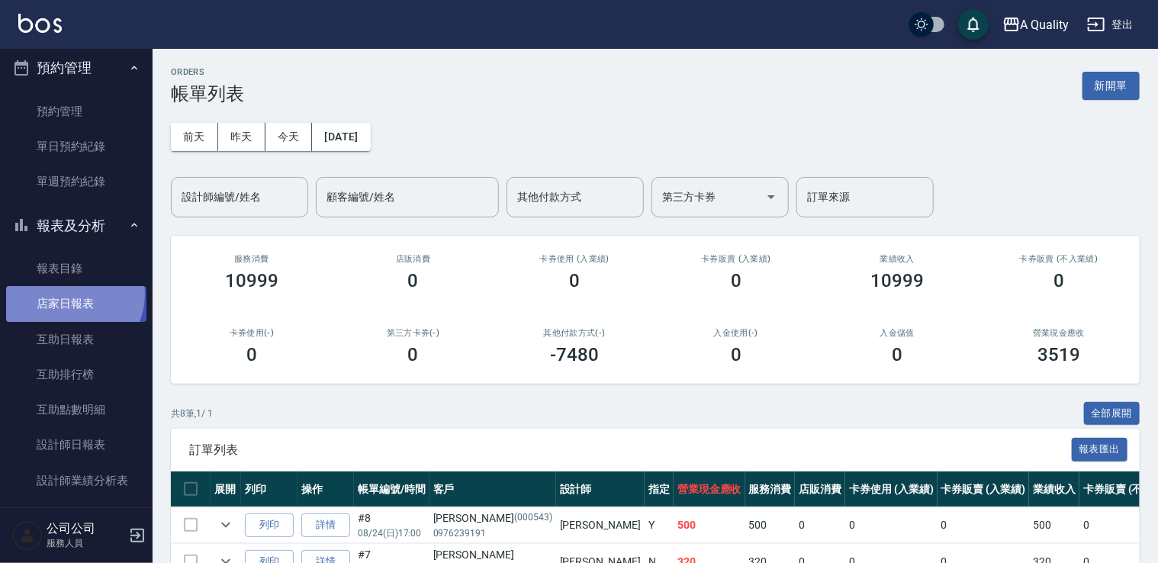
click at [72, 295] on link "店家日報表" at bounding box center [76, 303] width 140 height 35
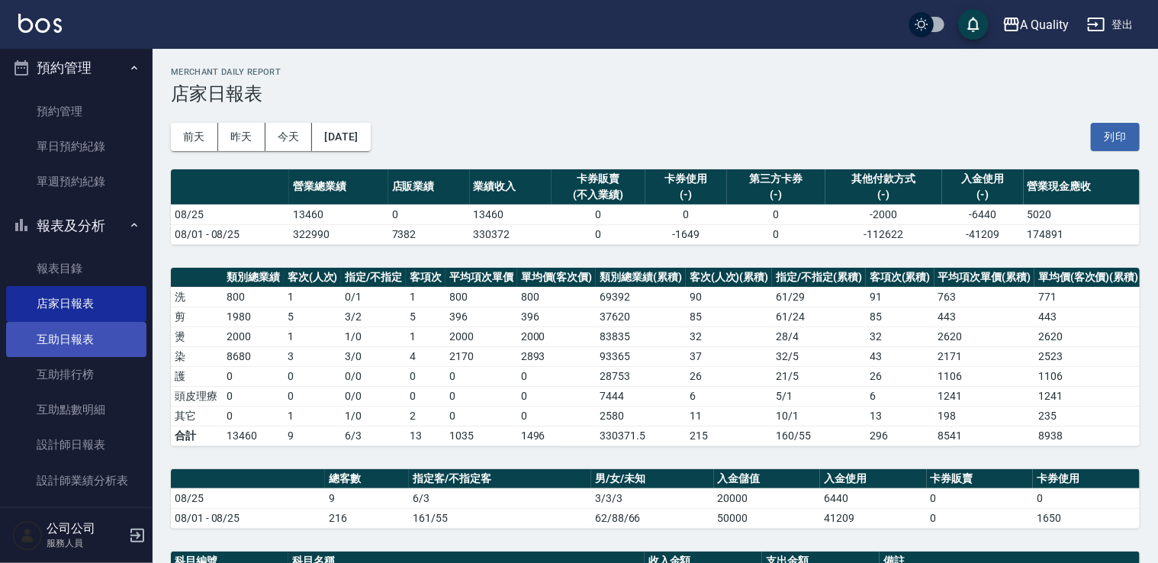
scroll to position [153, 0]
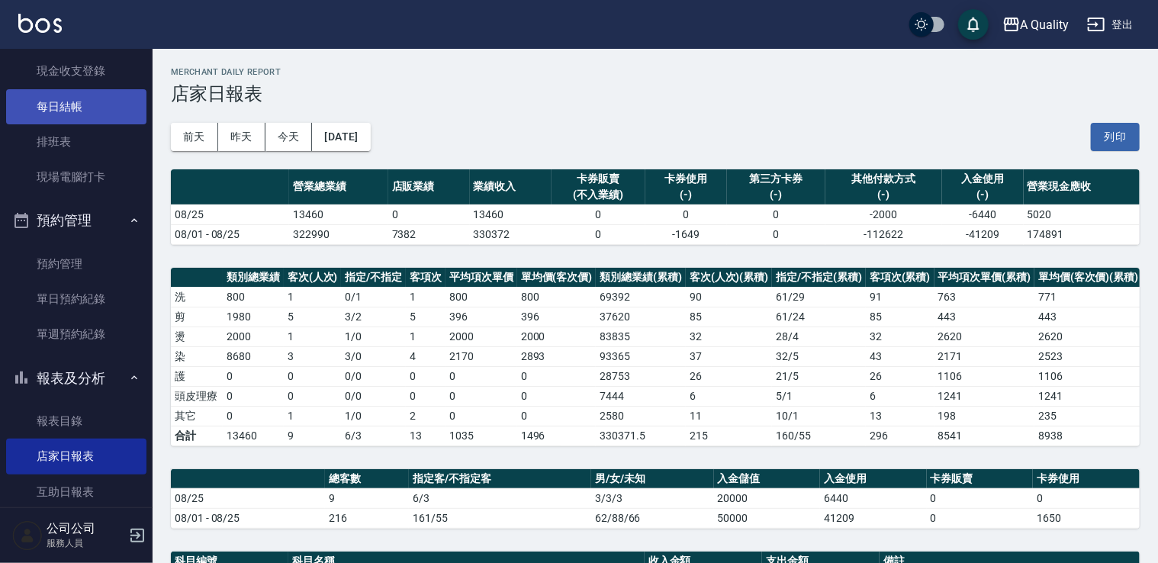
click at [67, 102] on link "每日結帳" at bounding box center [76, 106] width 140 height 35
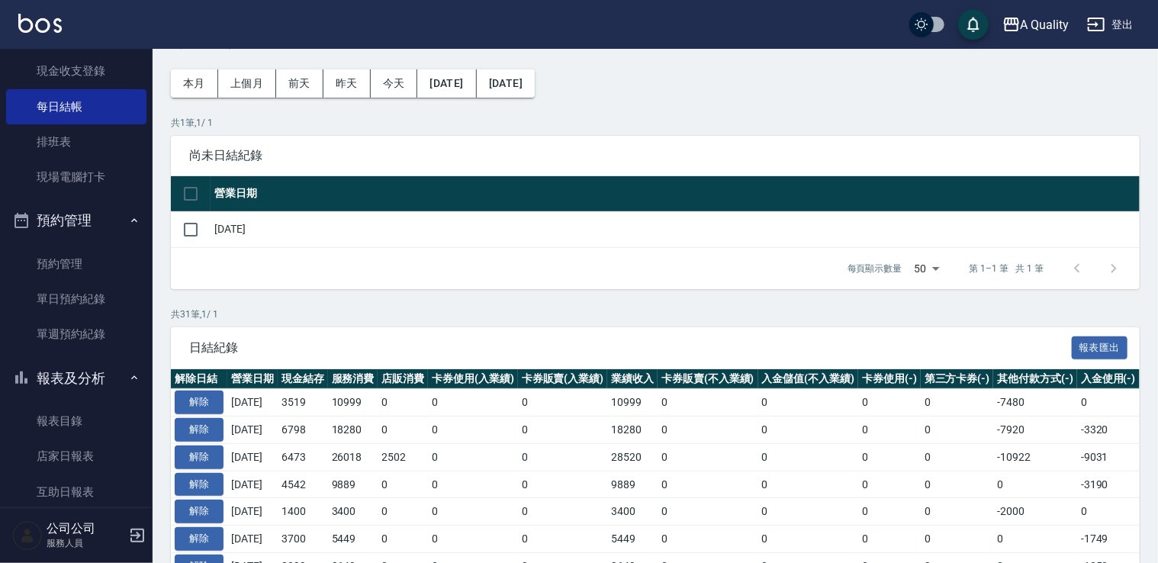
scroll to position [76, 0]
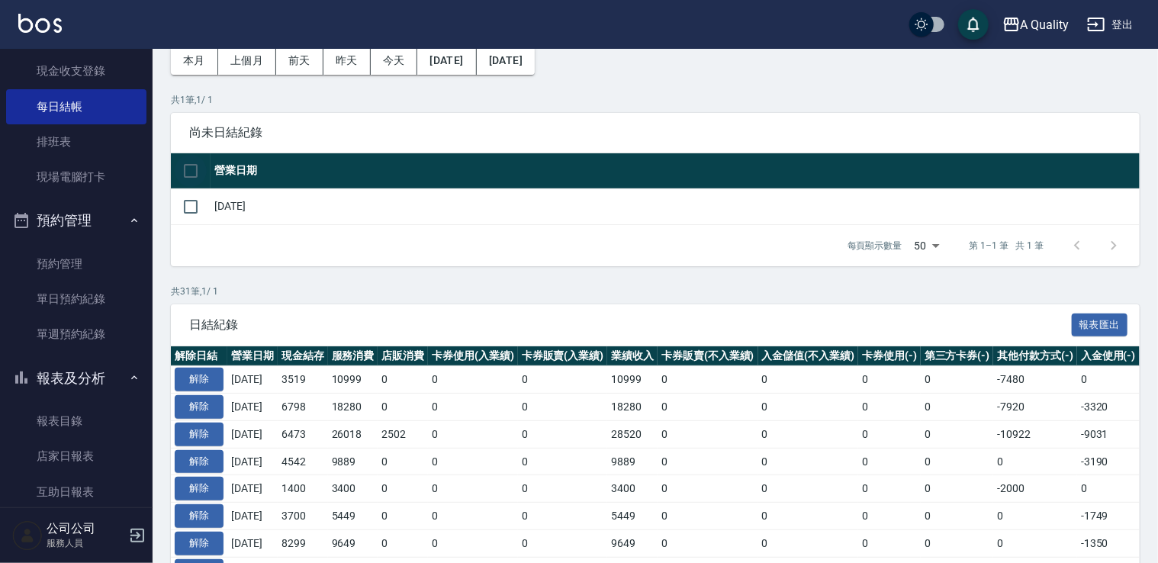
click at [183, 172] on input "checkbox" at bounding box center [191, 171] width 32 height 32
checkbox input "true"
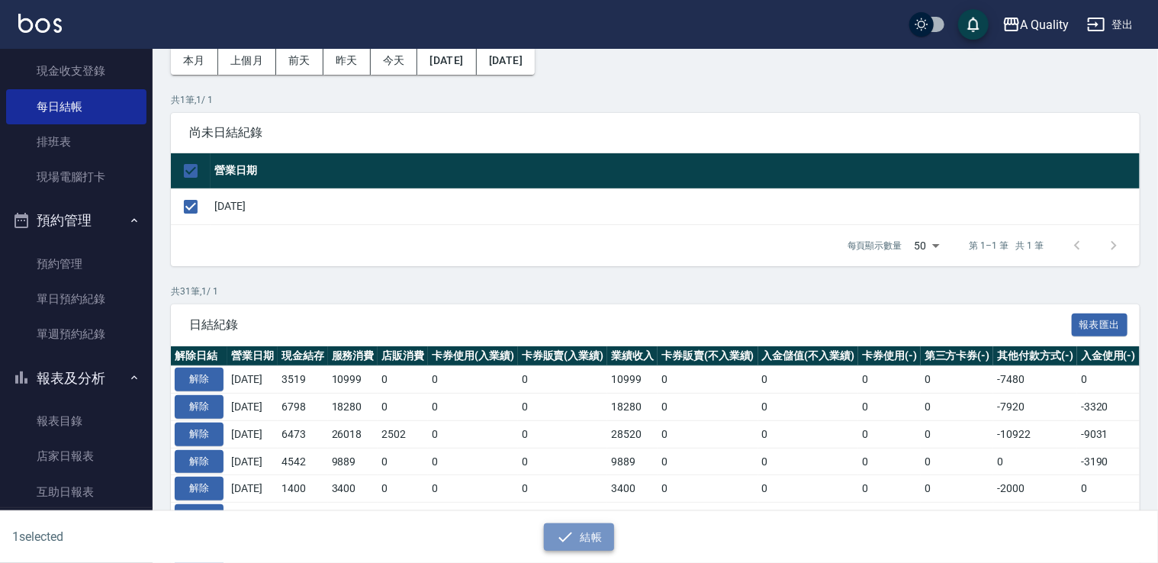
drag, startPoint x: 586, startPoint y: 538, endPoint x: 591, endPoint y: 530, distance: 9.6
click at [587, 539] on button "結帳" at bounding box center [579, 537] width 71 height 28
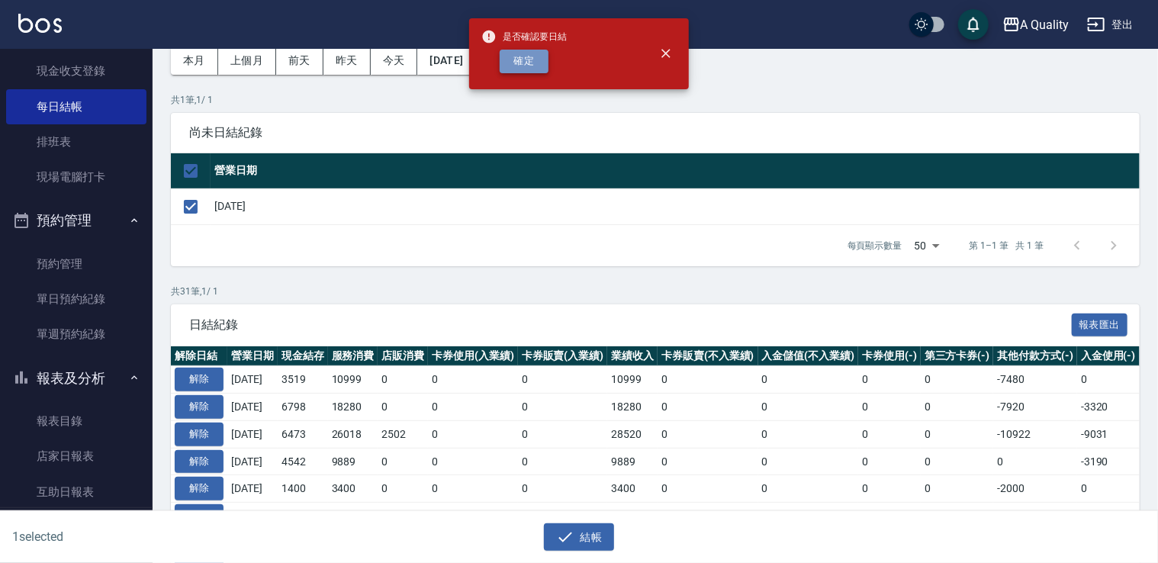
click at [517, 54] on button "確定" at bounding box center [524, 62] width 49 height 24
checkbox input "false"
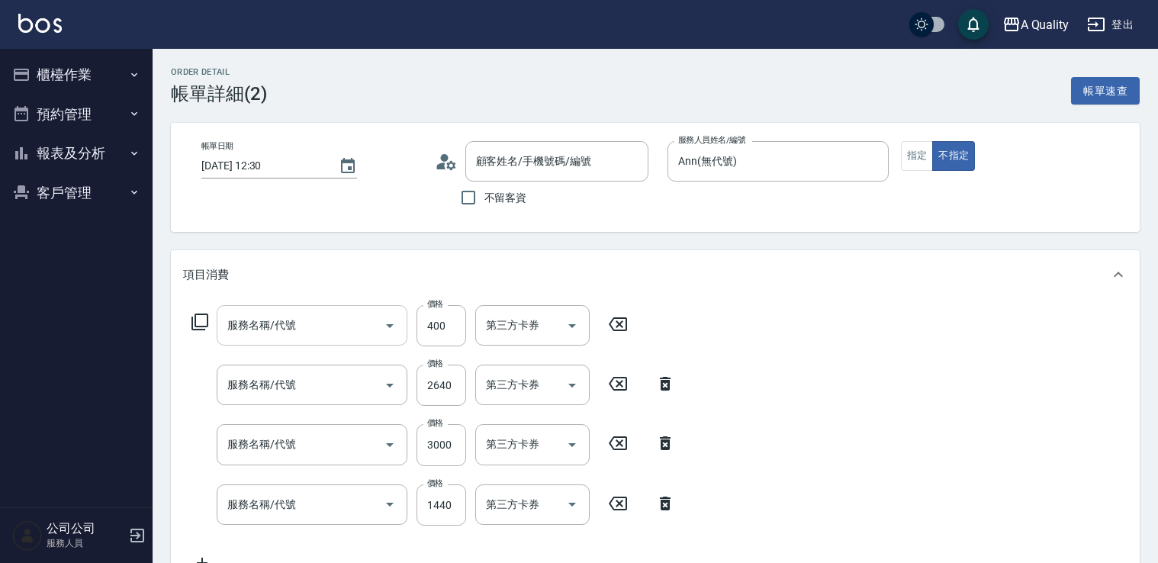
type input "洪于晴/0938833929/null"
type input "剪髮(201)"
type input "染髮(401)"
type input "設計染(402)"
type input "id結構護(503)"
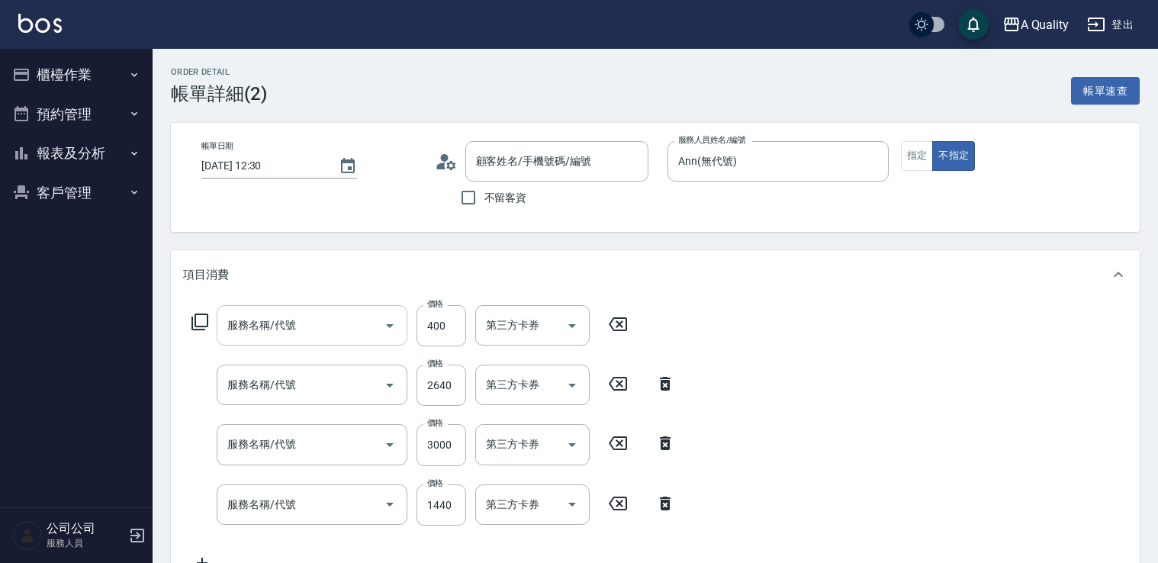
type input "信用卡"
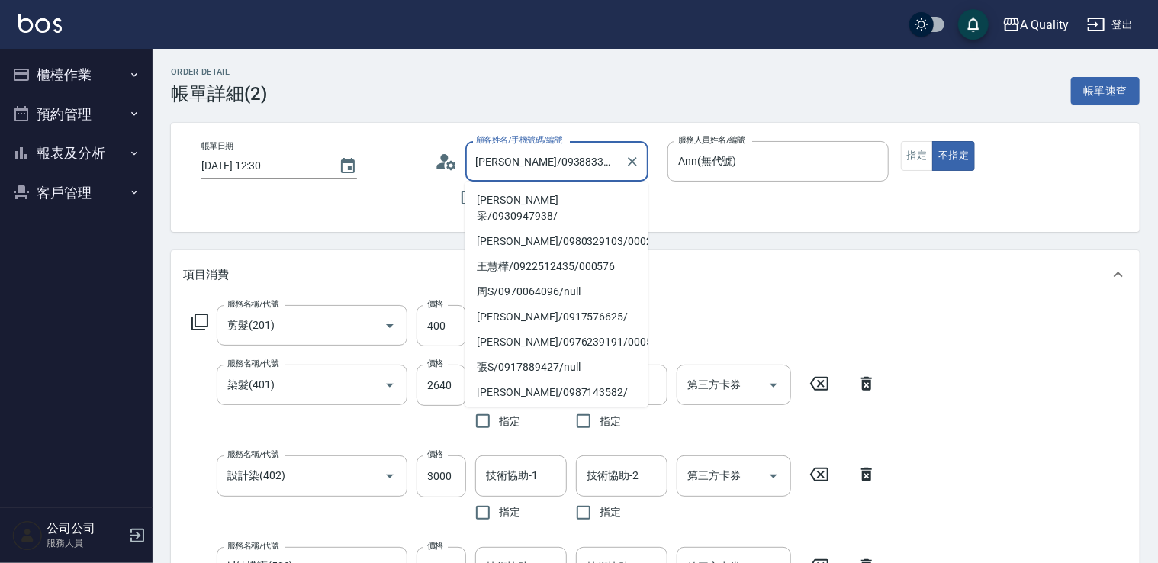
drag, startPoint x: 503, startPoint y: 157, endPoint x: 480, endPoint y: 166, distance: 24.7
click at [480, 166] on input "洪于晴/0938833929/null" at bounding box center [545, 161] width 147 height 27
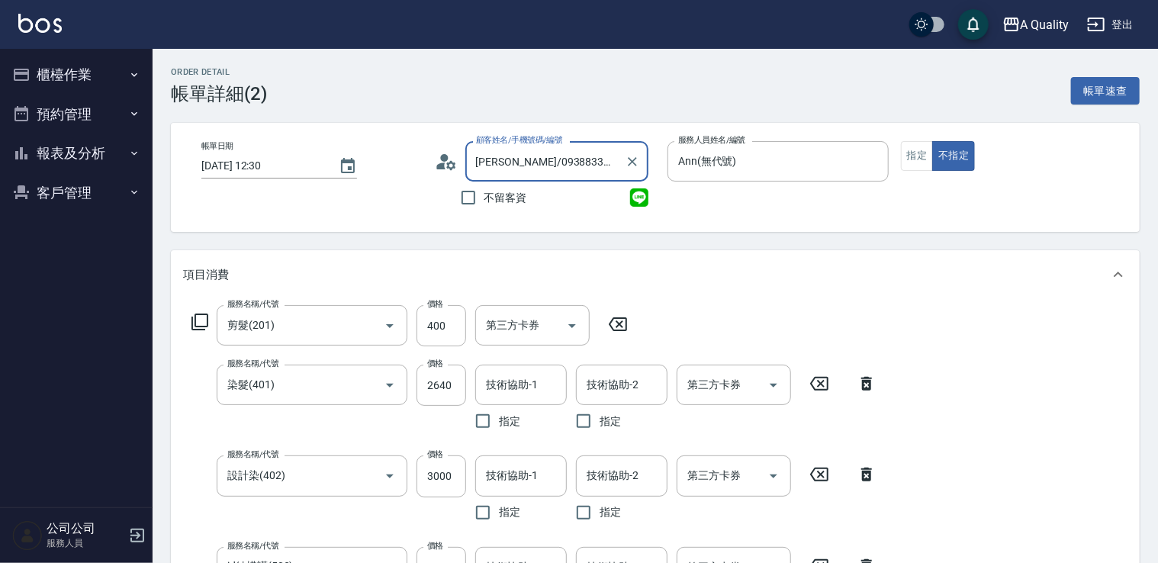
click at [44, 195] on button "客戶管理" at bounding box center [76, 193] width 140 height 40
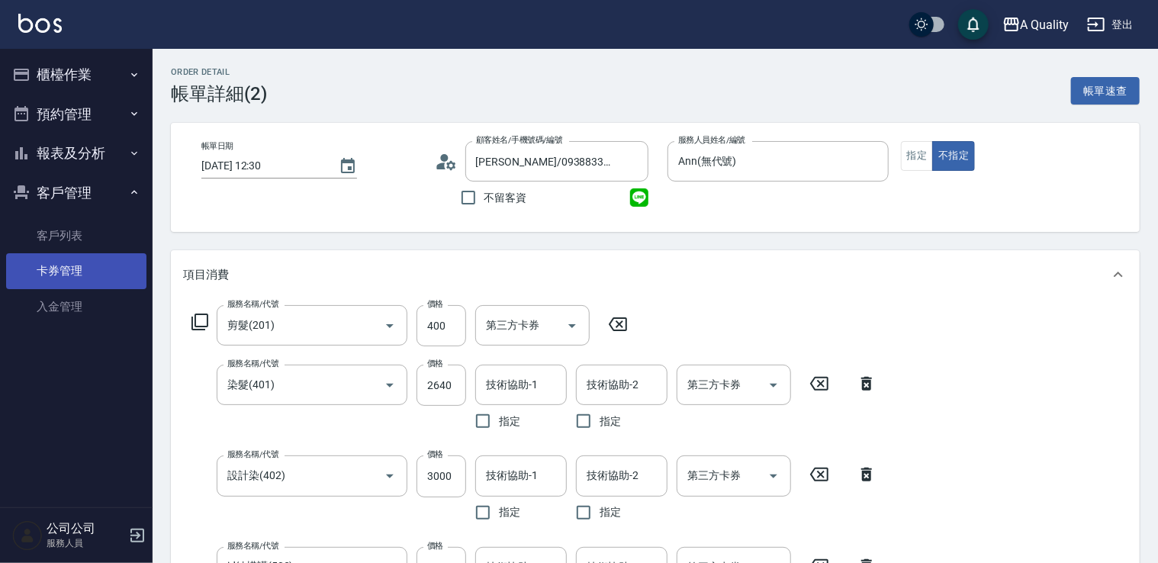
click at [85, 265] on link "卡券管理" at bounding box center [76, 270] width 140 height 35
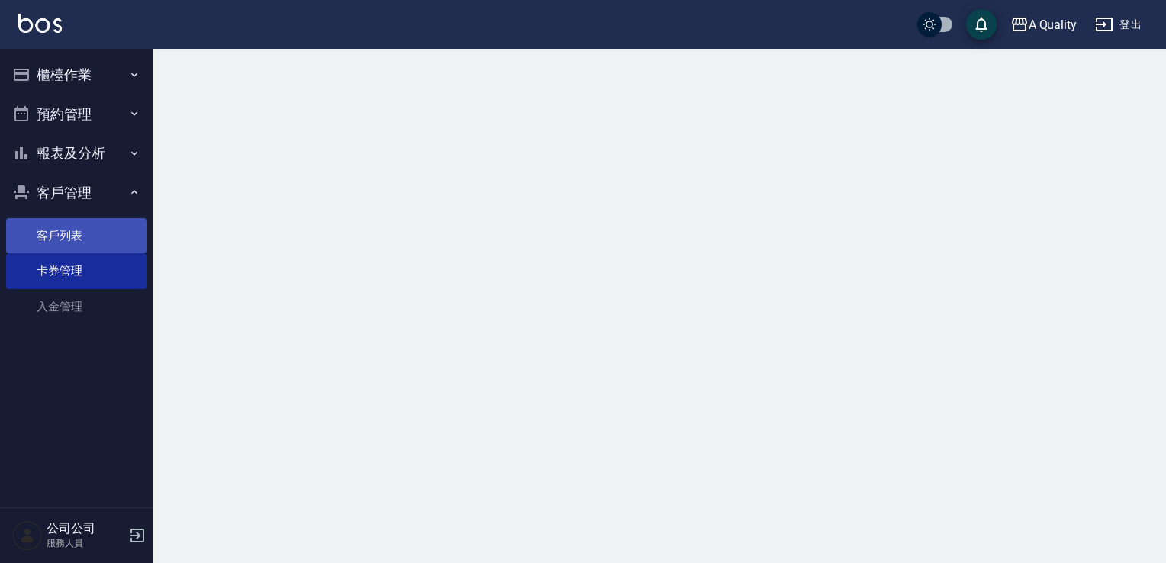
click at [87, 240] on link "客戶列表" at bounding box center [76, 235] width 140 height 35
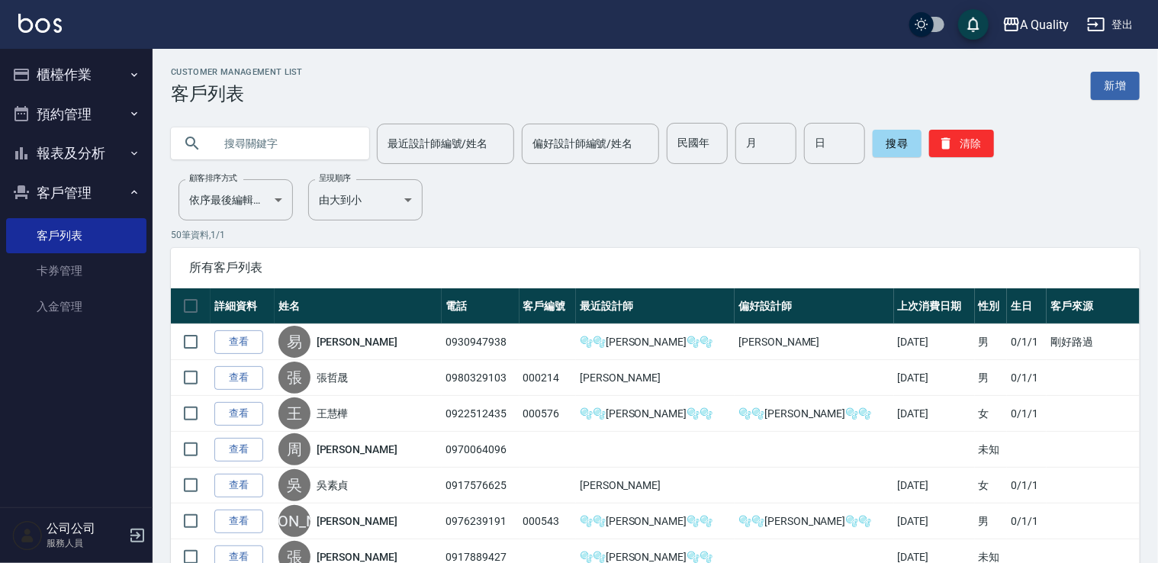
click at [107, 114] on button "預約管理" at bounding box center [76, 115] width 140 height 40
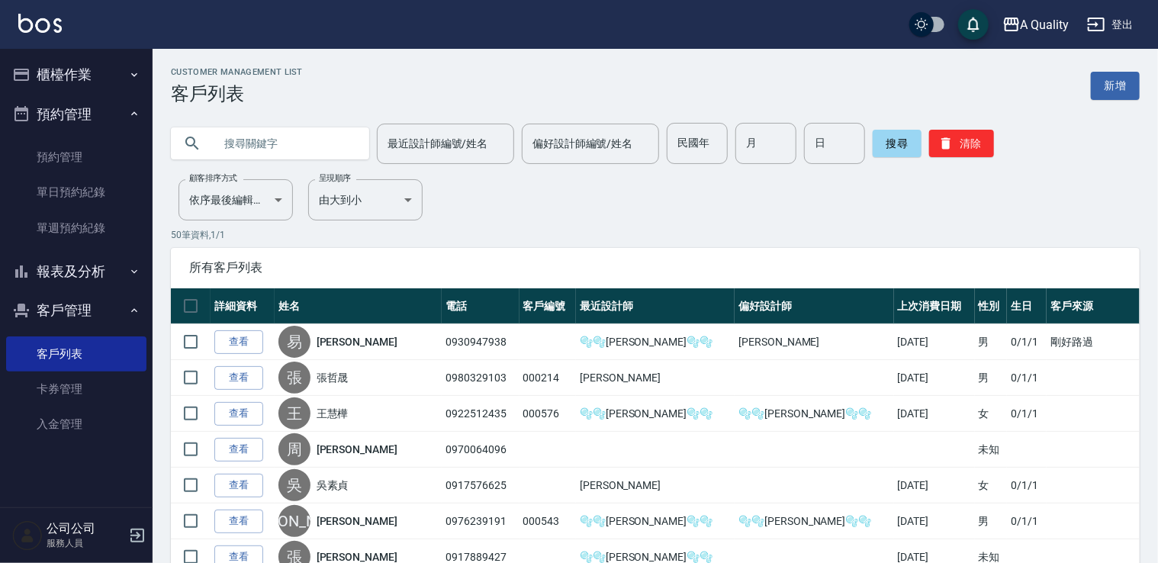
click at [89, 273] on button "報表及分析" at bounding box center [76, 272] width 140 height 40
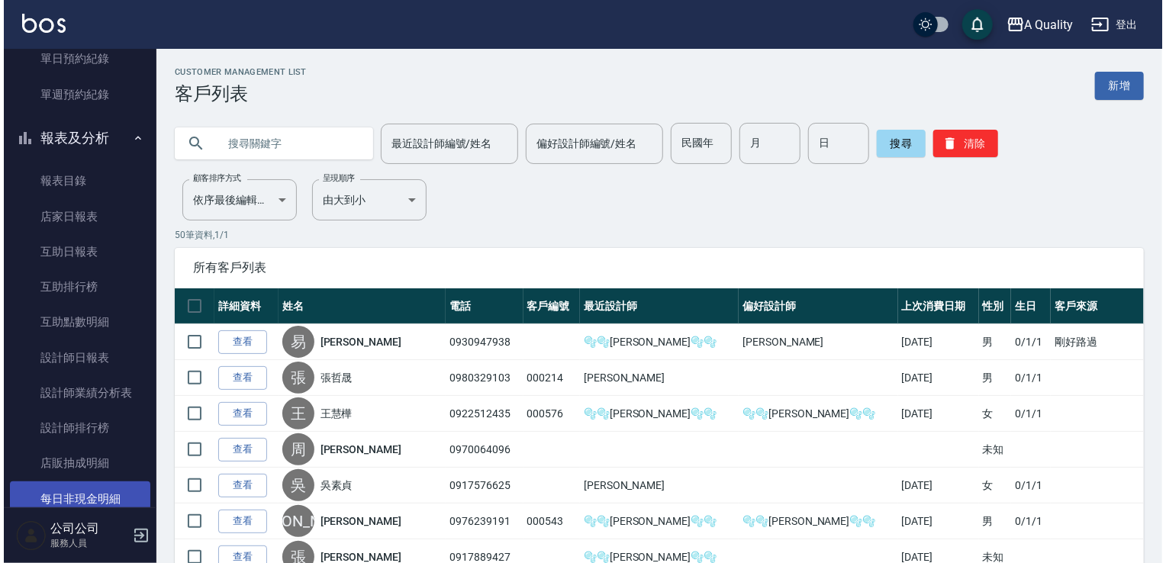
scroll to position [229, 0]
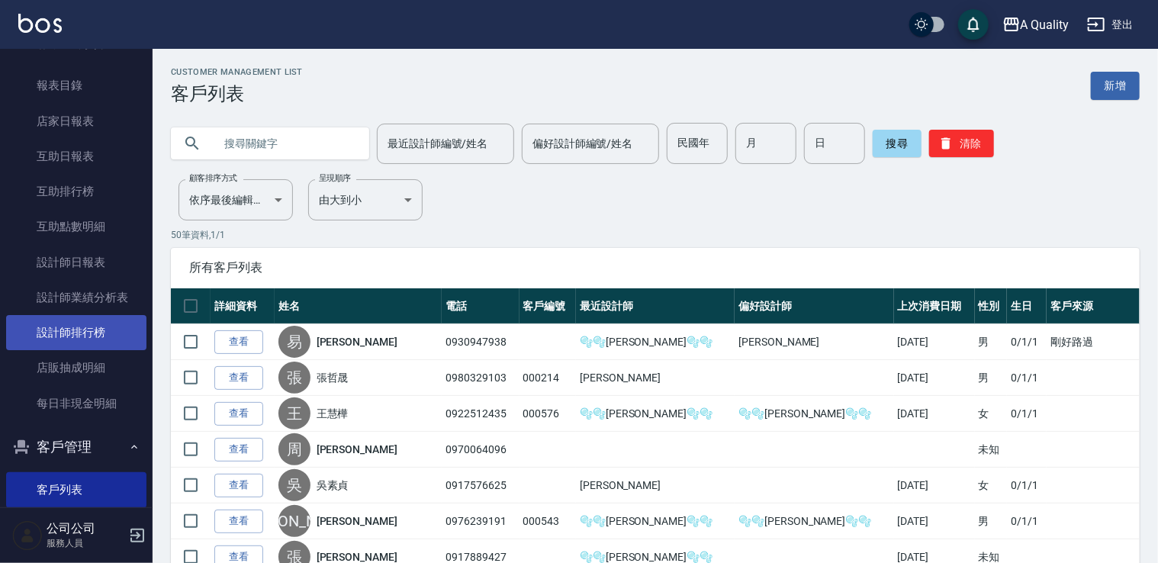
click at [104, 324] on link "設計師排行榜" at bounding box center [76, 332] width 140 height 35
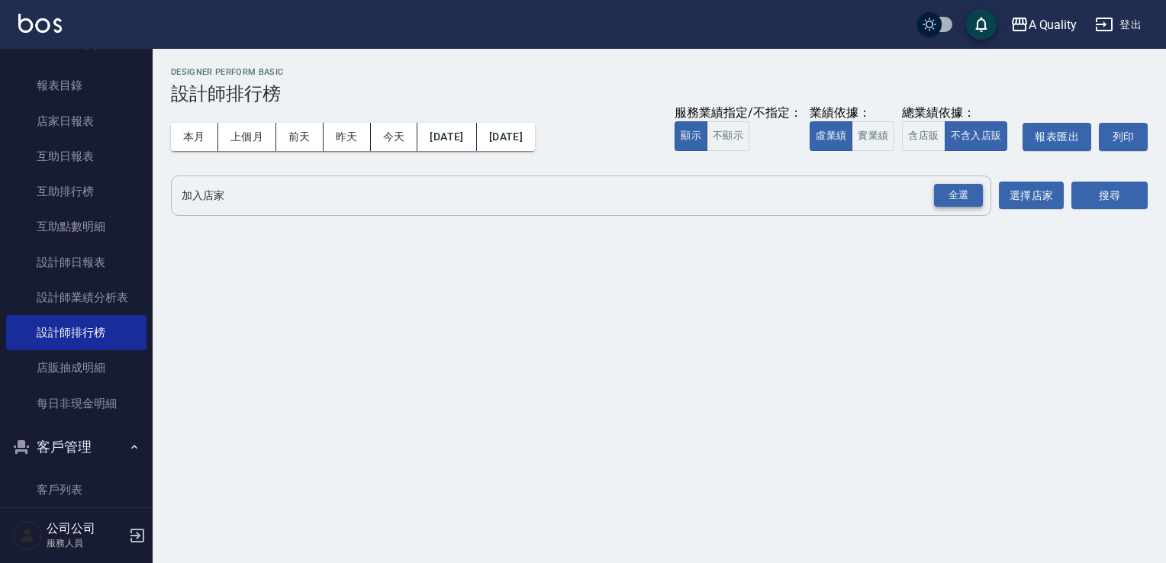
click at [954, 195] on div "全選" at bounding box center [958, 196] width 49 height 24
click at [1105, 196] on button "搜尋" at bounding box center [1109, 196] width 76 height 28
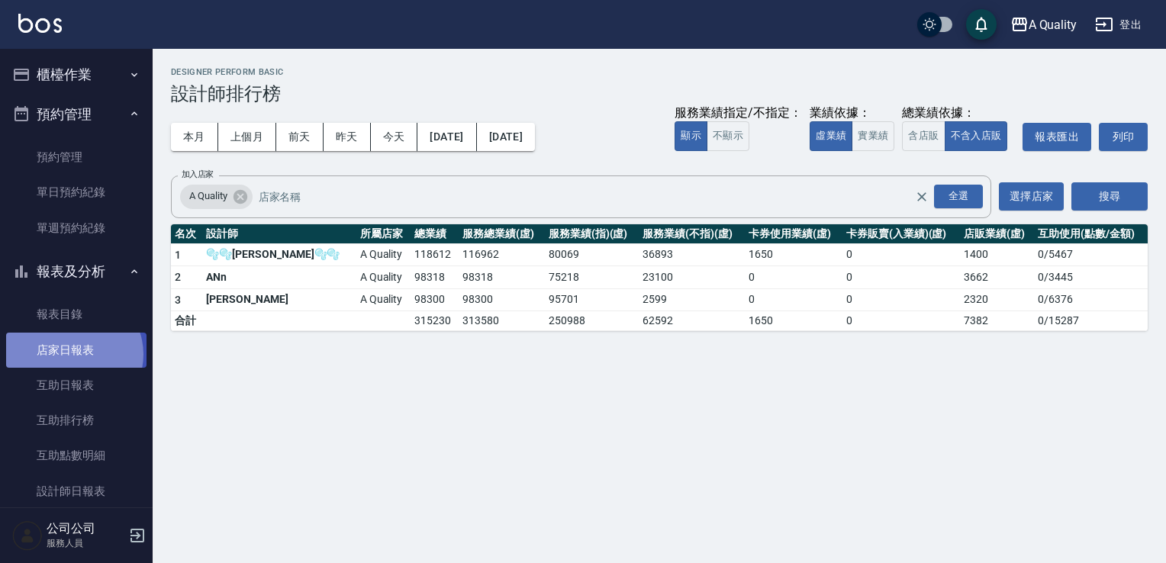
click at [72, 354] on link "店家日報表" at bounding box center [76, 350] width 140 height 35
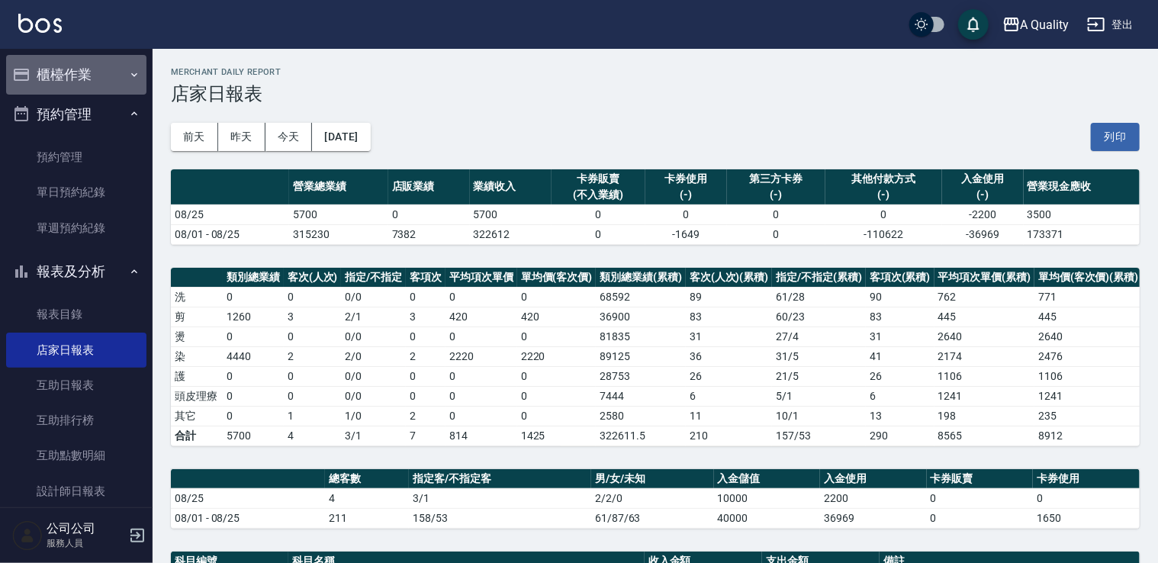
drag, startPoint x: 79, startPoint y: 69, endPoint x: 82, endPoint y: 97, distance: 28.5
click at [79, 69] on button "櫃檯作業" at bounding box center [76, 75] width 140 height 40
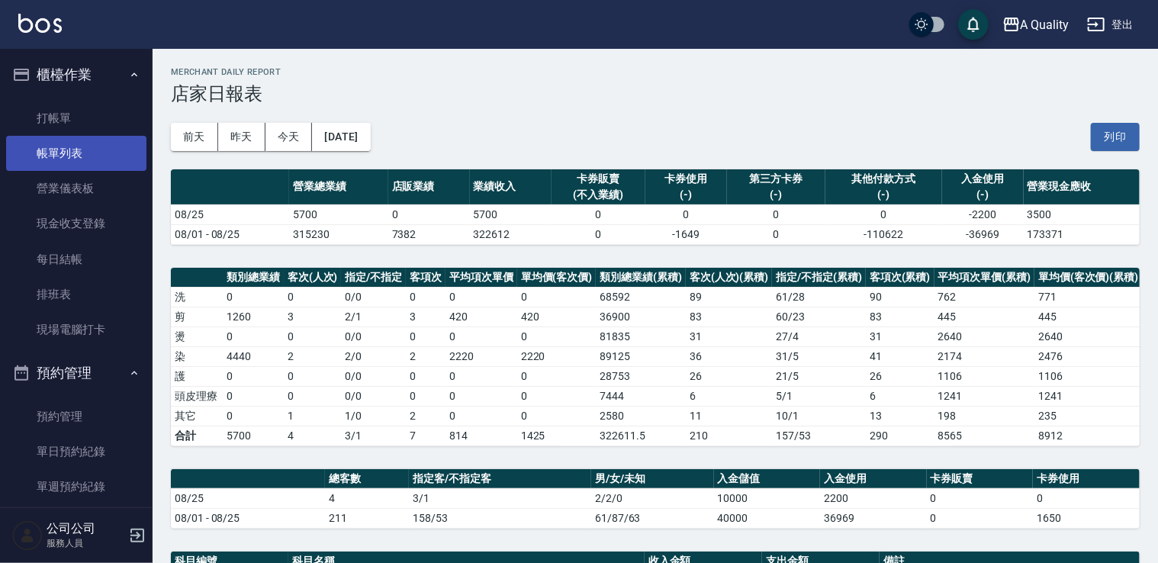
click at [73, 153] on link "帳單列表" at bounding box center [76, 153] width 140 height 35
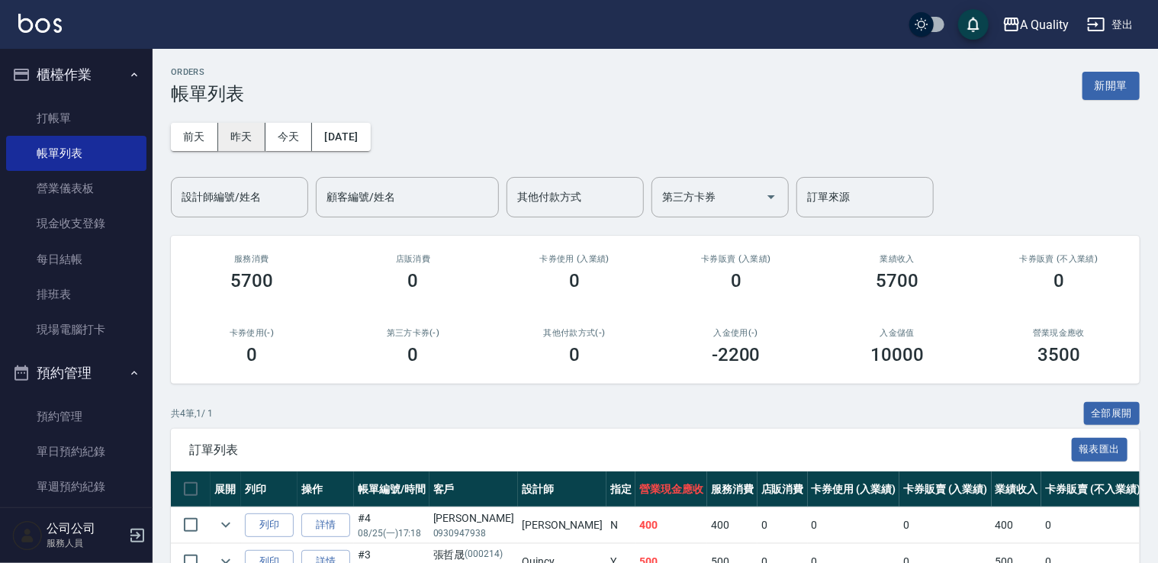
click at [246, 137] on button "昨天" at bounding box center [241, 137] width 47 height 28
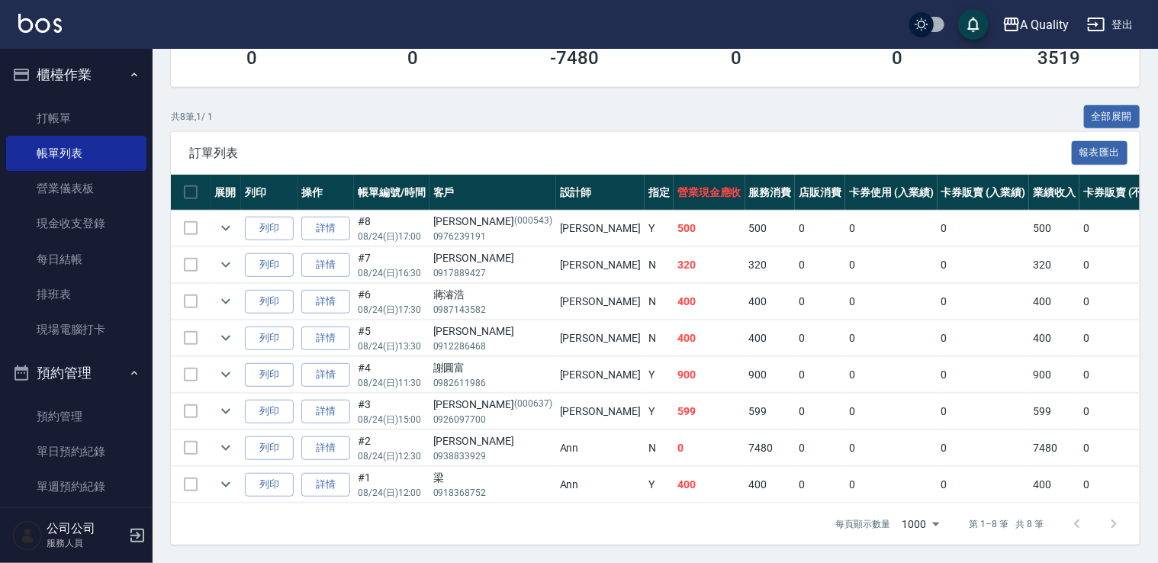
scroll to position [305, 0]
click at [232, 439] on icon "expand row" at bounding box center [226, 448] width 18 height 18
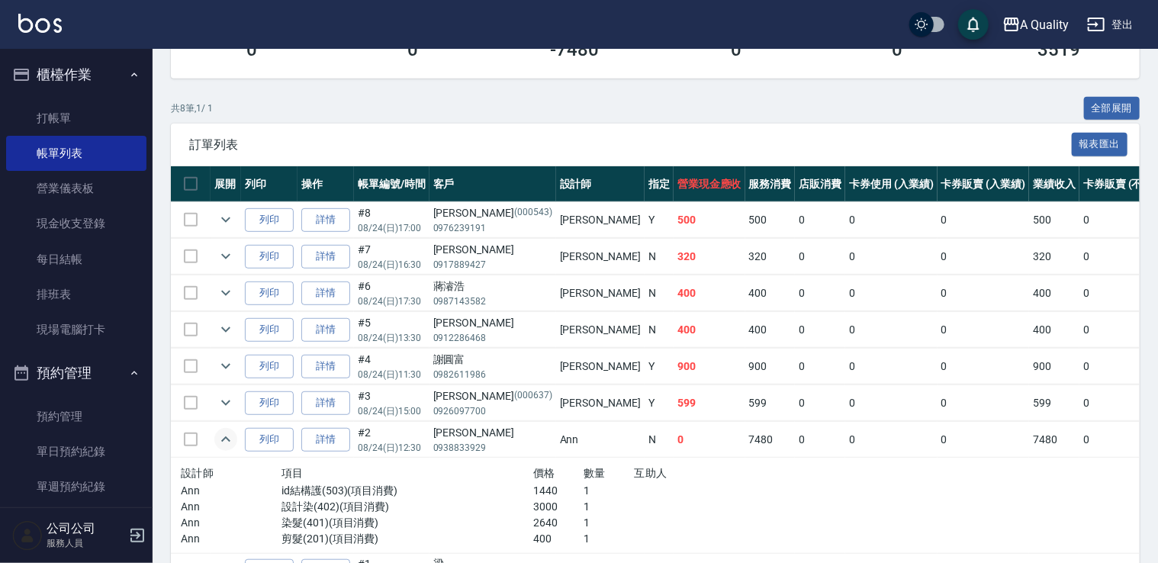
scroll to position [400, 0]
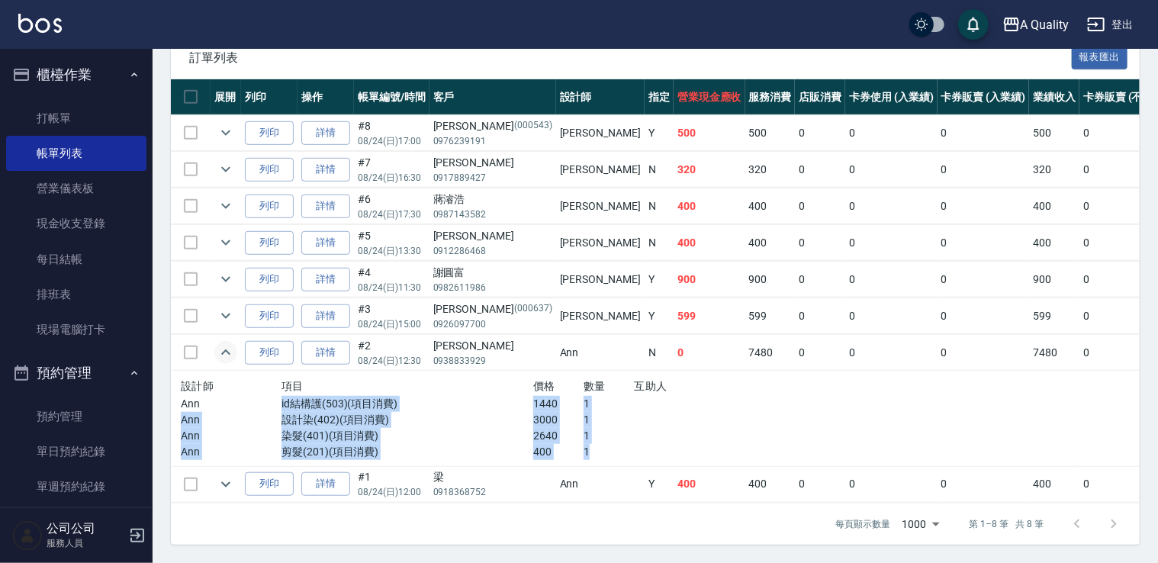
drag, startPoint x: 262, startPoint y: 390, endPoint x: 539, endPoint y: 446, distance: 282.7
click at [539, 446] on div "設計師 項目 價格 數量 互助人 Ann id結構護(503)(項目消費) 1440 1 Ann 設計染(402)(項目消費) 3000 1 Ann 染髮(4…" at bounding box center [483, 418] width 604 height 83
copy div "id結構護(503)(項目消費) 1440 1 Ann 設計染(402)(項目消費) 3000 1 Ann 染髮(401)(項目消費) 2640 1 Ann …"
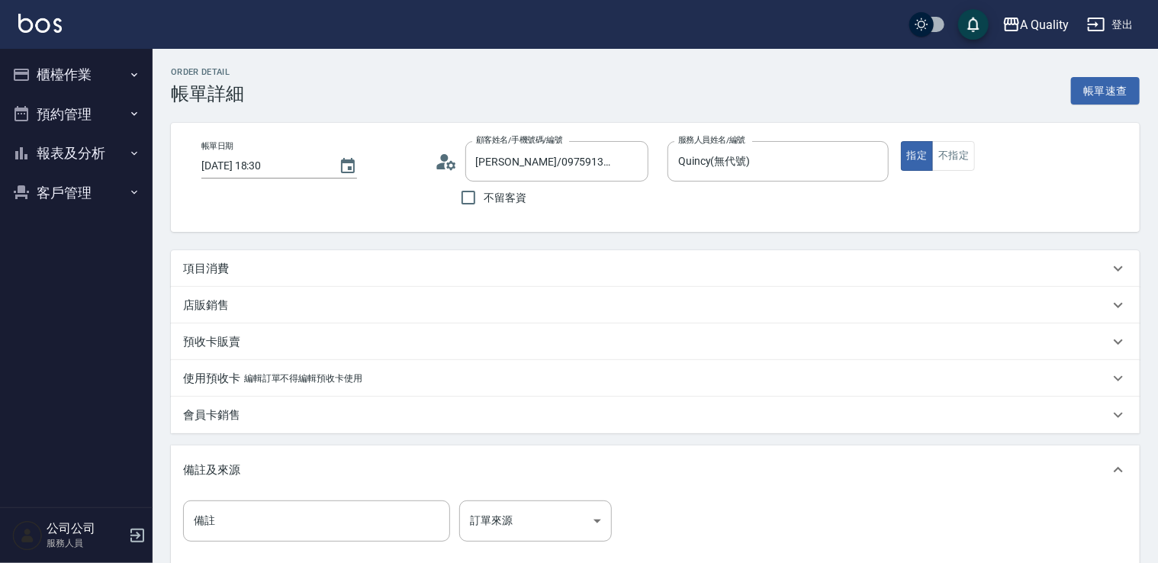
click at [66, 125] on button "預約管理" at bounding box center [76, 115] width 140 height 40
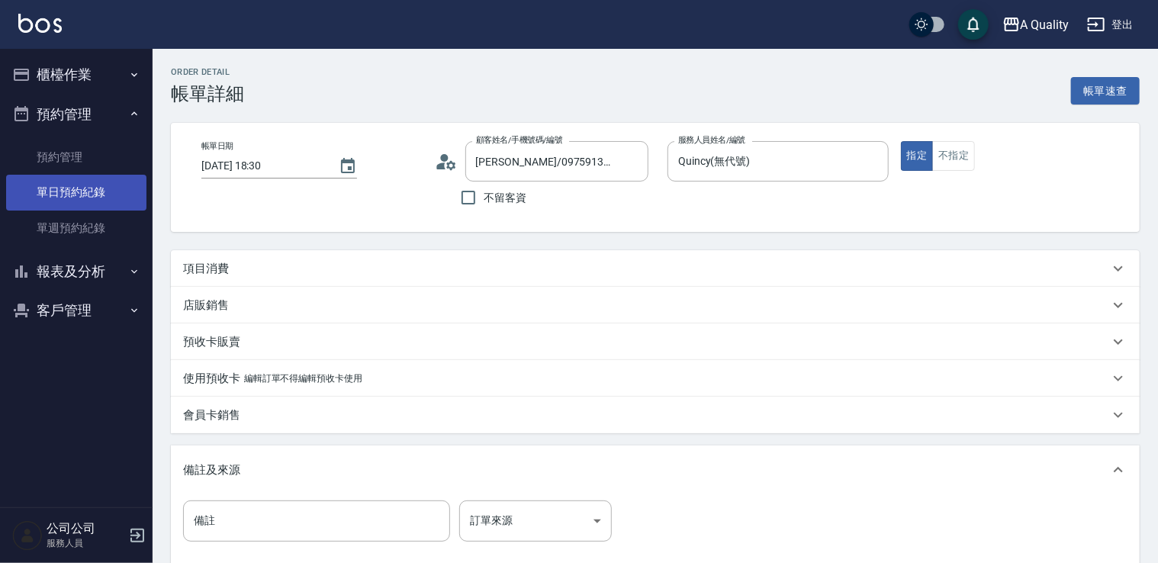
click at [86, 197] on link "單日預約紀錄" at bounding box center [76, 192] width 140 height 35
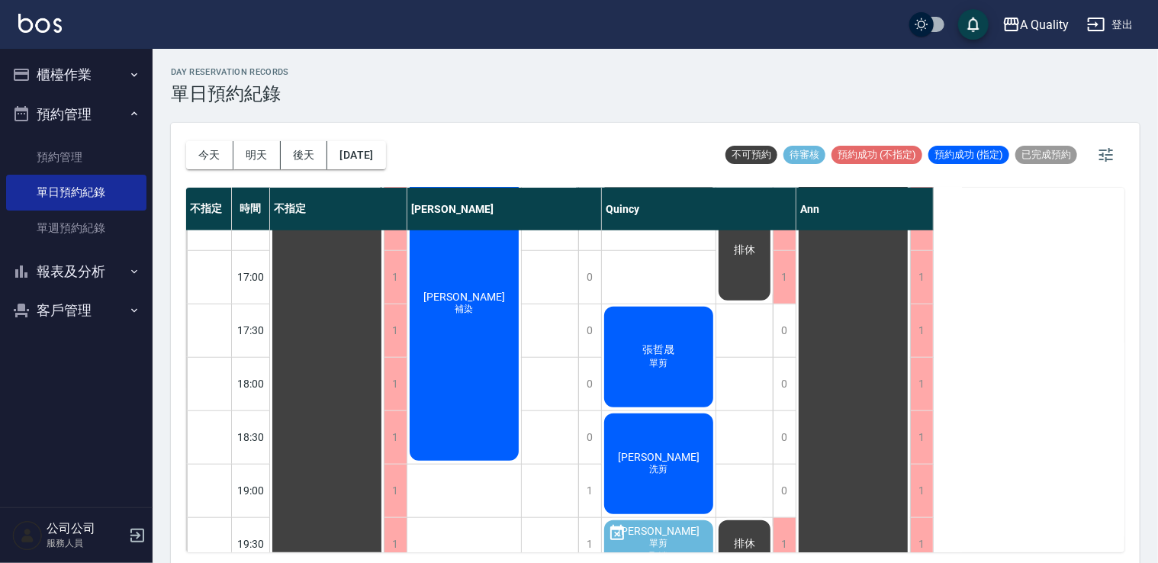
scroll to position [651, 0]
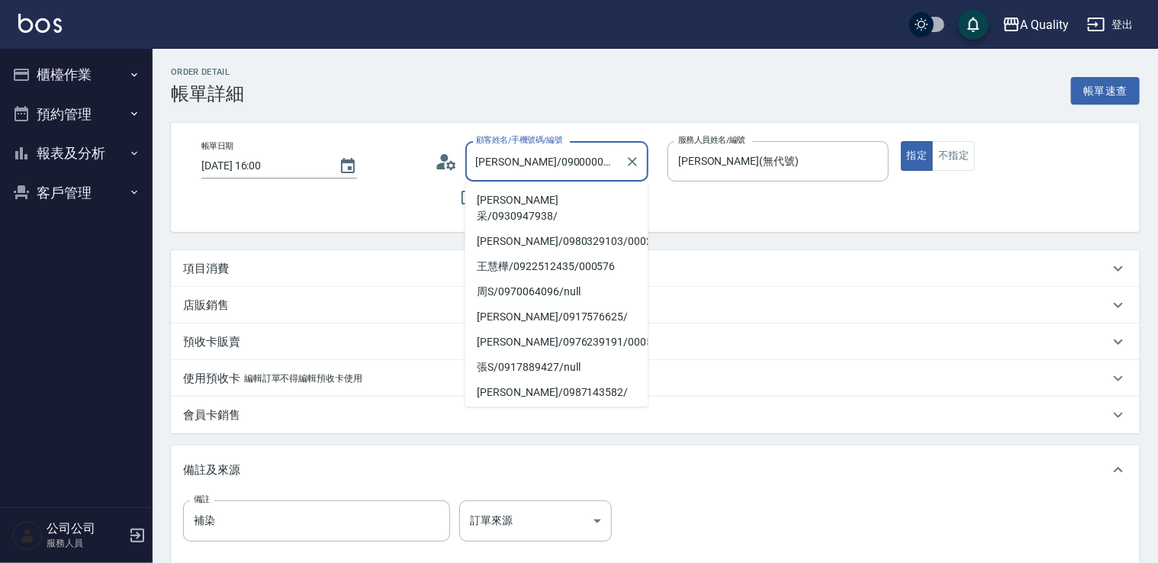
drag, startPoint x: 535, startPoint y: 161, endPoint x: 572, endPoint y: 162, distance: 37.4
click at [575, 162] on input "[PERSON_NAME]/09000000000/000516" at bounding box center [545, 161] width 147 height 27
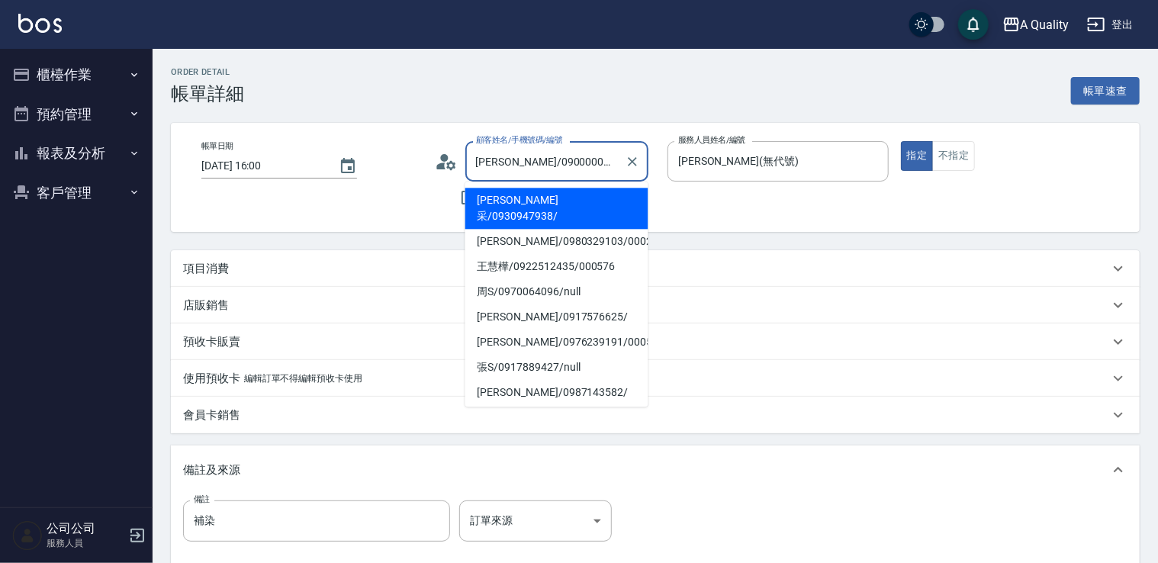
drag, startPoint x: 39, startPoint y: 69, endPoint x: 59, endPoint y: 87, distance: 26.5
click at [40, 69] on button "櫃檯作業" at bounding box center [76, 75] width 140 height 40
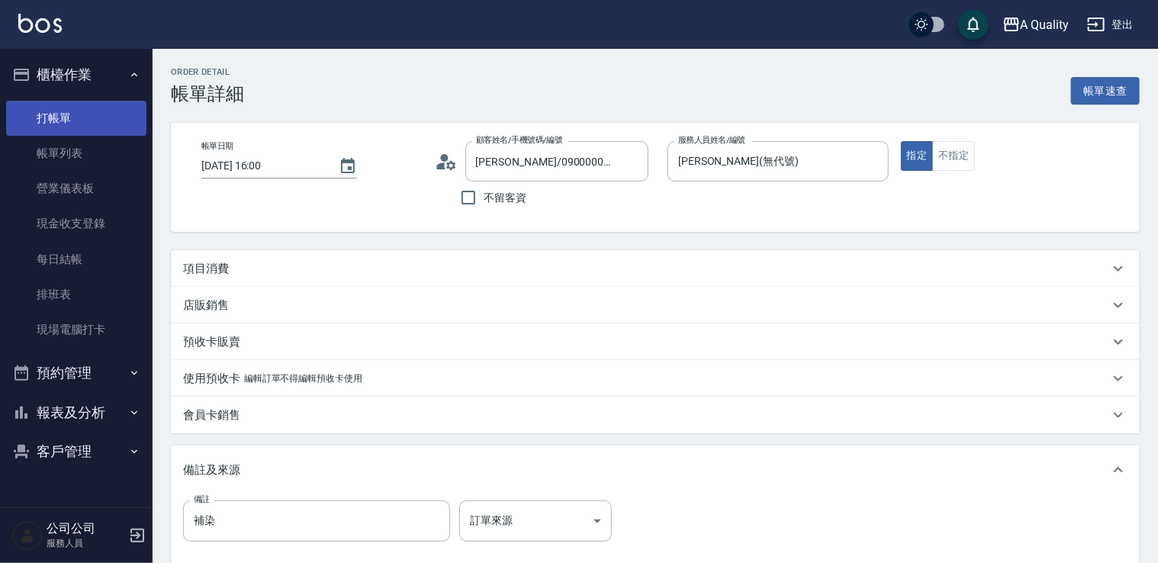
click at [67, 110] on link "打帳單" at bounding box center [76, 118] width 140 height 35
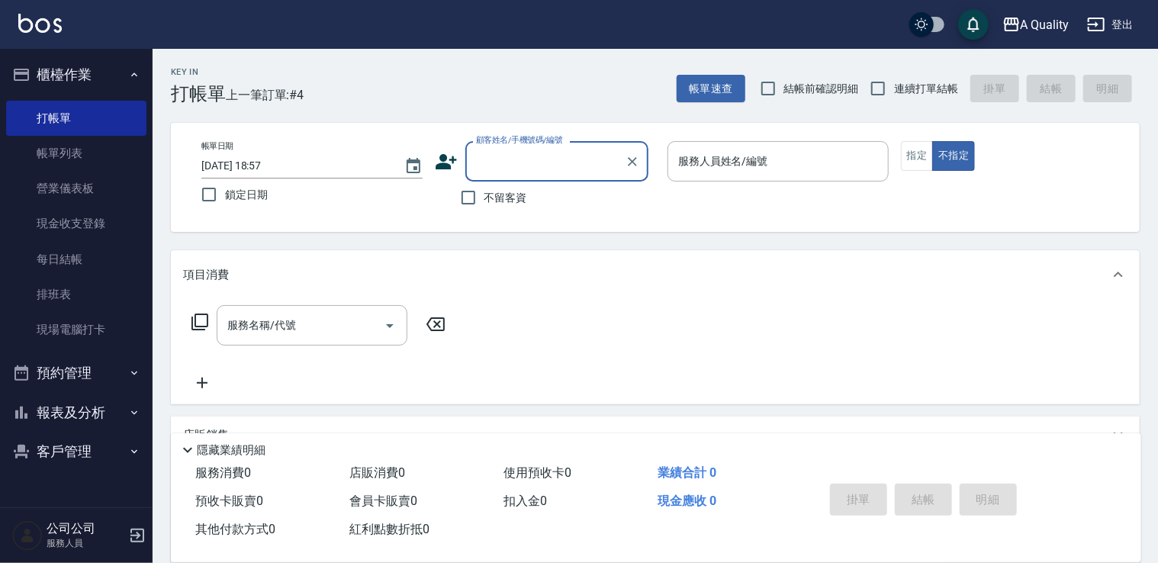
click at [570, 161] on input "顧客姓名/手機號碼/編號" at bounding box center [545, 161] width 147 height 27
click at [531, 200] on li "邱卉晨/09000000000/000516" at bounding box center [556, 200] width 183 height 25
type input "邱卉晨/09000000000/000516"
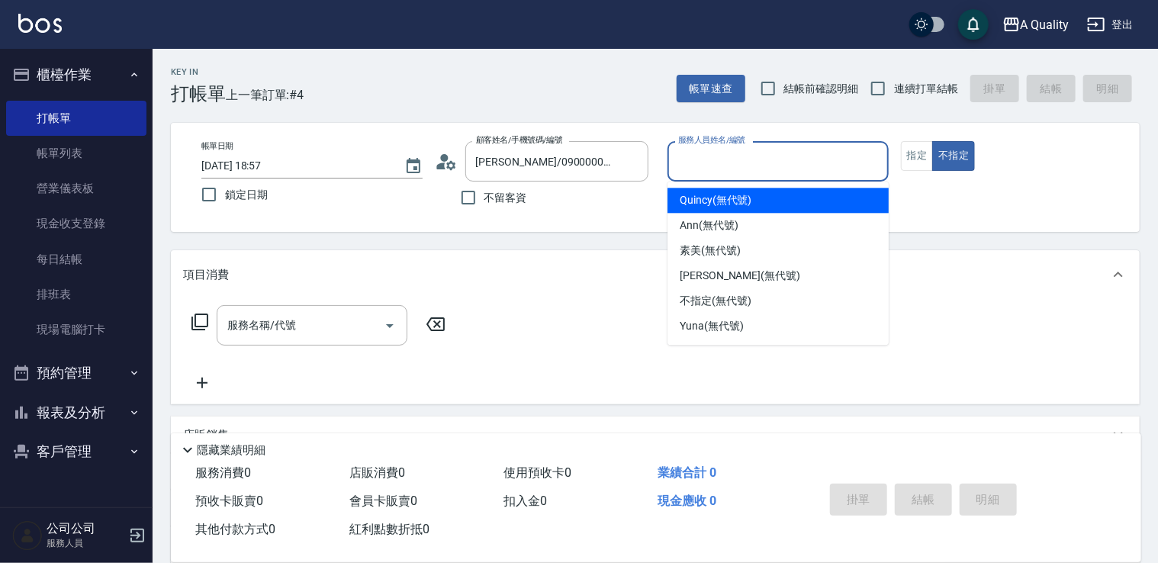
click at [722, 150] on input "服務人員姓名/編號" at bounding box center [779, 161] width 208 height 27
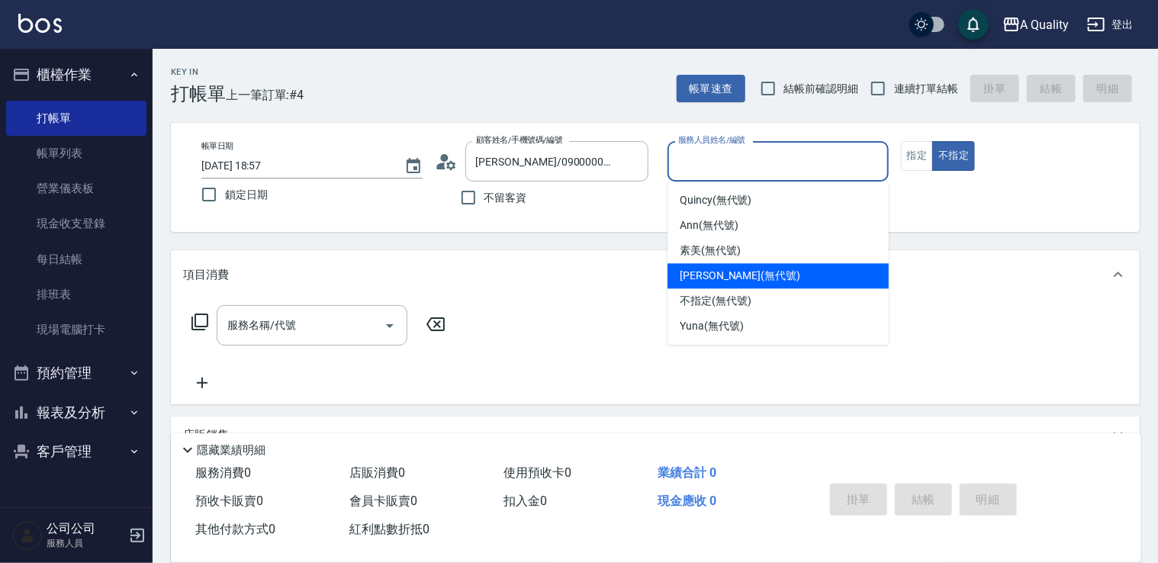
click at [712, 269] on span "Taylor (無代號)" at bounding box center [740, 276] width 121 height 16
type input "Taylor(無代號)"
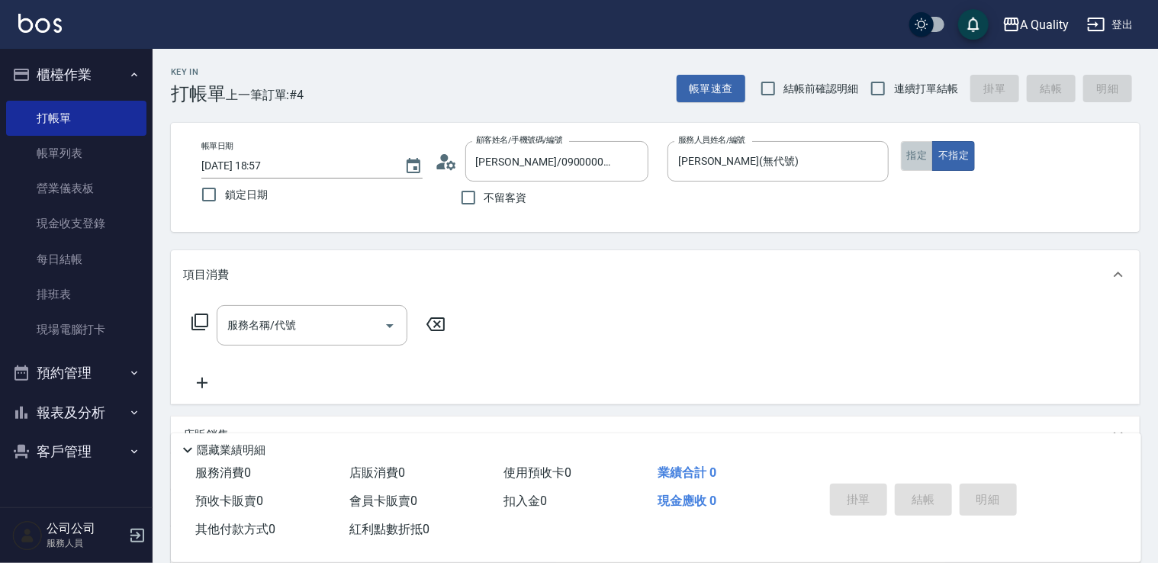
click at [925, 157] on button "指定" at bounding box center [917, 156] width 33 height 30
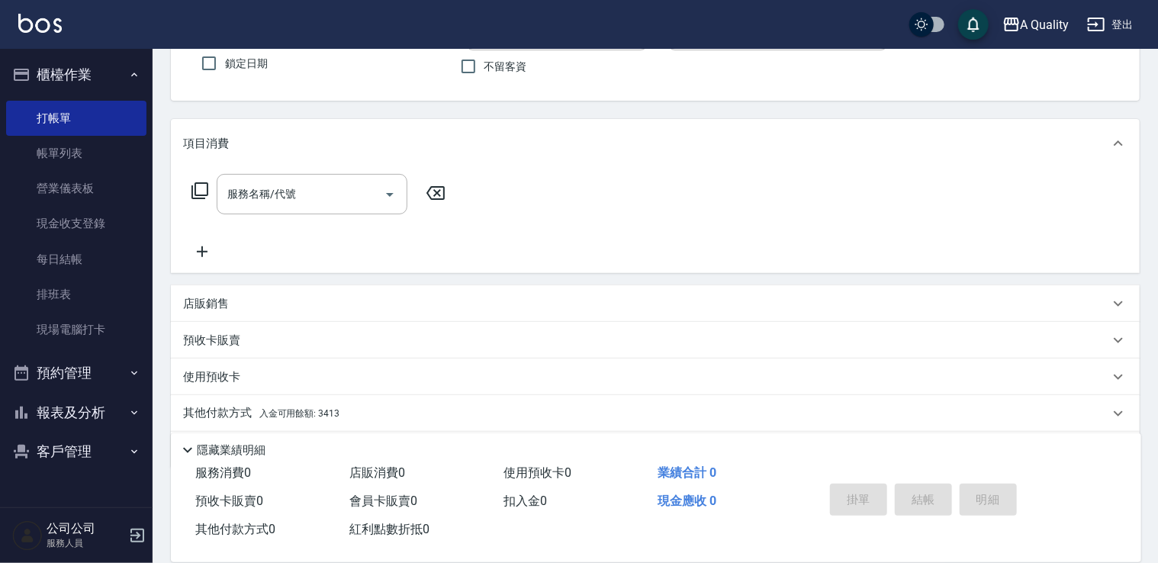
scroll to position [181, 0]
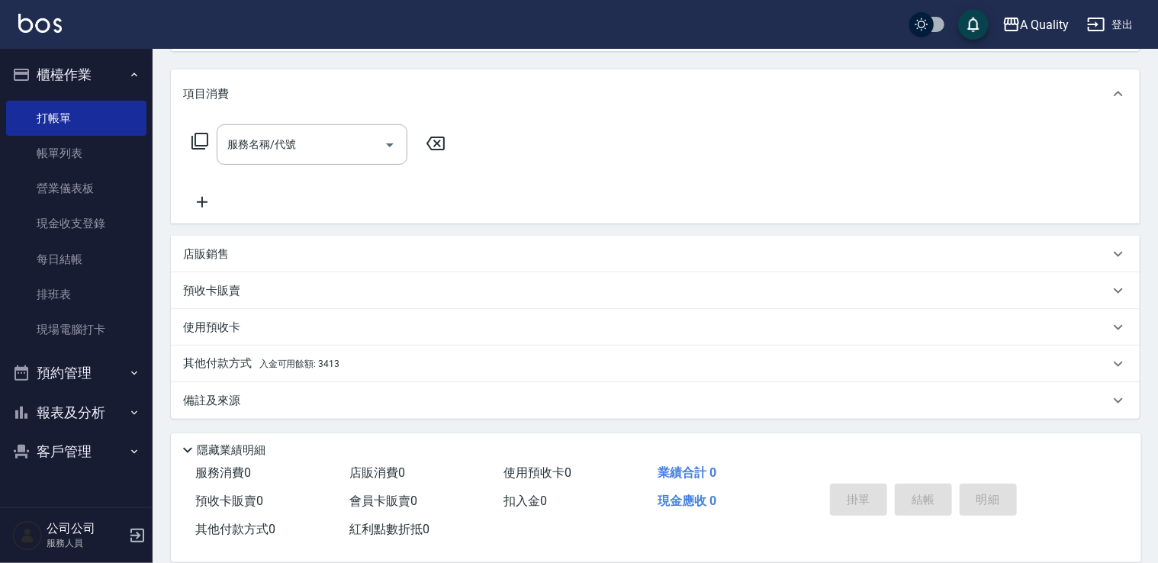
click at [269, 387] on div "備註及來源" at bounding box center [655, 400] width 969 height 37
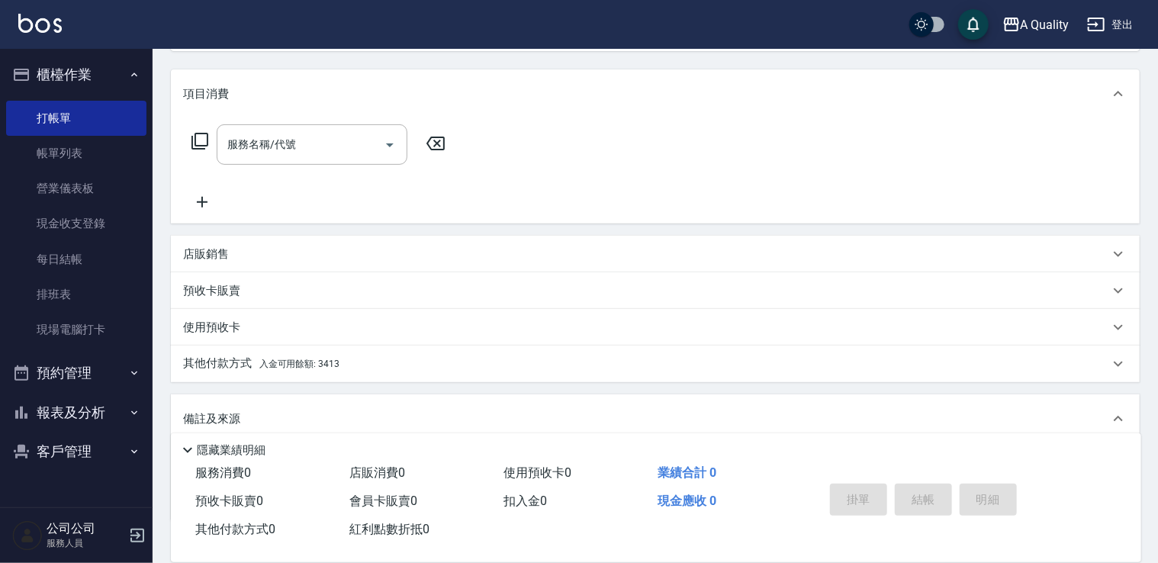
click at [275, 371] on p "其他付款方式 入金可用餘額: 3413" at bounding box center [261, 364] width 156 height 17
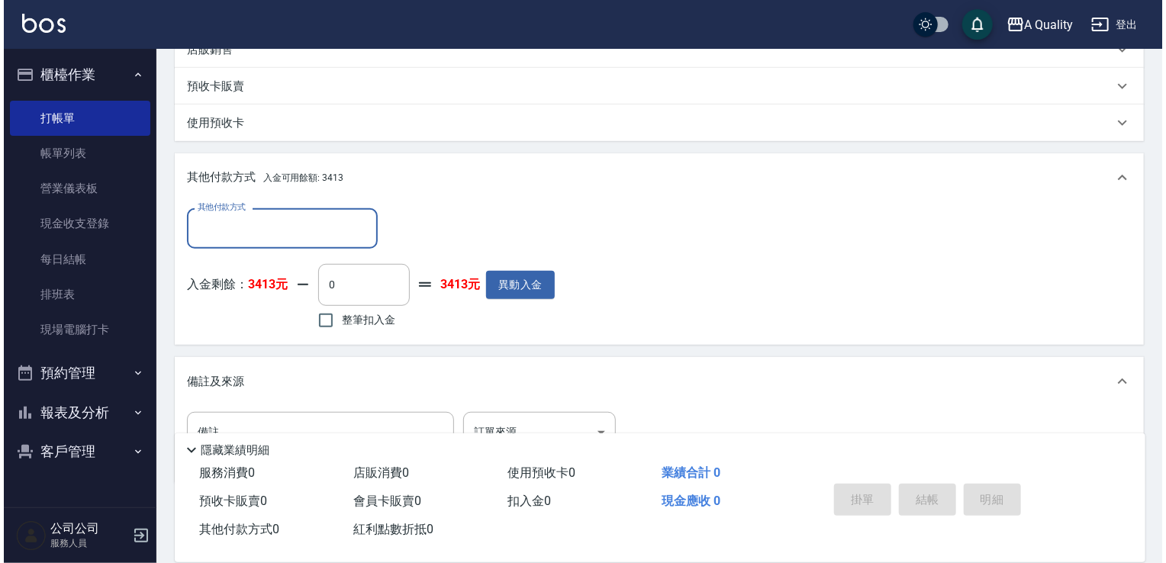
scroll to position [451, 0]
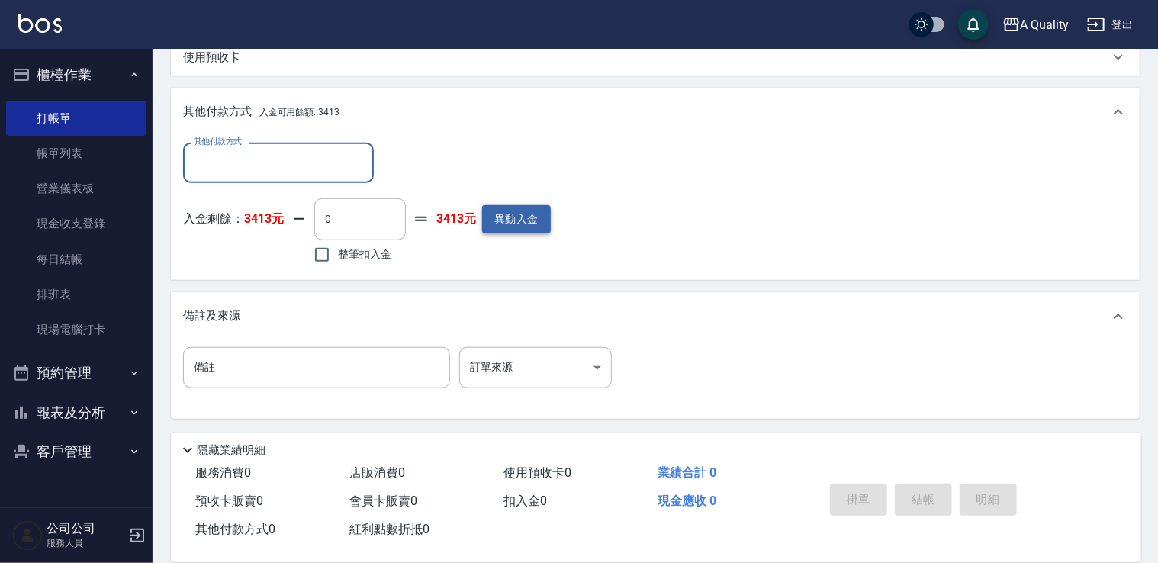
click at [516, 224] on button "異動入金" at bounding box center [516, 219] width 69 height 28
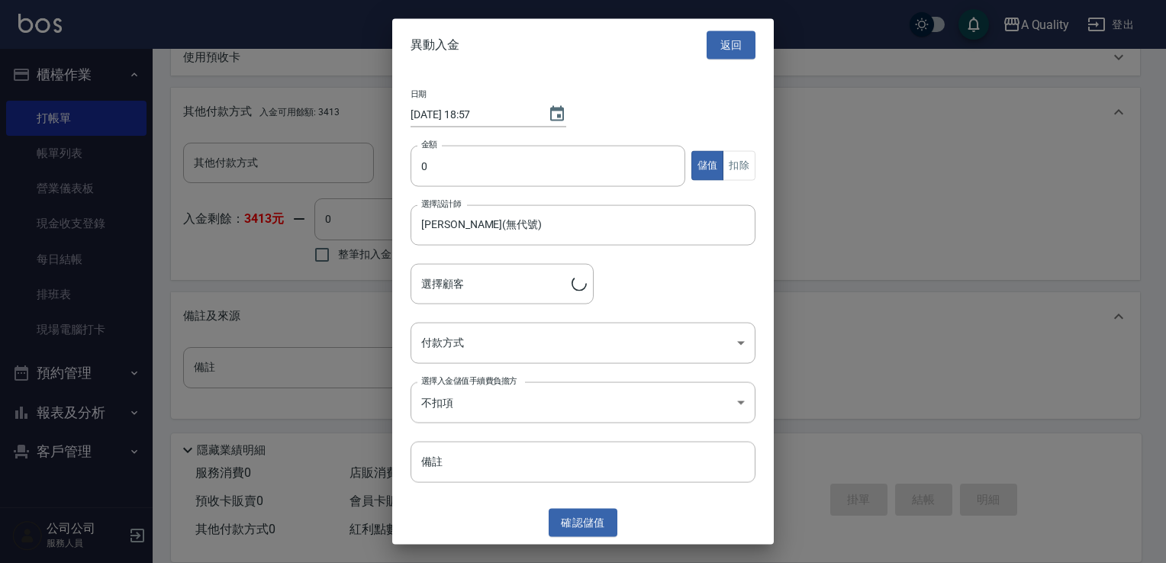
type input "邱卉晨/09000000000/000516"
click at [522, 179] on input "0" at bounding box center [548, 165] width 275 height 41
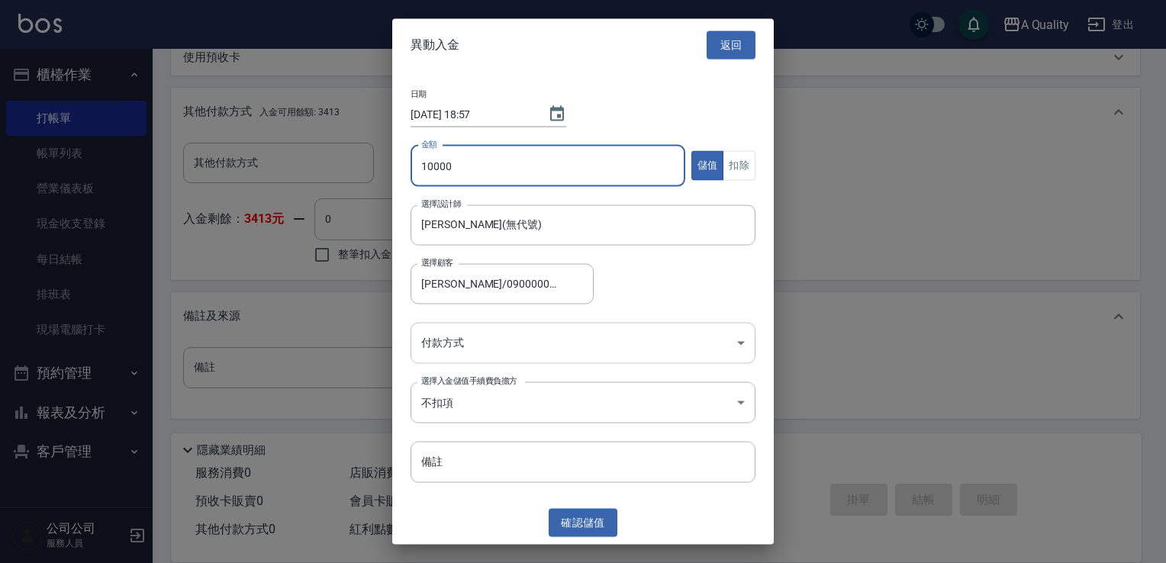
type input "10000"
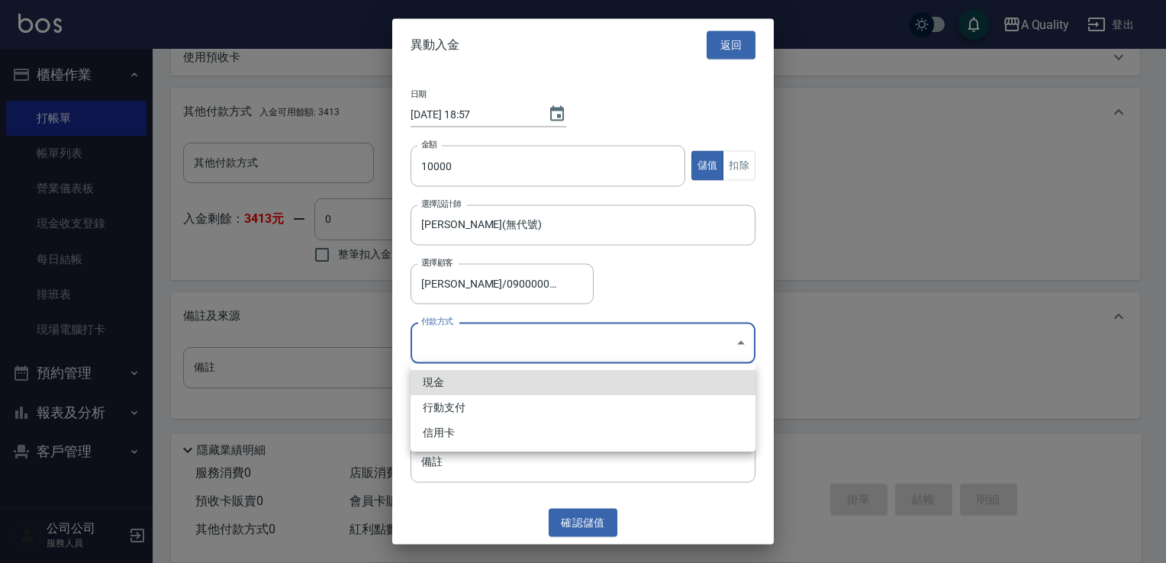
click at [447, 343] on body "A Quality 登出 櫃檯作業 打帳單 帳單列表 營業儀表板 現金收支登錄 每日結帳 排班表 現場電腦打卡 預約管理 預約管理 單日預約紀錄 單週預約紀錄…" at bounding box center [583, 56] width 1166 height 1015
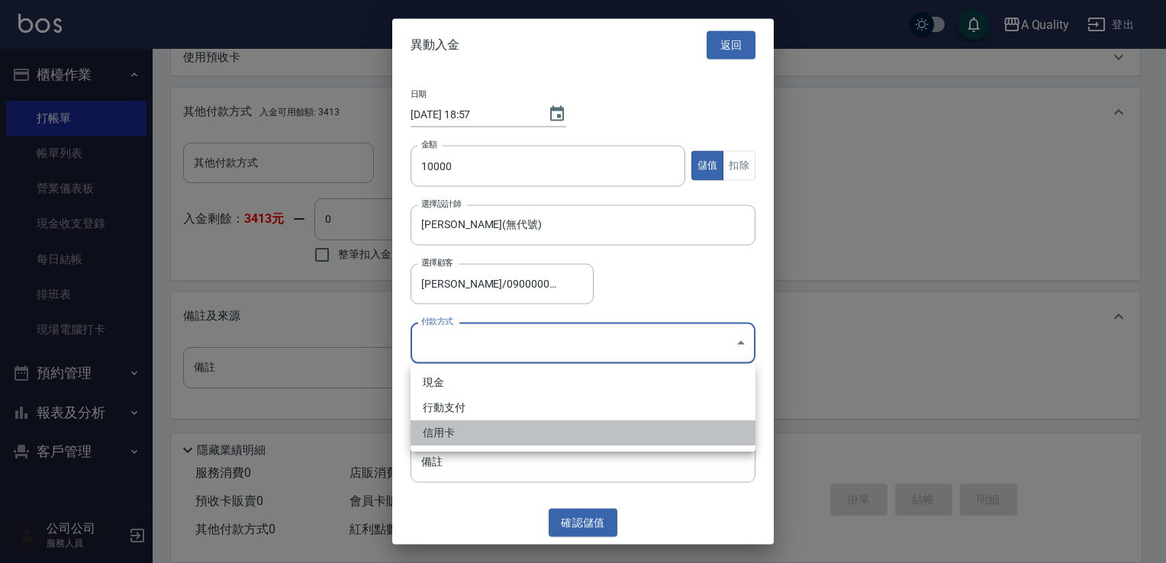
click at [447, 441] on li "信用卡" at bounding box center [583, 432] width 345 height 25
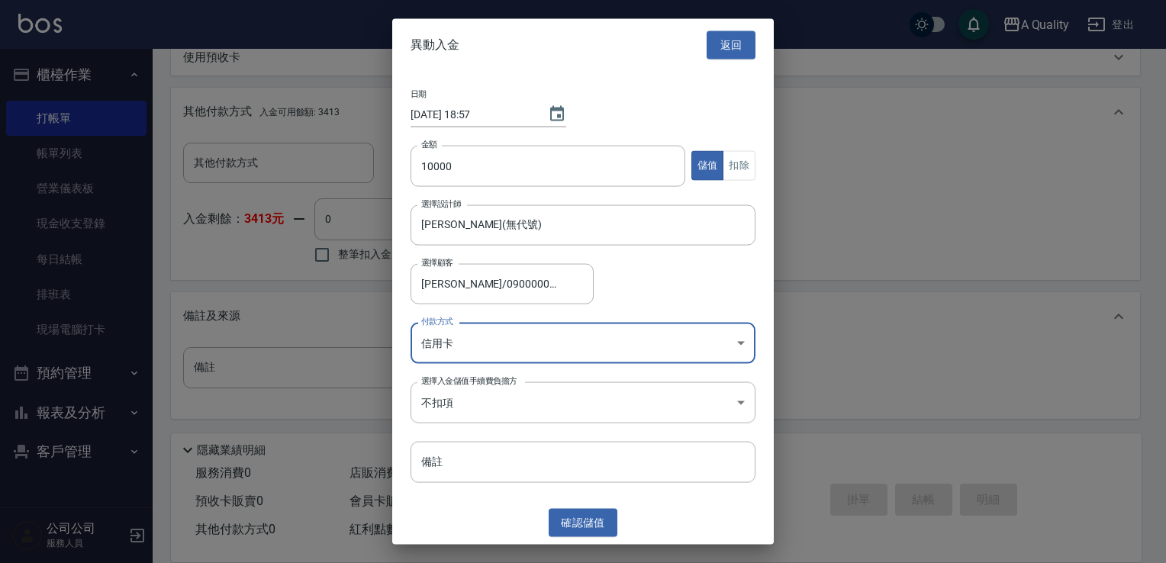
click at [458, 350] on body "A Quality 登出 櫃檯作業 打帳單 帳單列表 營業儀表板 現金收支登錄 每日結帳 排班表 現場電腦打卡 預約管理 預約管理 單日預約紀錄 單週預約紀錄…" at bounding box center [583, 56] width 1166 height 1015
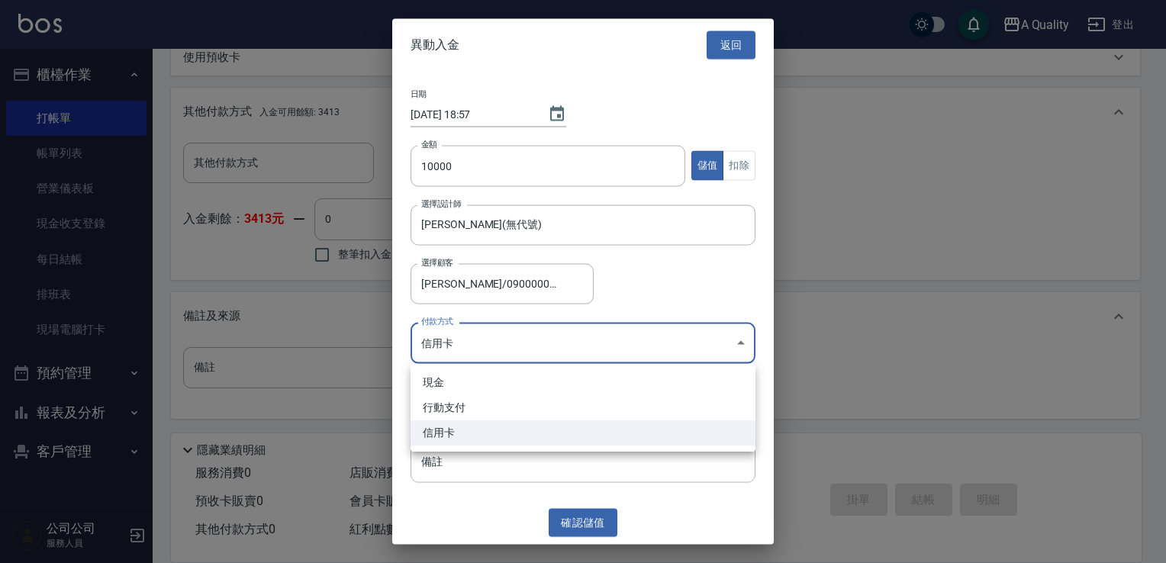
click at [450, 411] on li "行動支付" at bounding box center [583, 407] width 345 height 25
type input "行動支付"
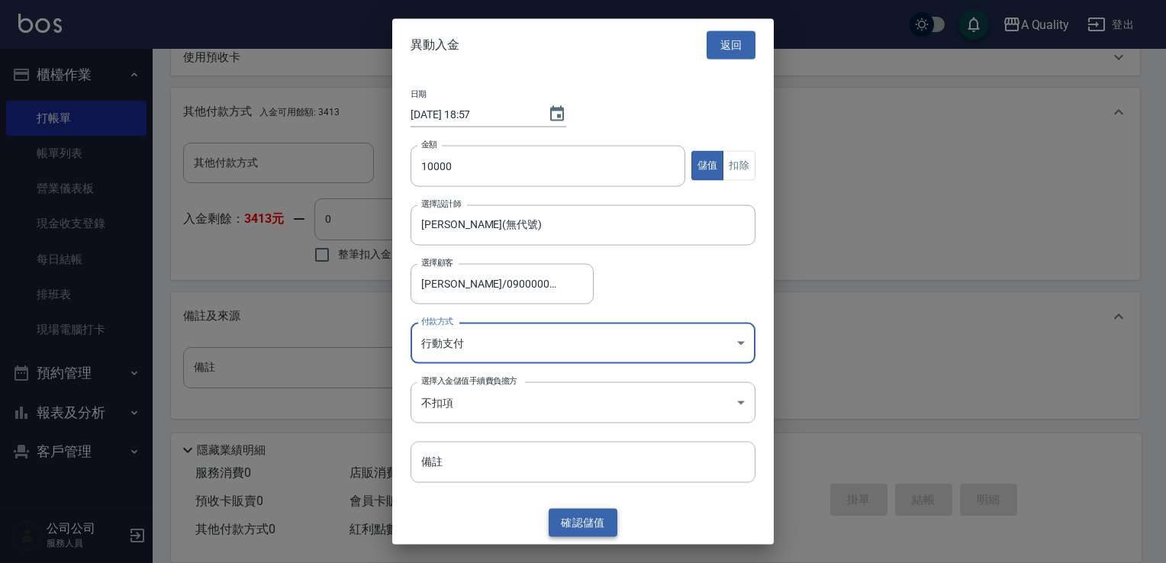
click at [574, 515] on button "確認 儲值" at bounding box center [583, 523] width 69 height 28
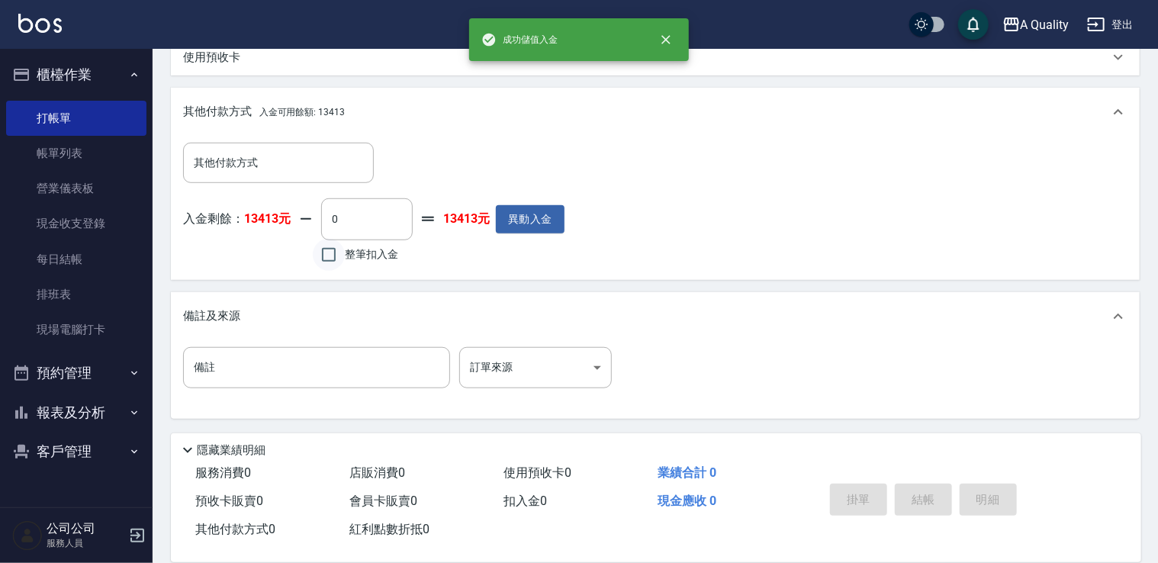
click at [334, 253] on input "整筆扣入金" at bounding box center [329, 255] width 32 height 32
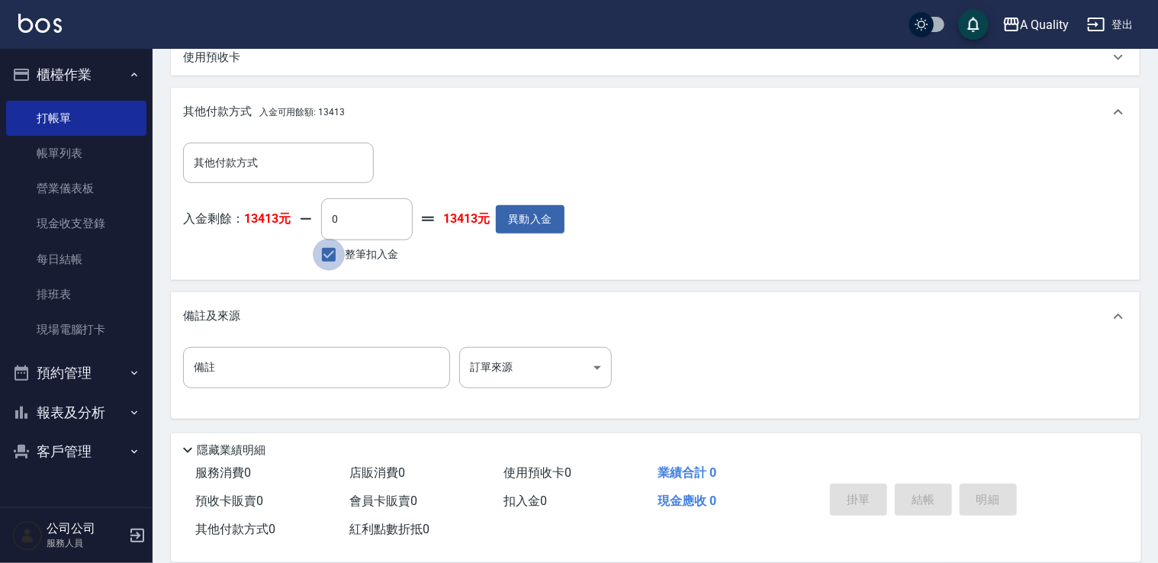
click at [334, 253] on input "整筆扣入金" at bounding box center [329, 255] width 32 height 32
checkbox input "false"
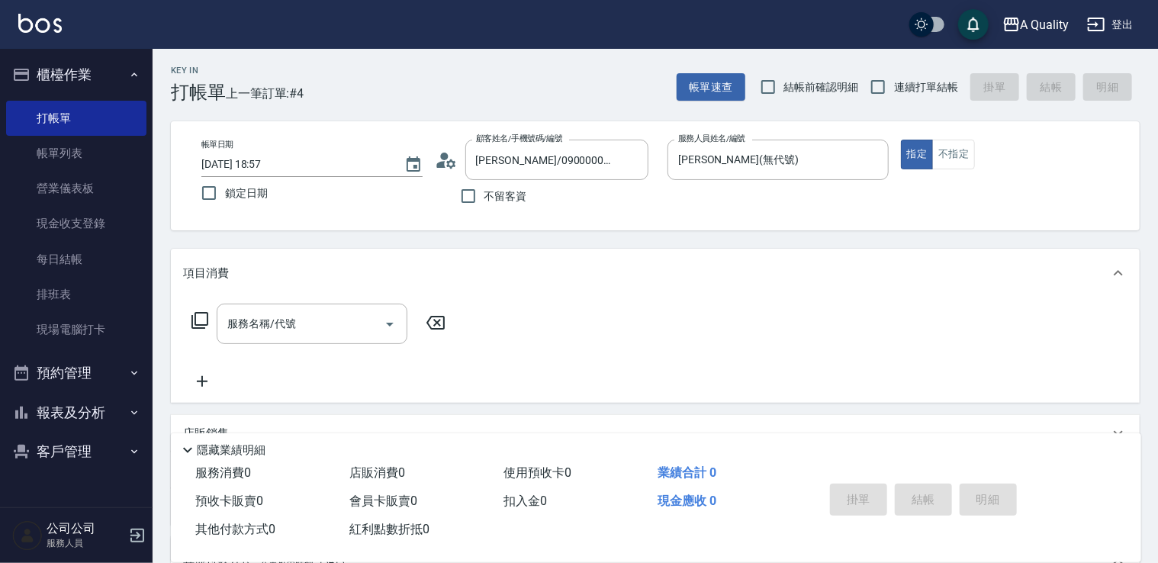
scroll to position [0, 0]
click at [284, 315] on div "服務名稱/代號 服務名稱/代號" at bounding box center [312, 325] width 191 height 40
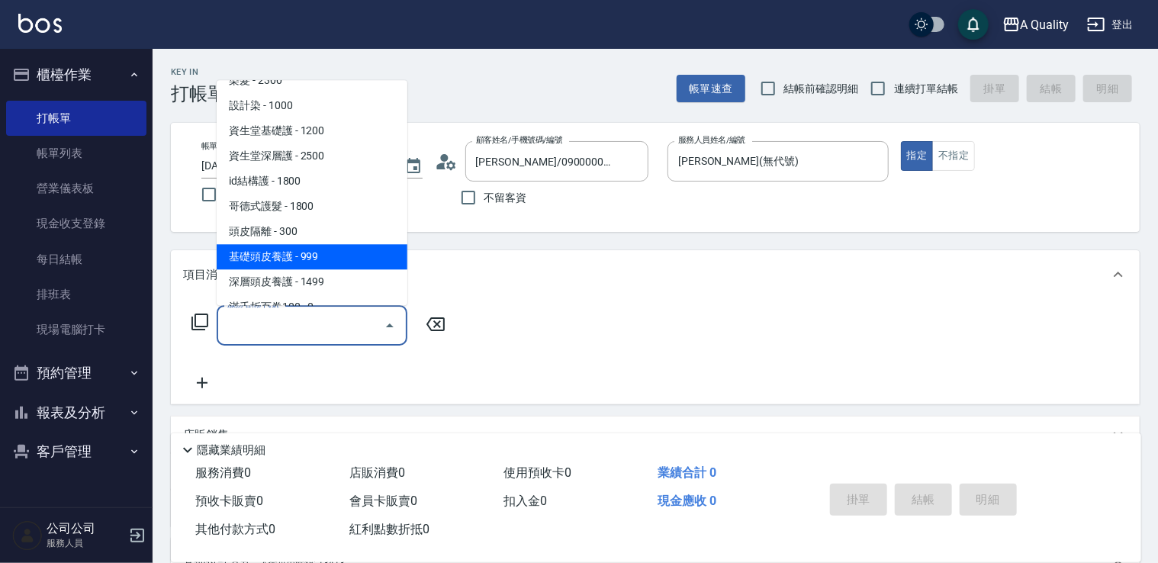
scroll to position [138, 0]
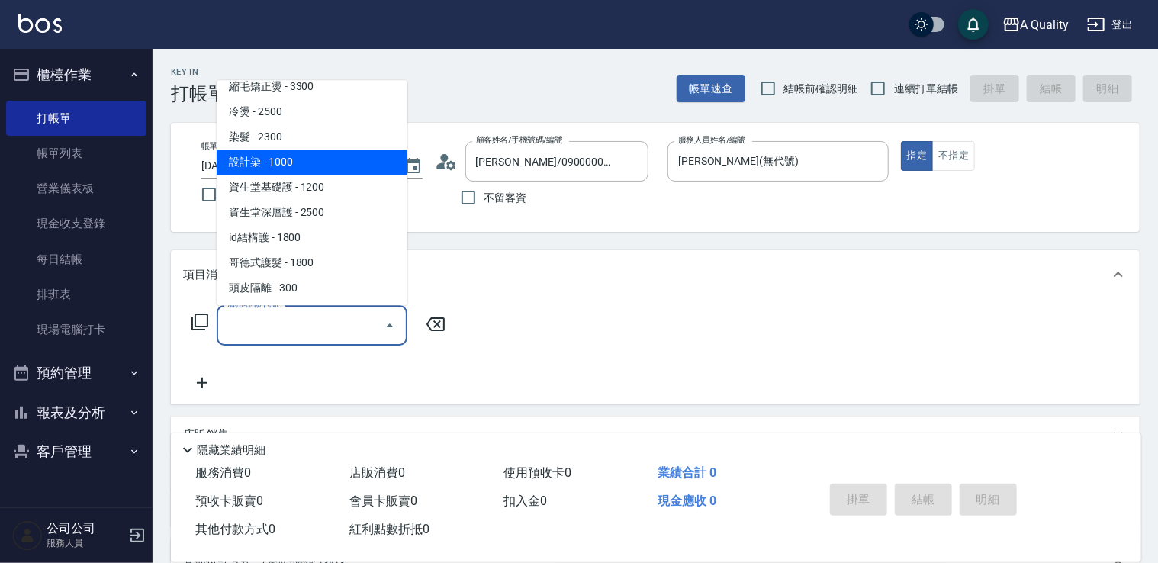
click at [294, 152] on span "設計染 - 1000" at bounding box center [312, 162] width 191 height 25
type input "設計染(402)"
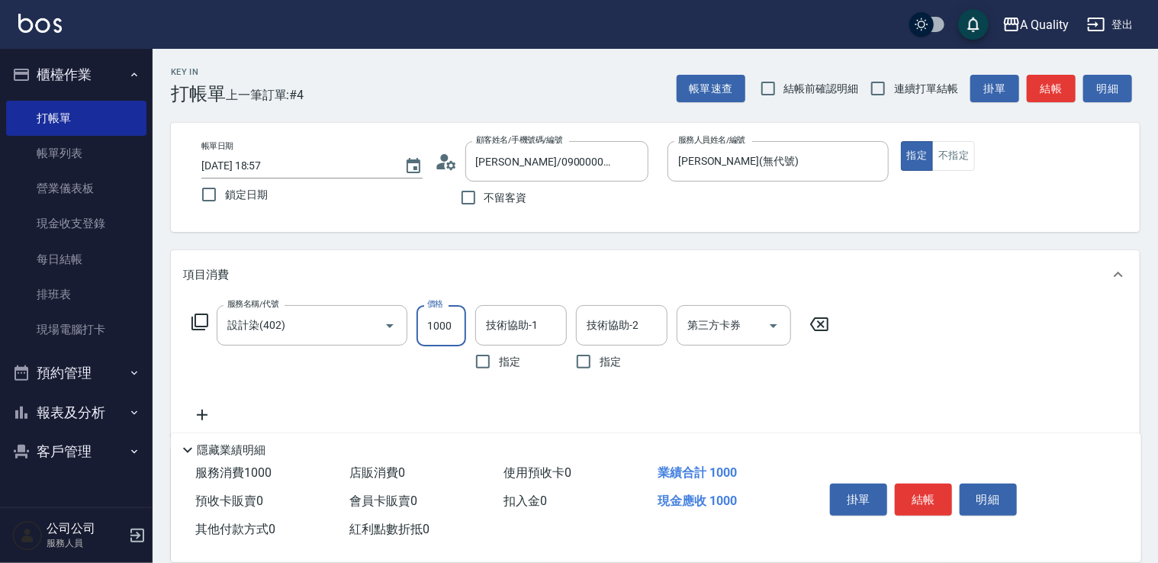
click at [442, 320] on input "1000" at bounding box center [442, 325] width 50 height 41
type input "2000"
click at [217, 414] on icon at bounding box center [202, 415] width 38 height 18
click at [259, 414] on input "服務名稱/代號" at bounding box center [301, 416] width 154 height 27
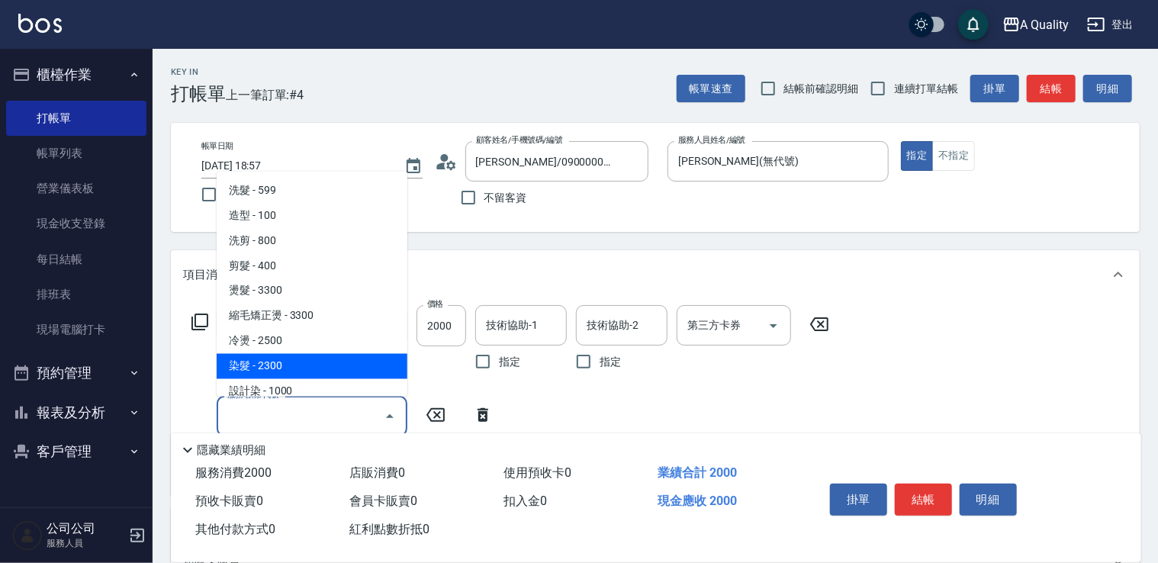
click at [259, 364] on span "染髮 - 2300" at bounding box center [312, 365] width 191 height 25
type input "染髮(401)"
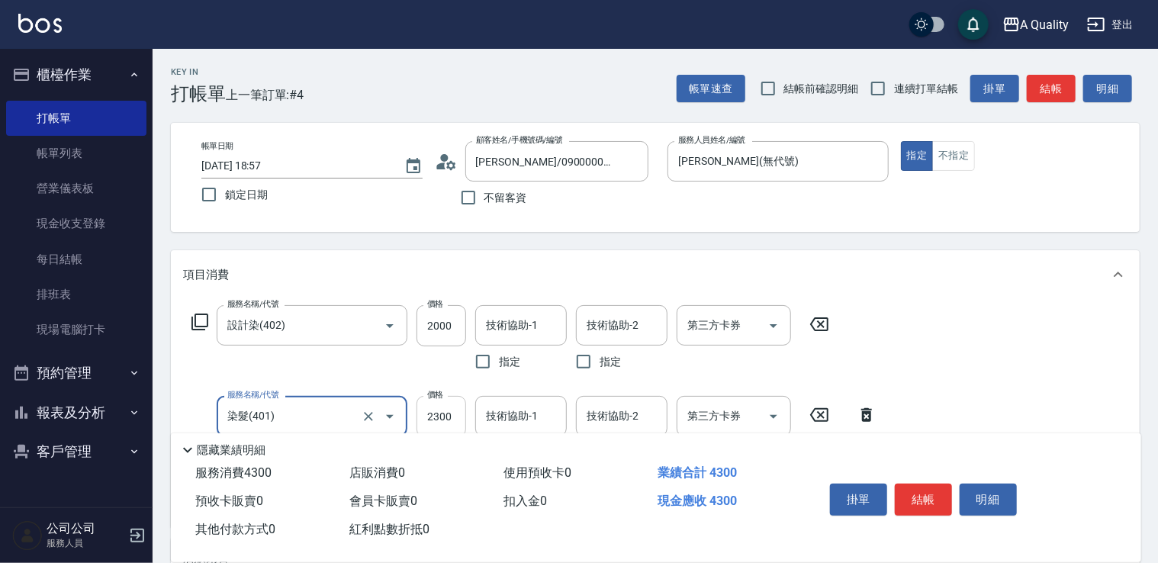
click at [442, 408] on input "2300" at bounding box center [442, 416] width 50 height 41
type input "2240"
click at [546, 411] on input "技術協助-1" at bounding box center [521, 416] width 78 height 27
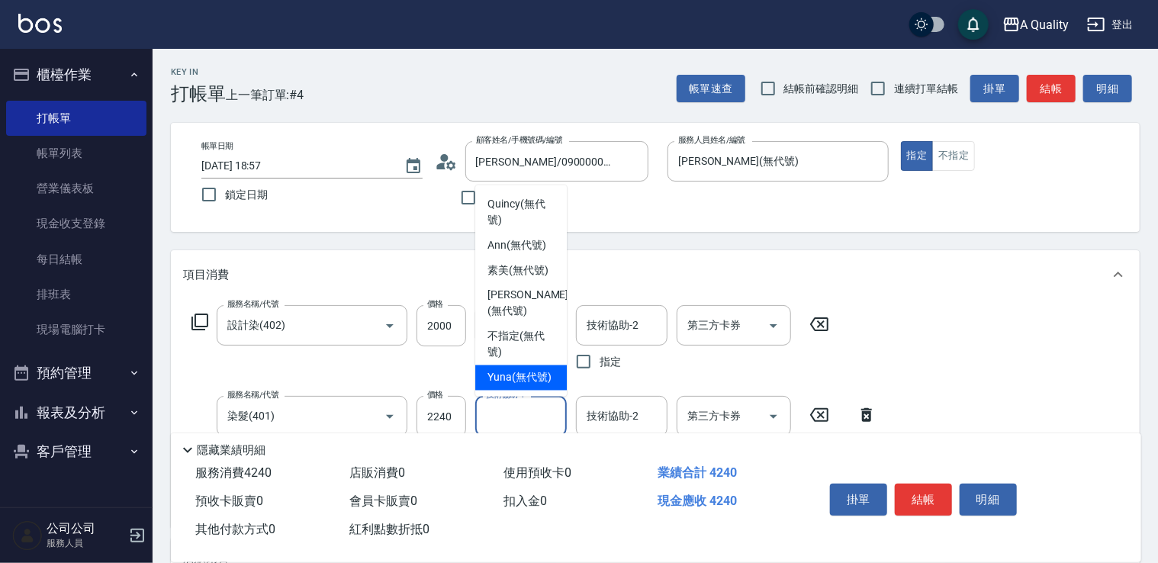
click at [533, 375] on span "Yuna (無代號)" at bounding box center [520, 378] width 64 height 16
type input "Yuna(無代號)"
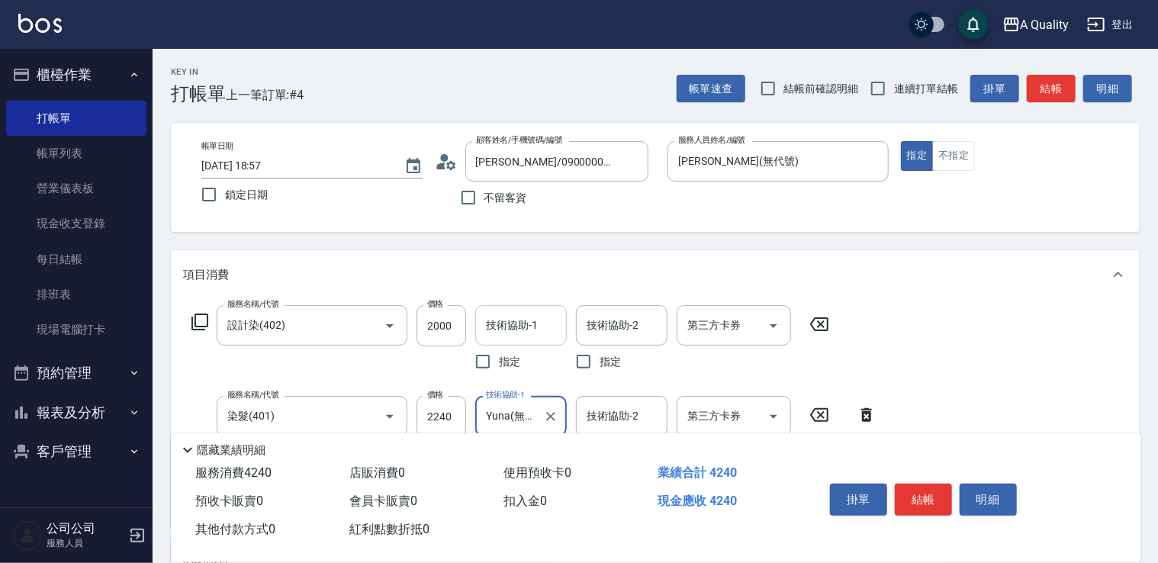
drag, startPoint x: 534, startPoint y: 323, endPoint x: 534, endPoint y: 339, distance: 16.0
click at [534, 329] on input "技術協助-1" at bounding box center [521, 325] width 78 height 27
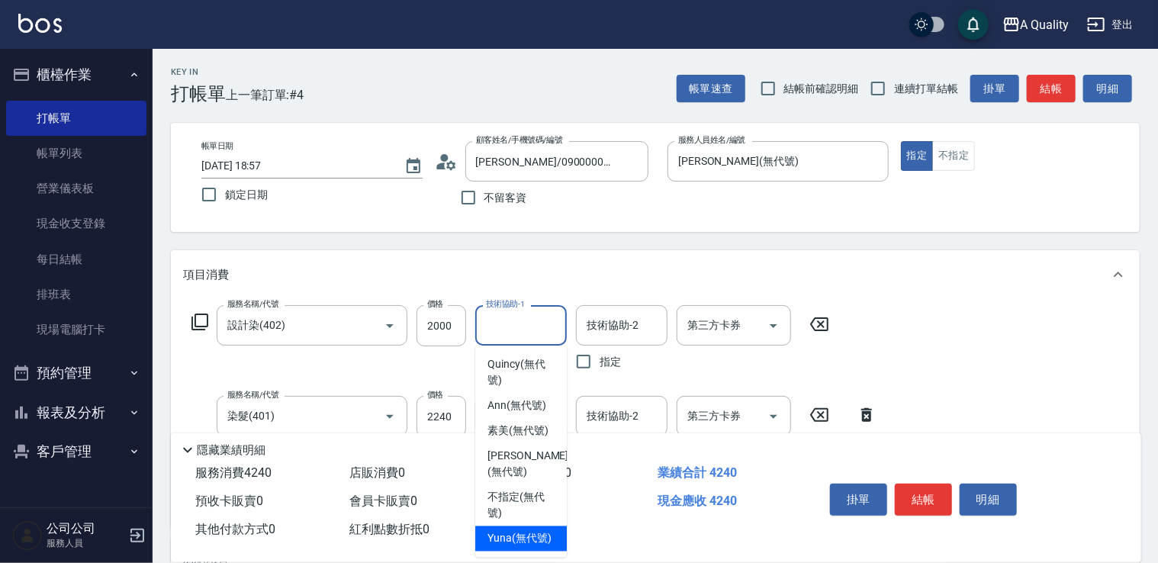
drag, startPoint x: 523, startPoint y: 533, endPoint x: 519, endPoint y: 524, distance: 9.6
click at [519, 524] on ul "Quincy (無代號) Ann (無代號) 素美 (無代號) Taylor (無代號) 不指定 (無代號) Yuna (無代號)" at bounding box center [521, 451] width 92 height 211
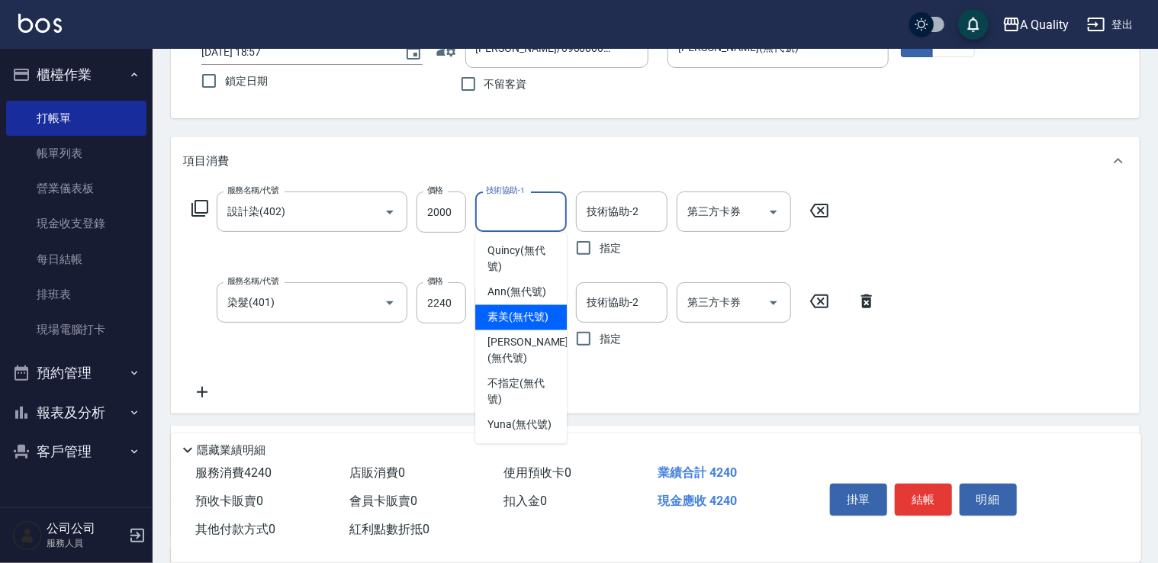
scroll to position [305, 0]
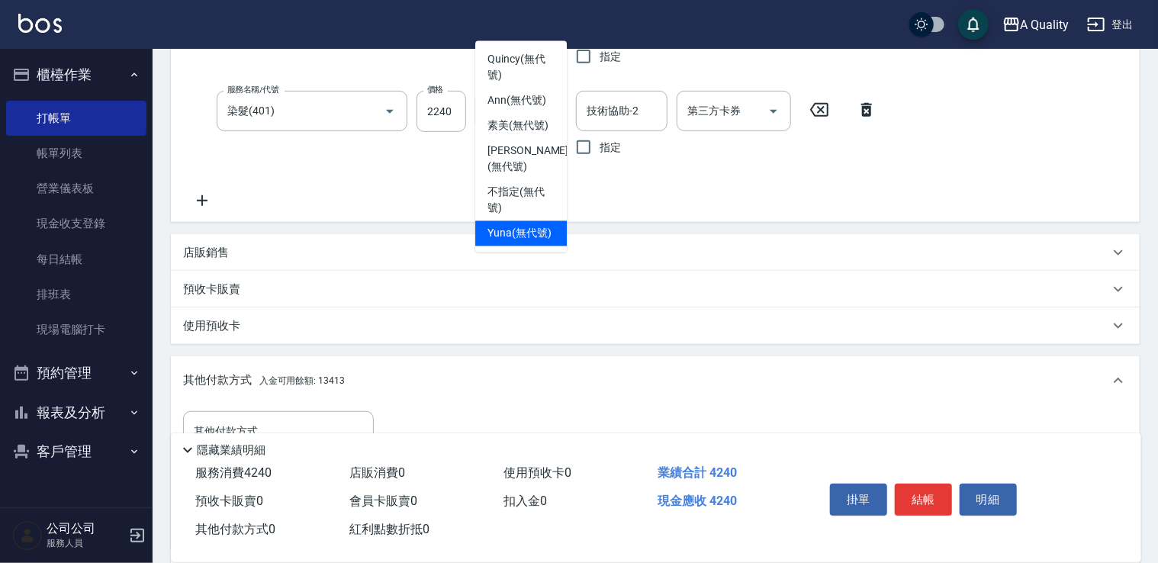
click at [522, 230] on span "Yuna (無代號)" at bounding box center [520, 234] width 64 height 16
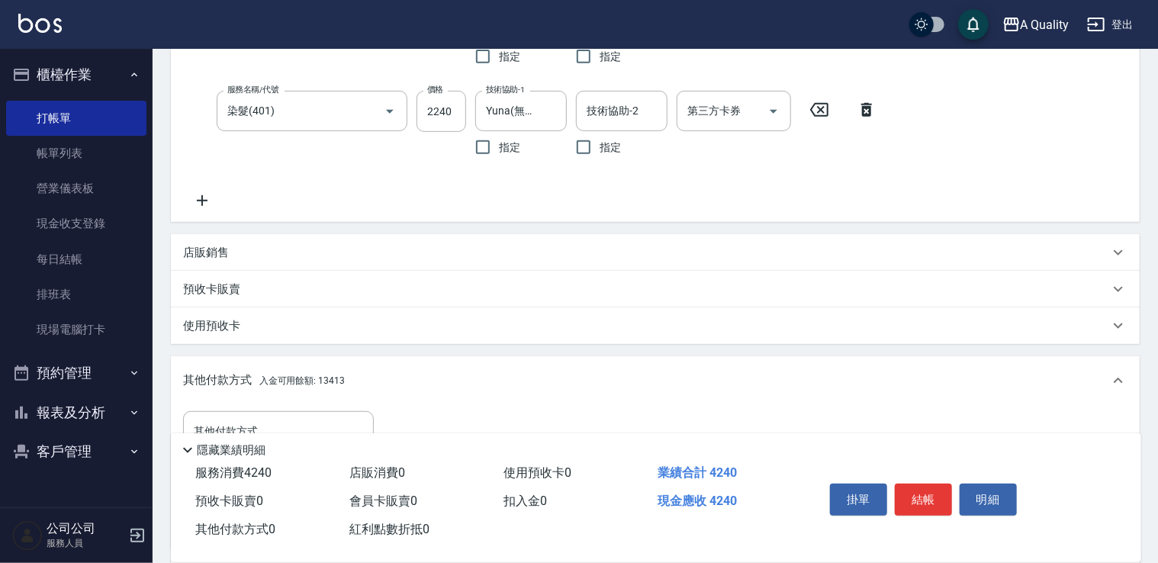
type input "Yuna(無代號)"
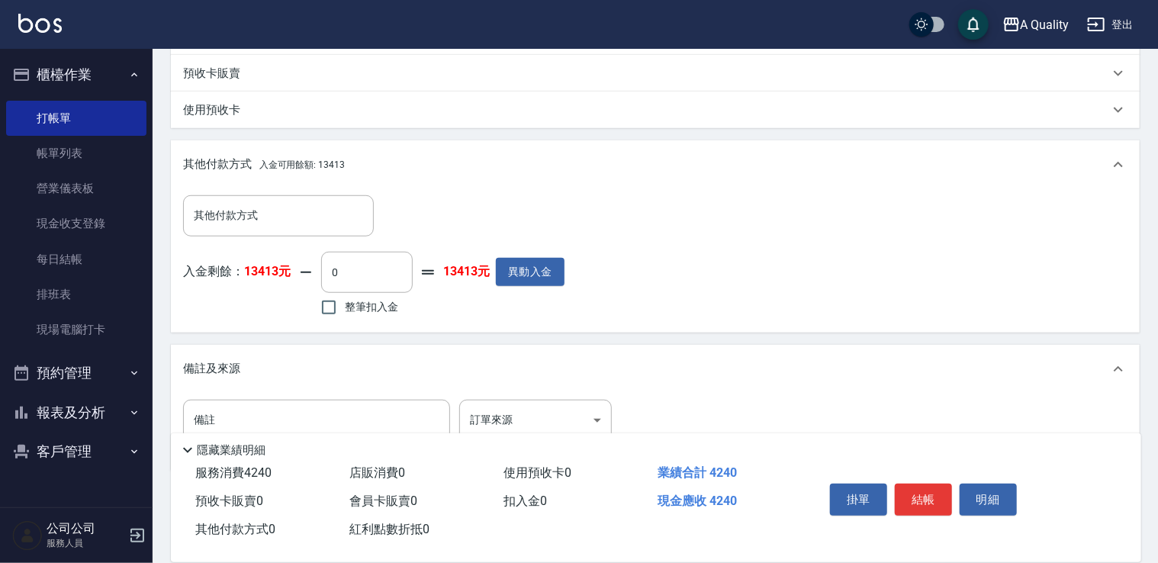
scroll to position [534, 0]
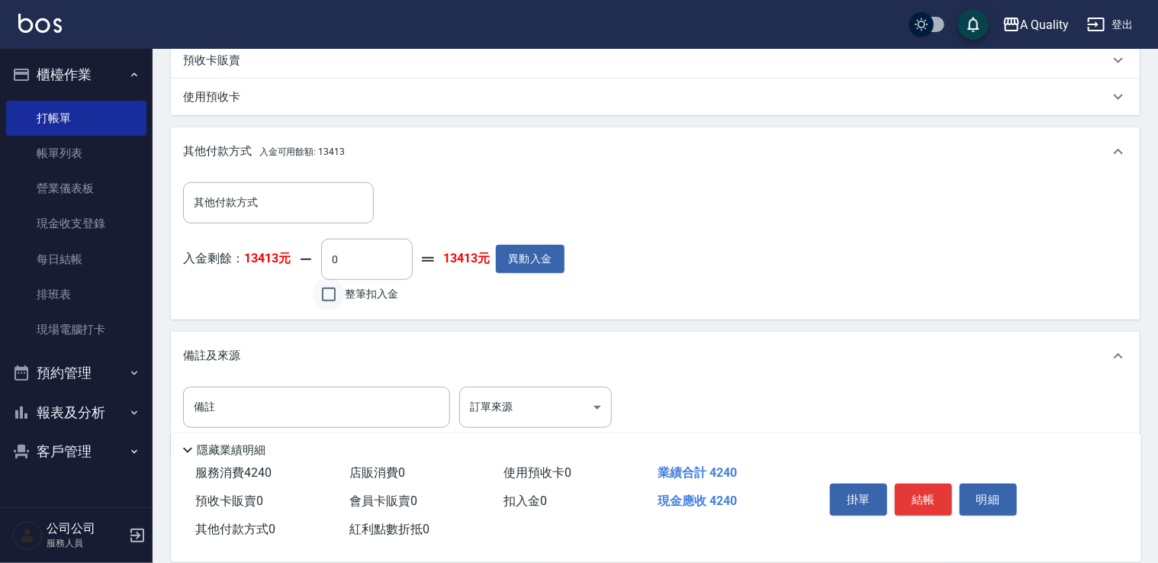
drag, startPoint x: 335, startPoint y: 295, endPoint x: 344, endPoint y: 298, distance: 9.7
click at [335, 295] on input "整筆扣入金" at bounding box center [329, 295] width 32 height 32
checkbox input "true"
type input "4240"
click at [934, 495] on button "結帳" at bounding box center [923, 500] width 57 height 32
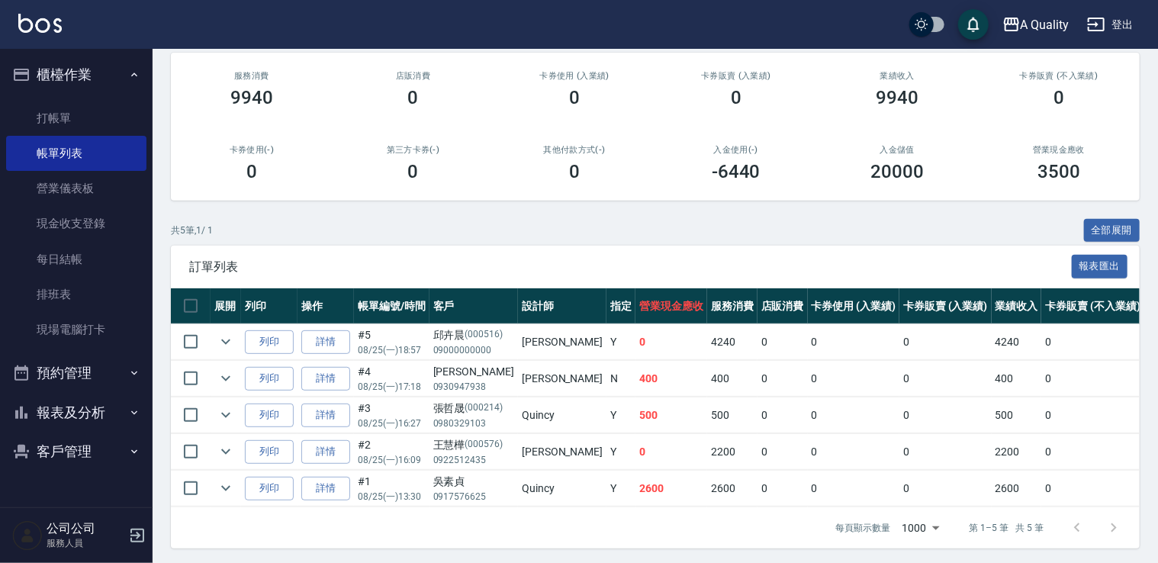
scroll to position [196, 0]
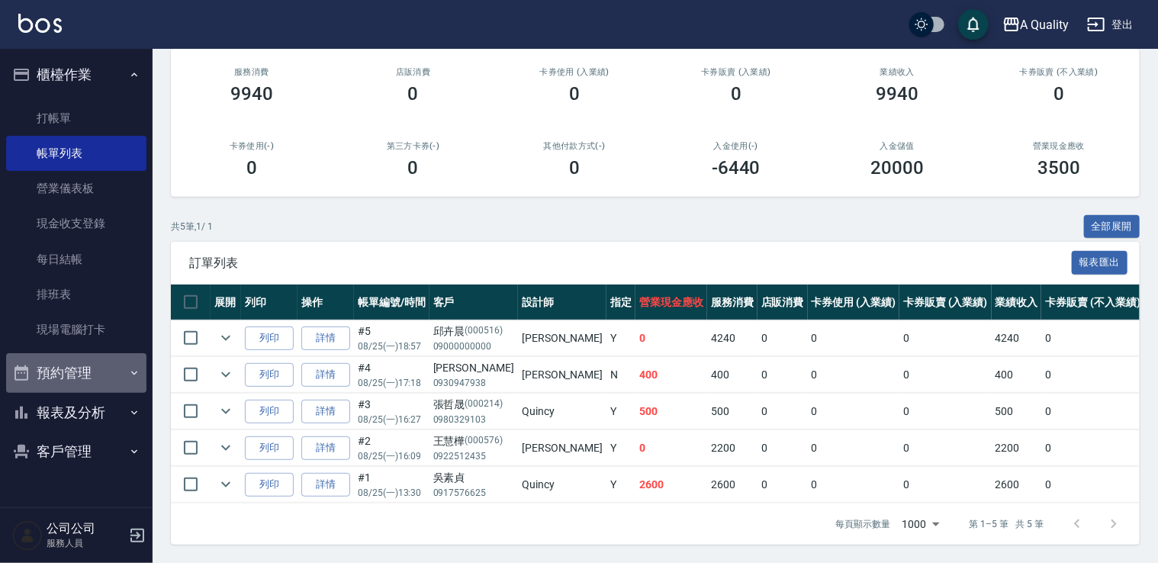
click at [92, 365] on button "預約管理" at bounding box center [76, 373] width 140 height 40
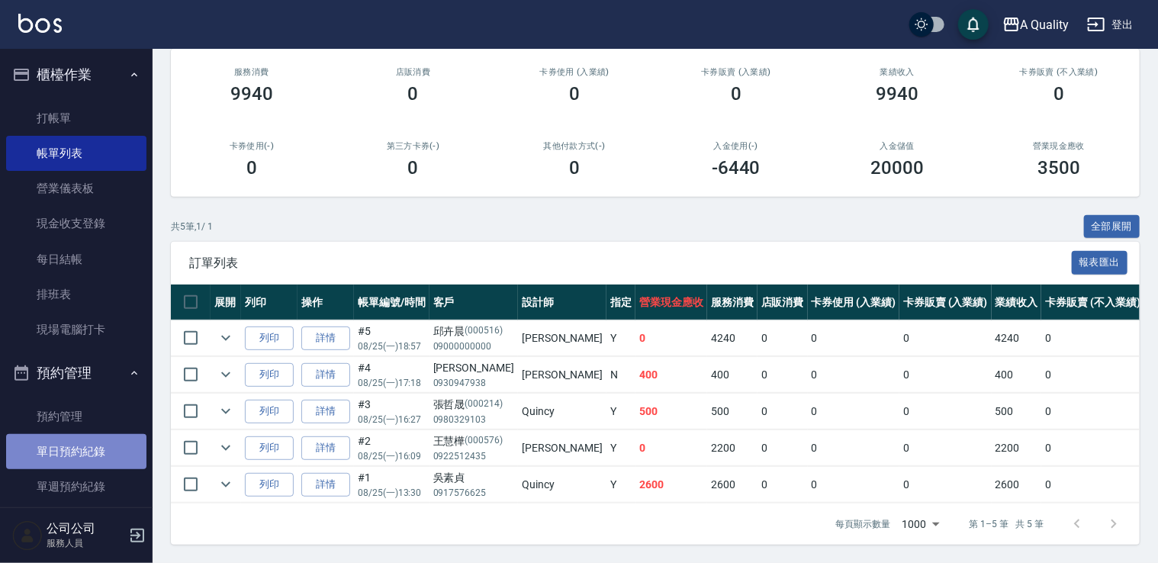
click at [101, 441] on link "單日預約紀錄" at bounding box center [76, 451] width 140 height 35
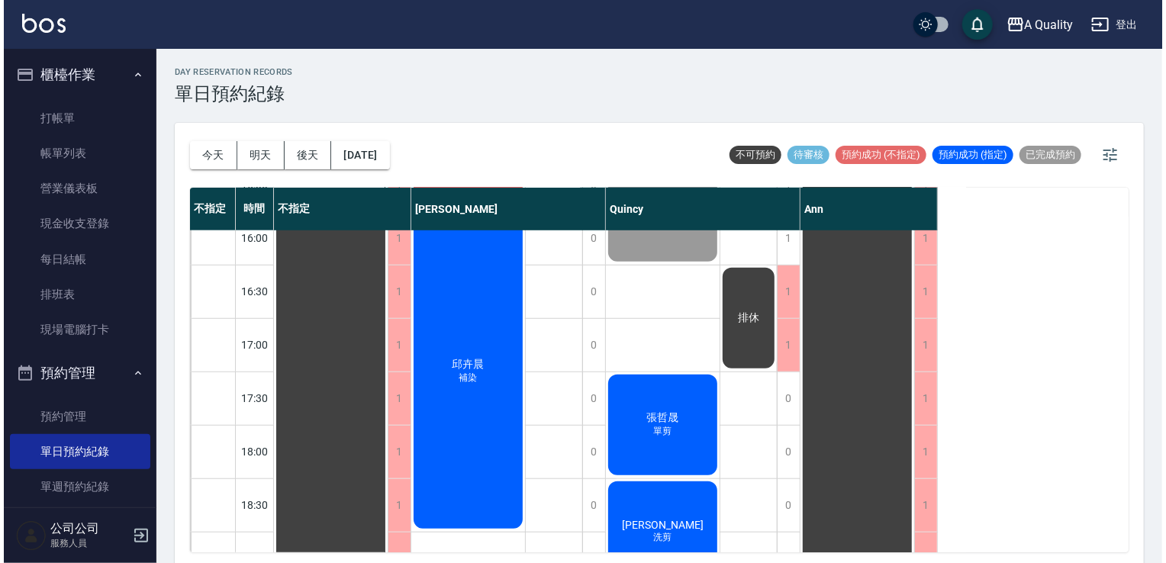
scroll to position [651, 0]
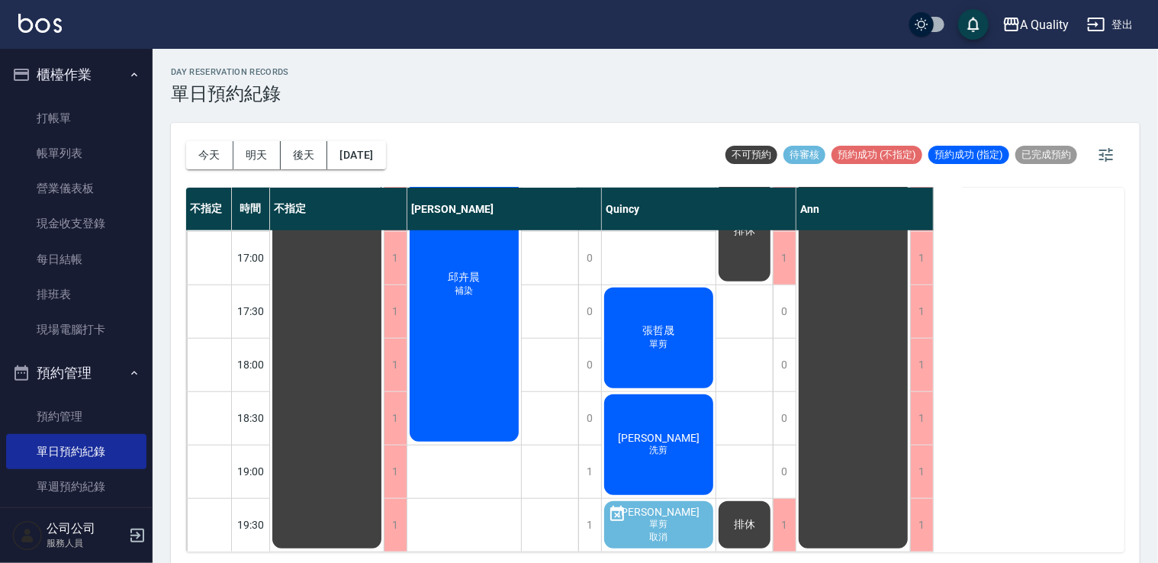
click at [384, 419] on div "李崇豪 洗剪" at bounding box center [327, 71] width 114 height 960
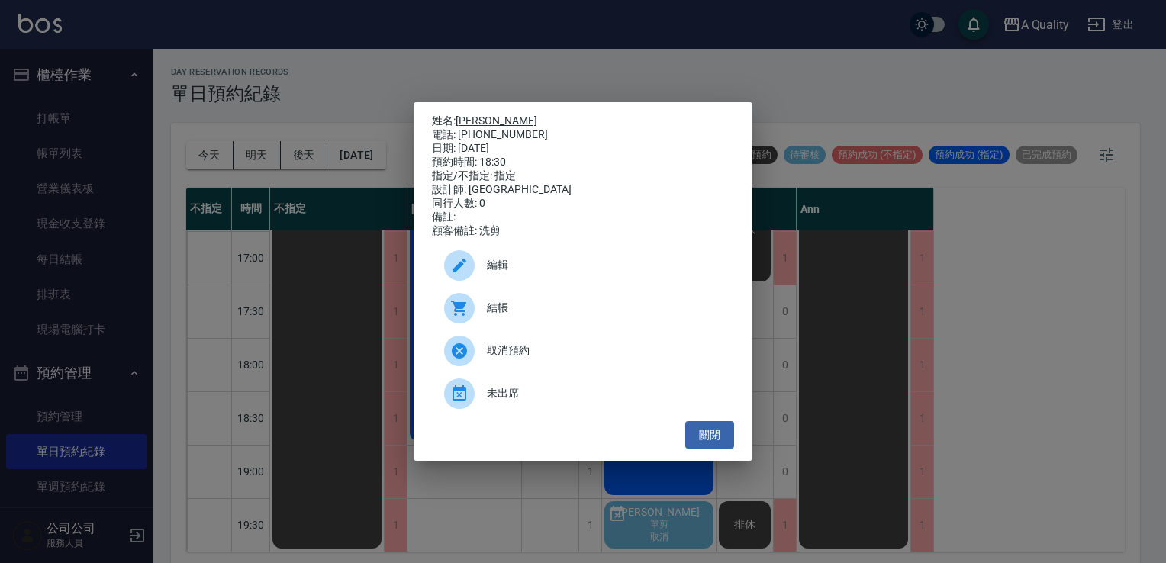
click at [461, 117] on link "李崇豪" at bounding box center [497, 120] width 82 height 12
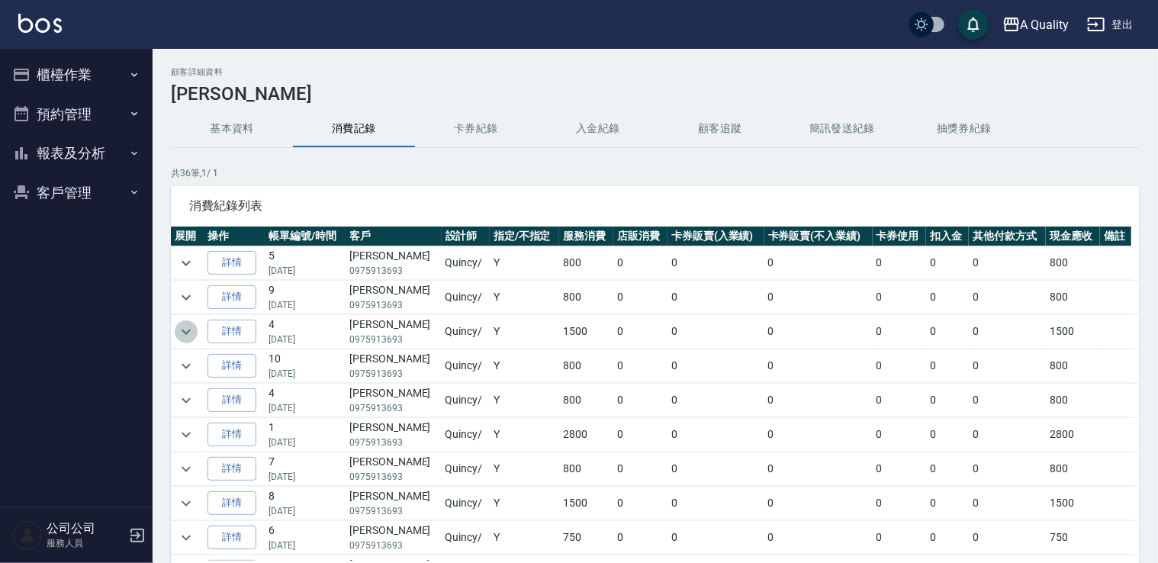
click at [188, 323] on icon "expand row" at bounding box center [186, 332] width 18 height 18
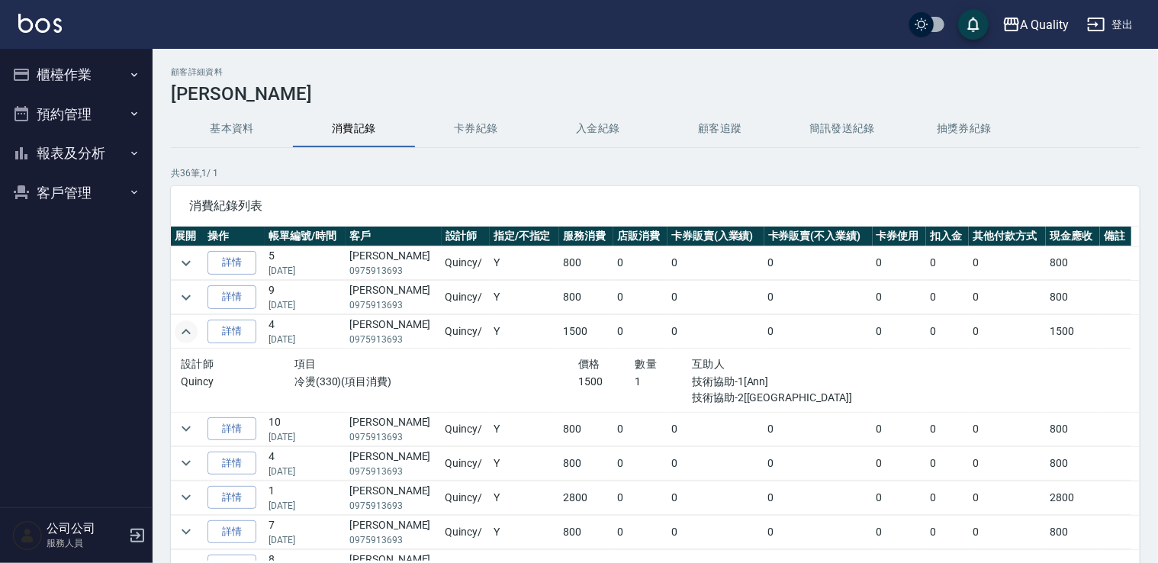
scroll to position [76, 0]
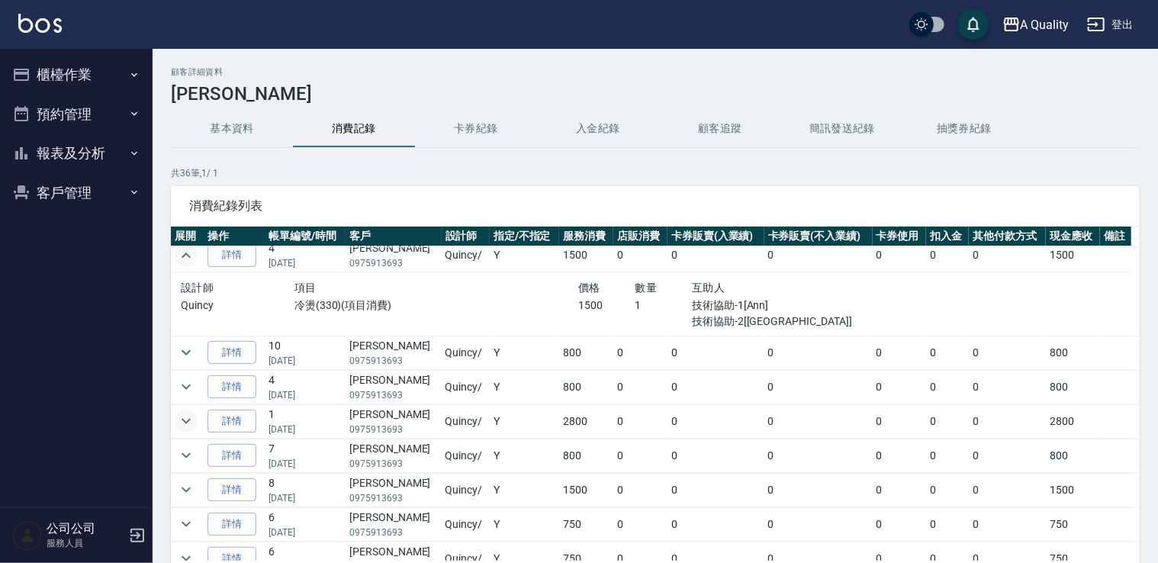
click at [194, 426] on icon "expand row" at bounding box center [186, 421] width 18 height 18
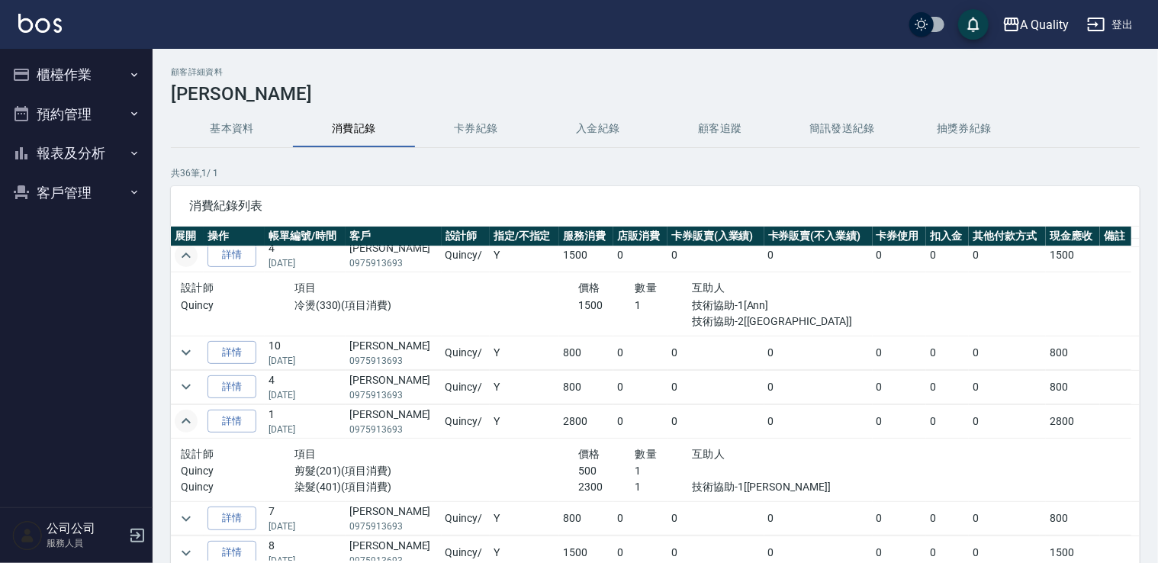
scroll to position [153, 0]
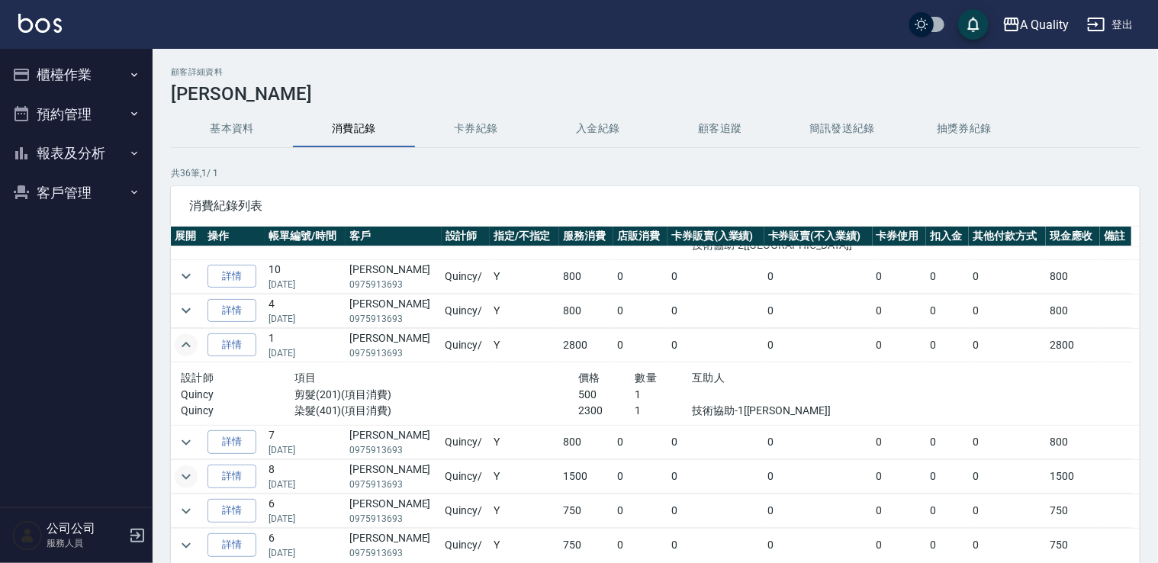
click at [190, 472] on icon "expand row" at bounding box center [186, 477] width 18 height 18
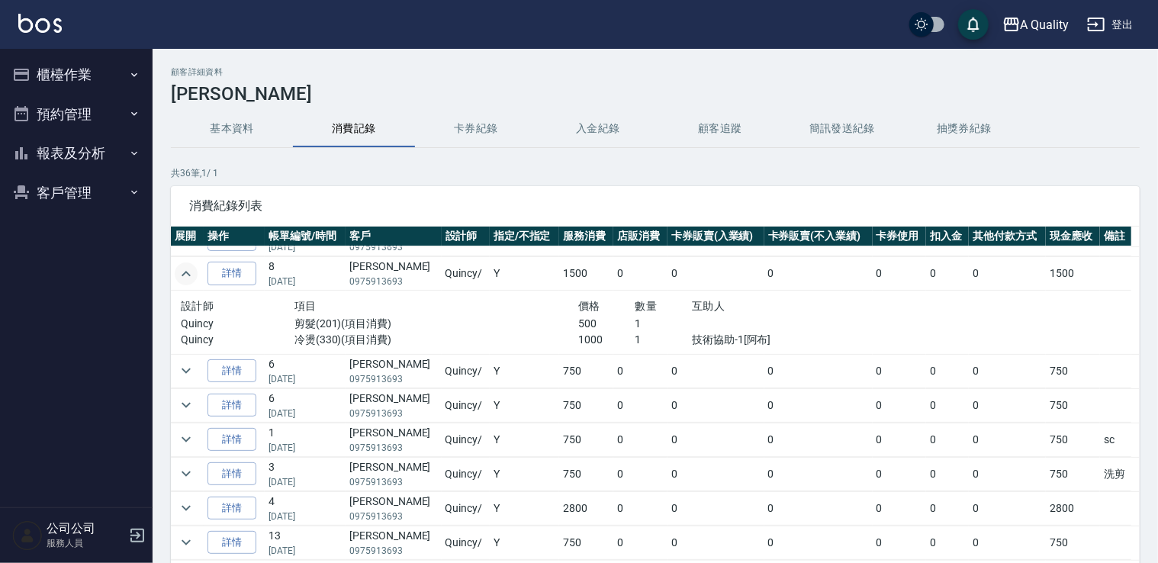
scroll to position [458, 0]
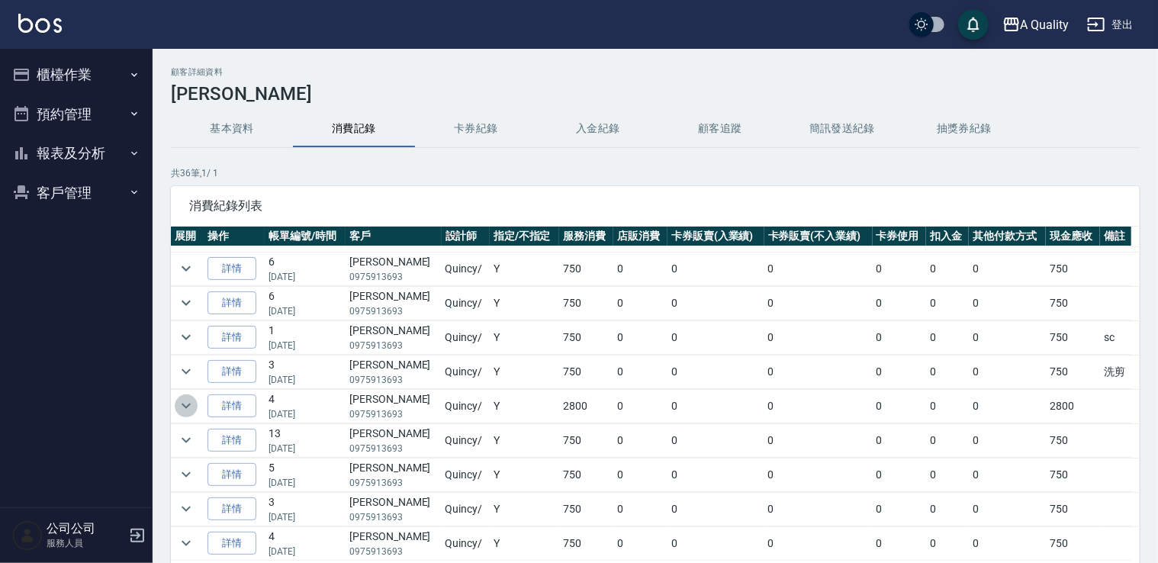
click at [190, 401] on icon "expand row" at bounding box center [186, 406] width 18 height 18
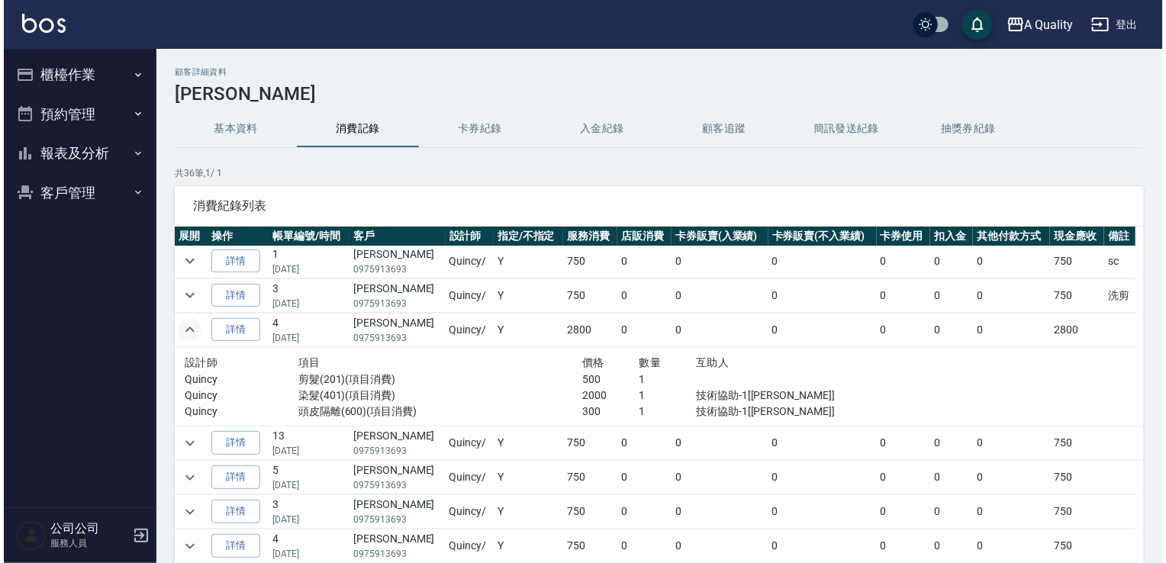
scroll to position [610, 0]
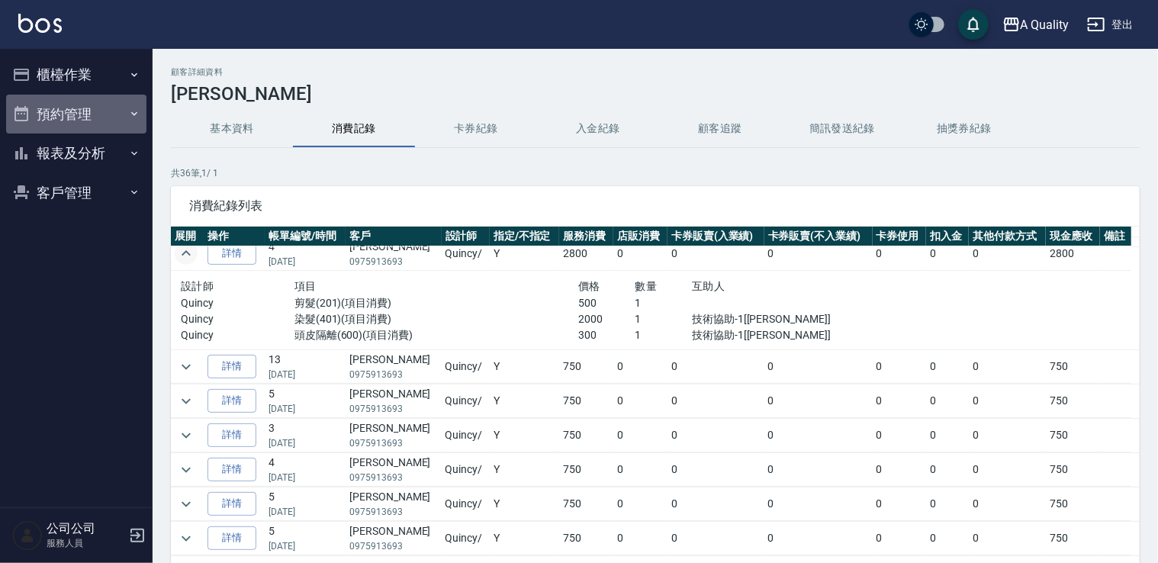
click at [60, 99] on button "預約管理" at bounding box center [76, 115] width 140 height 40
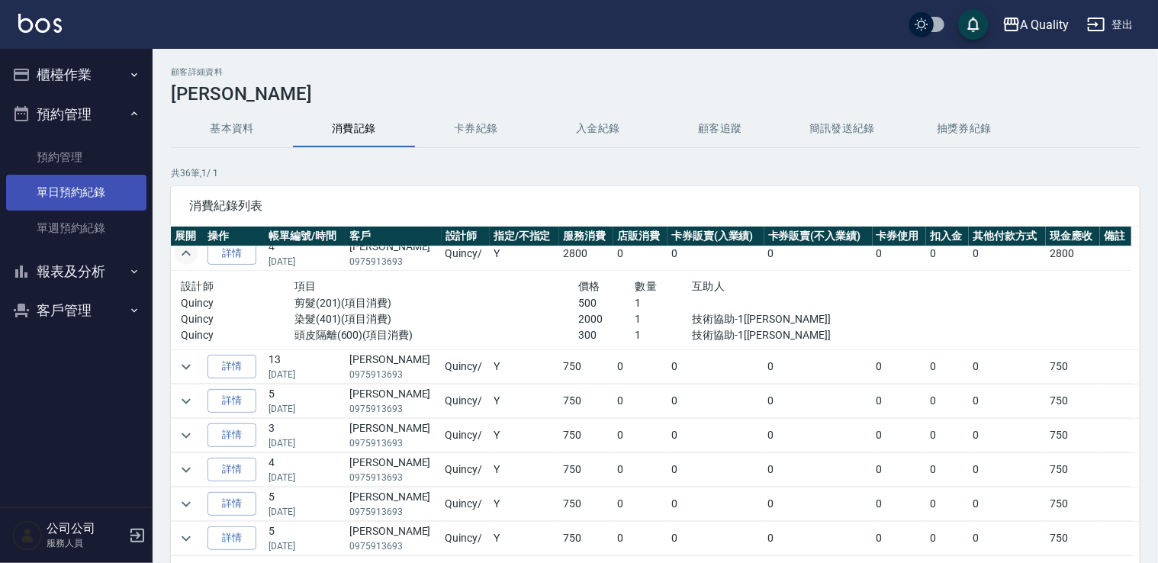
drag, startPoint x: 85, startPoint y: 188, endPoint x: 101, endPoint y: 181, distance: 17.4
click at [85, 188] on link "單日預約紀錄" at bounding box center [76, 192] width 140 height 35
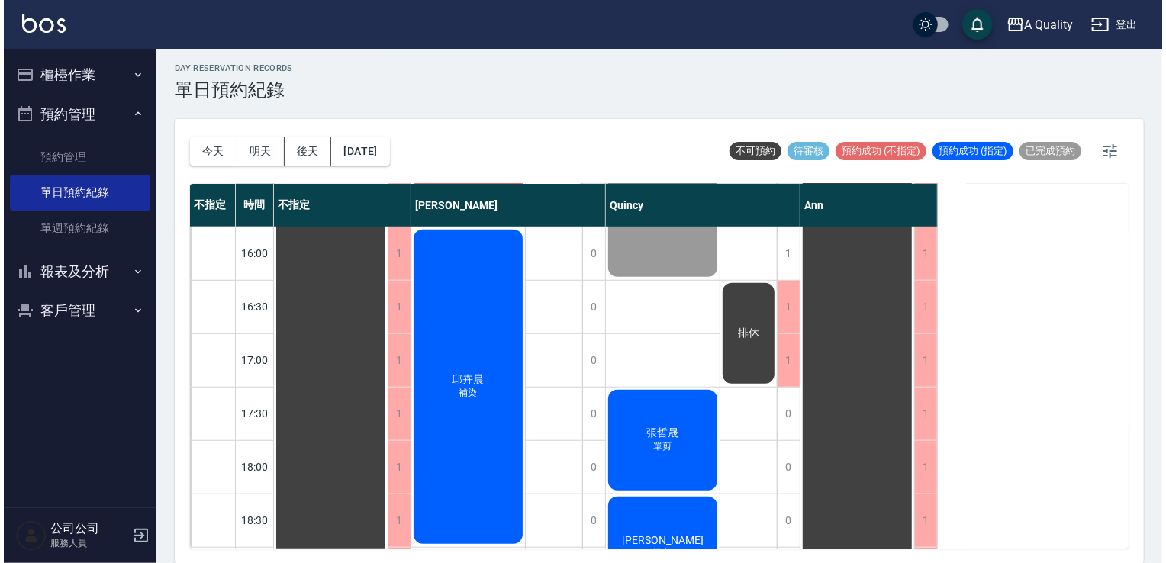
scroll to position [651, 0]
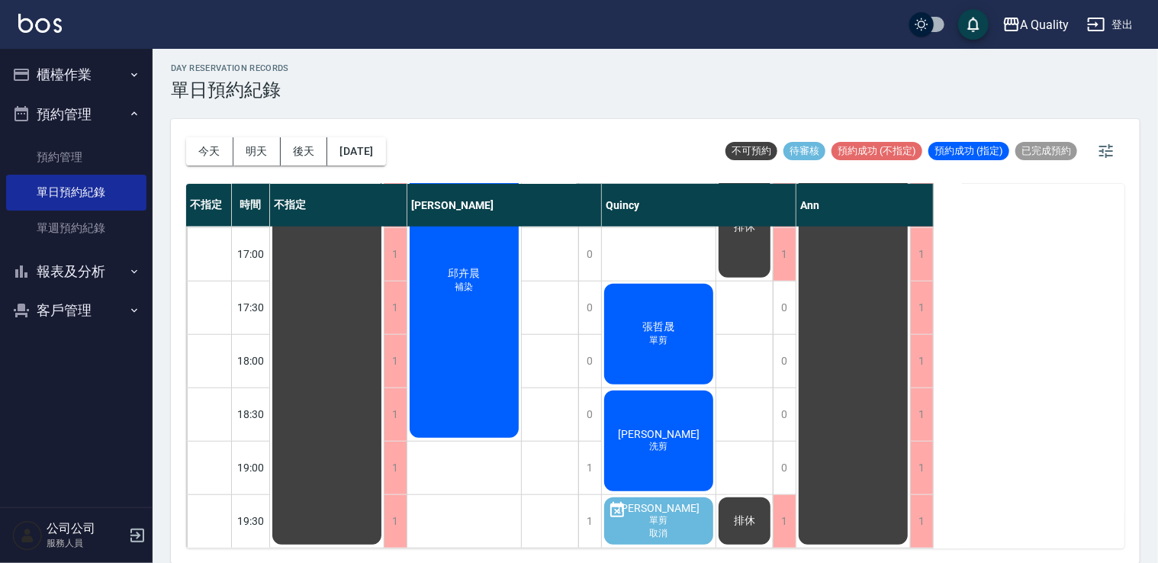
click at [384, 430] on div "李崇豪 洗剪" at bounding box center [327, 67] width 114 height 960
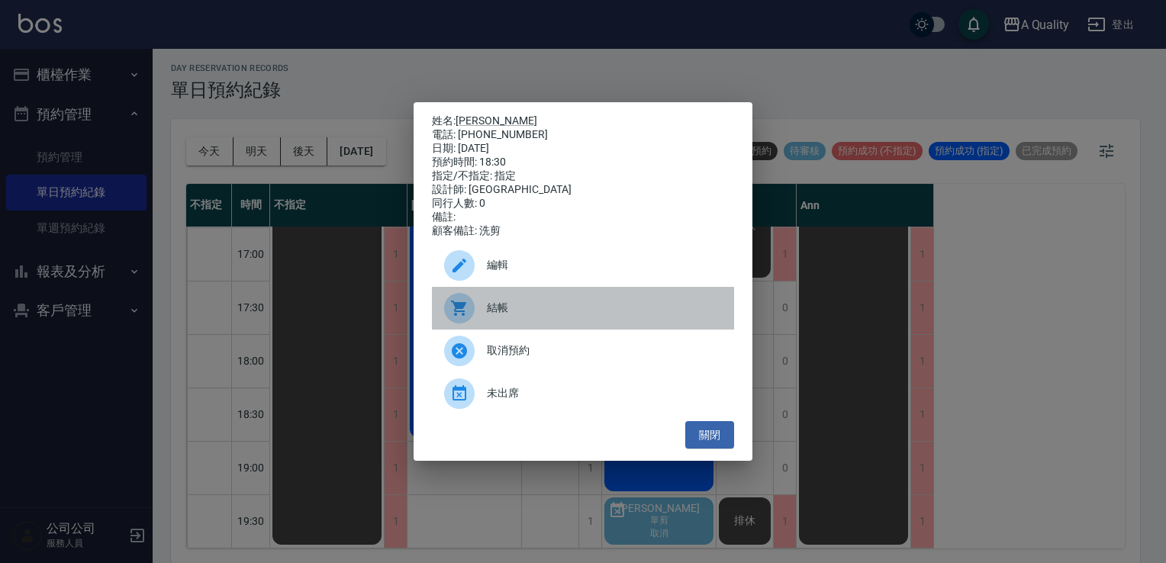
click at [585, 314] on span "結帳" at bounding box center [604, 308] width 235 height 16
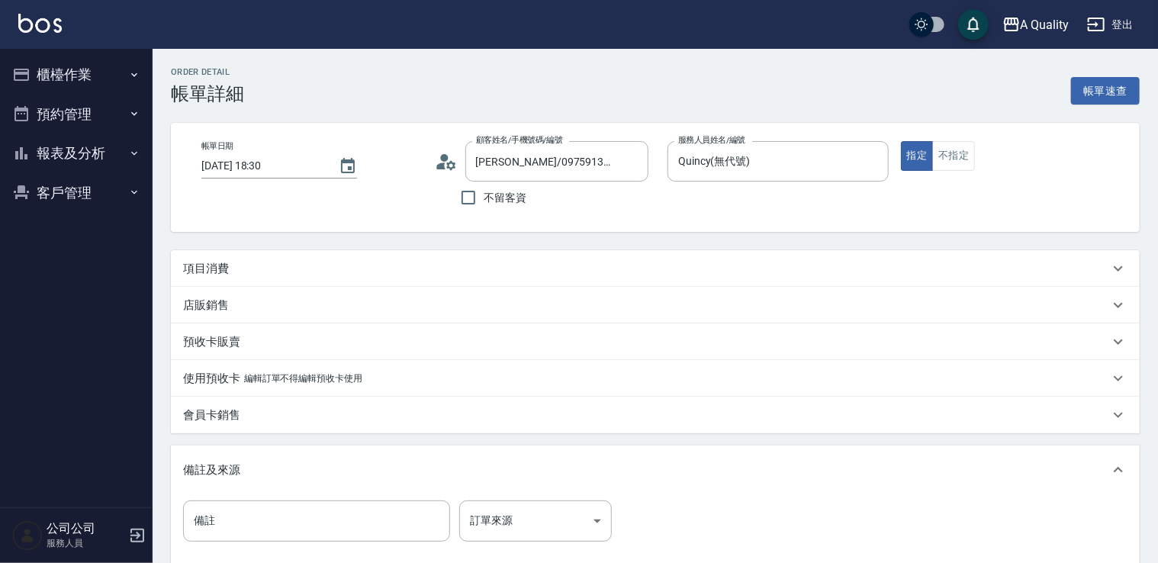
click at [252, 276] on div "項目消費" at bounding box center [655, 268] width 969 height 37
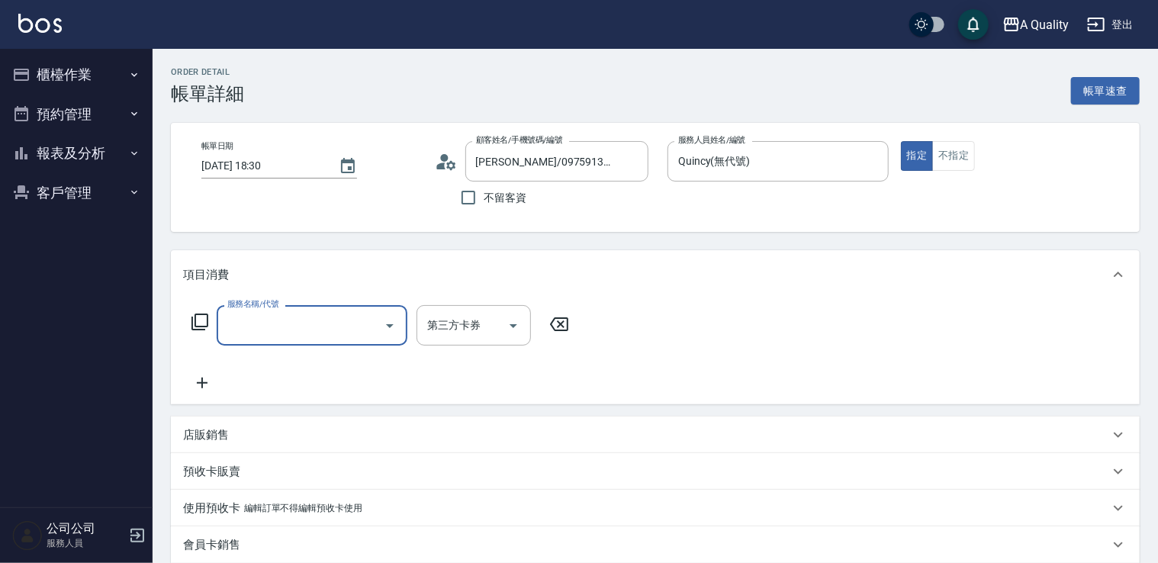
click at [244, 321] on input "服務名稱/代號" at bounding box center [301, 325] width 154 height 27
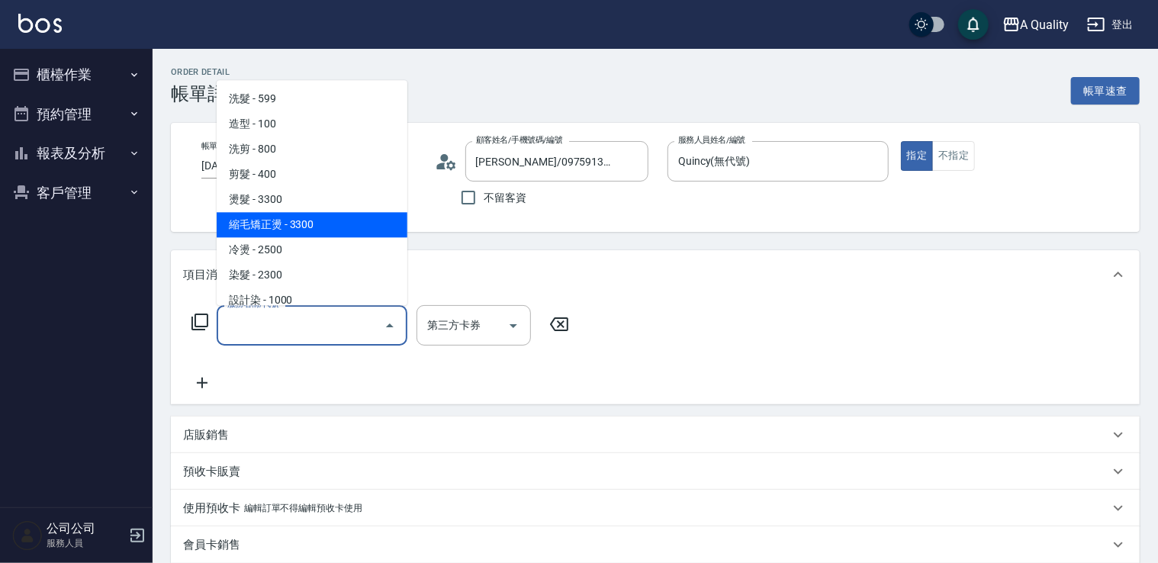
drag, startPoint x: 270, startPoint y: 222, endPoint x: 307, endPoint y: 234, distance: 38.6
click at [272, 223] on span "縮毛矯正燙 - 3300" at bounding box center [312, 224] width 191 height 25
type input "縮毛矯正燙(302)"
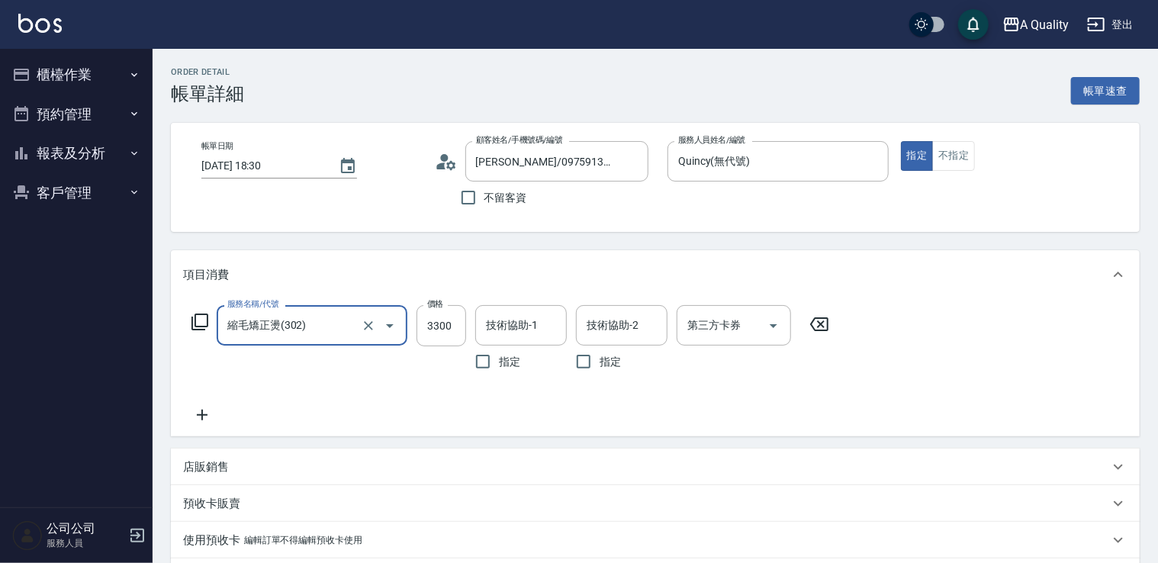
click at [444, 333] on input "3300" at bounding box center [442, 325] width 50 height 41
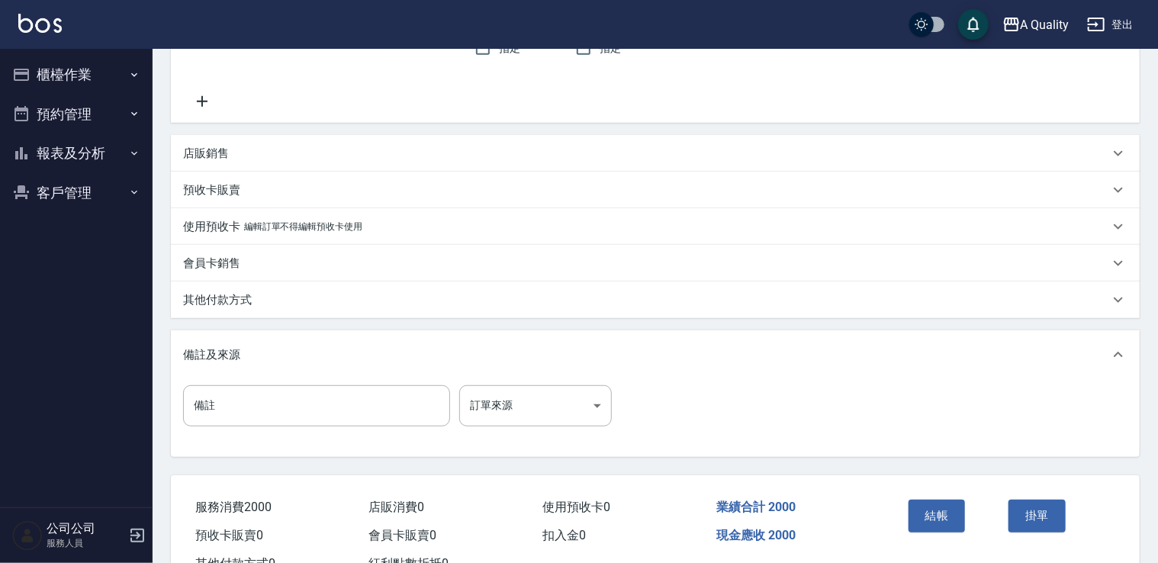
scroll to position [370, 0]
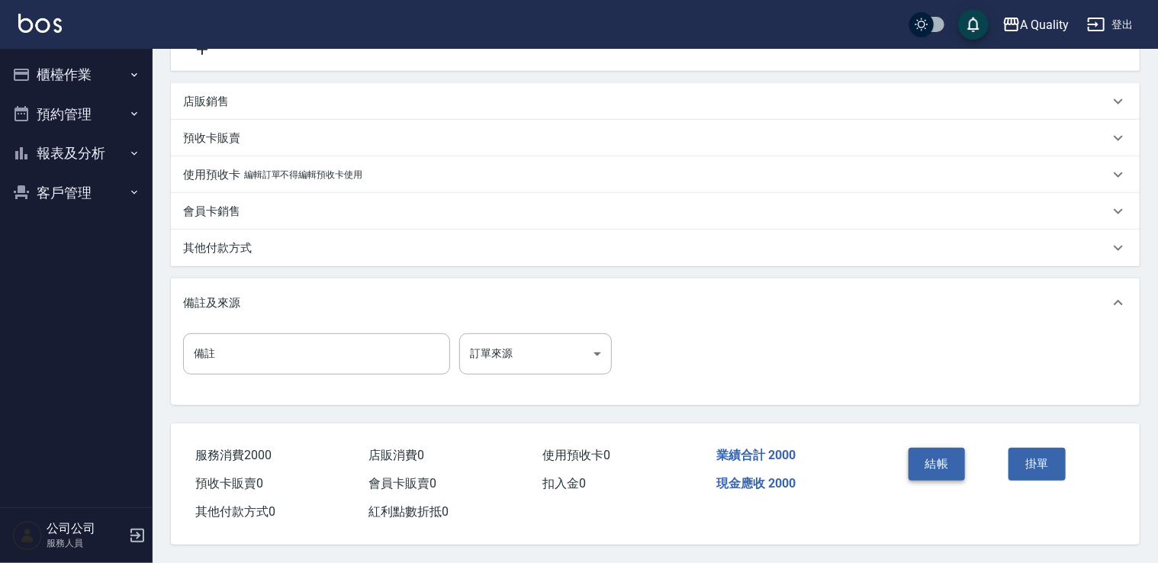
type input "2000"
click at [939, 463] on button "結帳" at bounding box center [937, 464] width 57 height 32
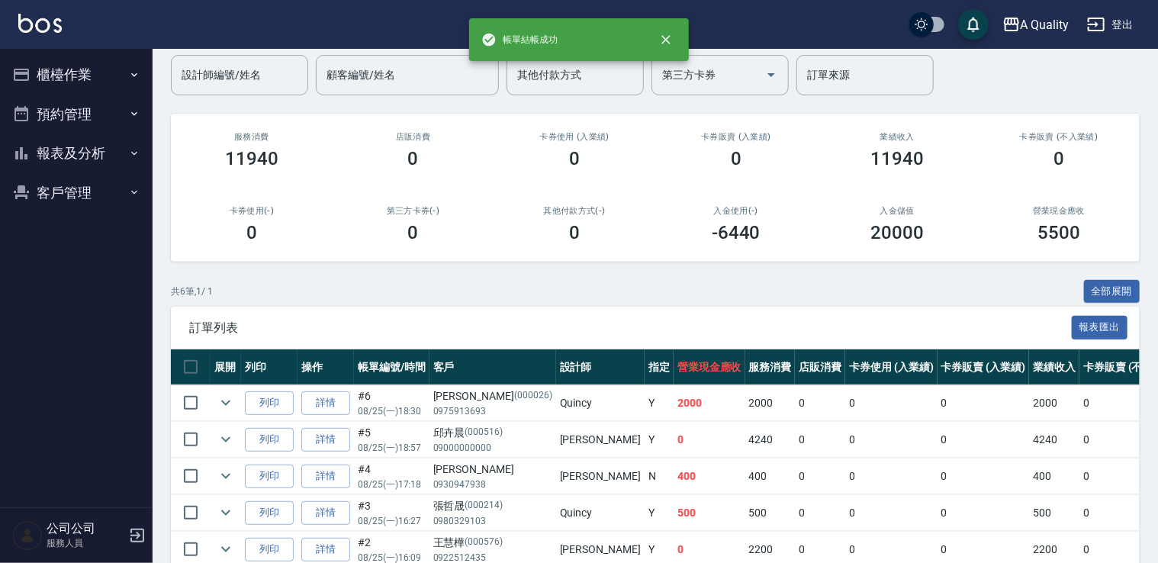
scroll to position [233, 0]
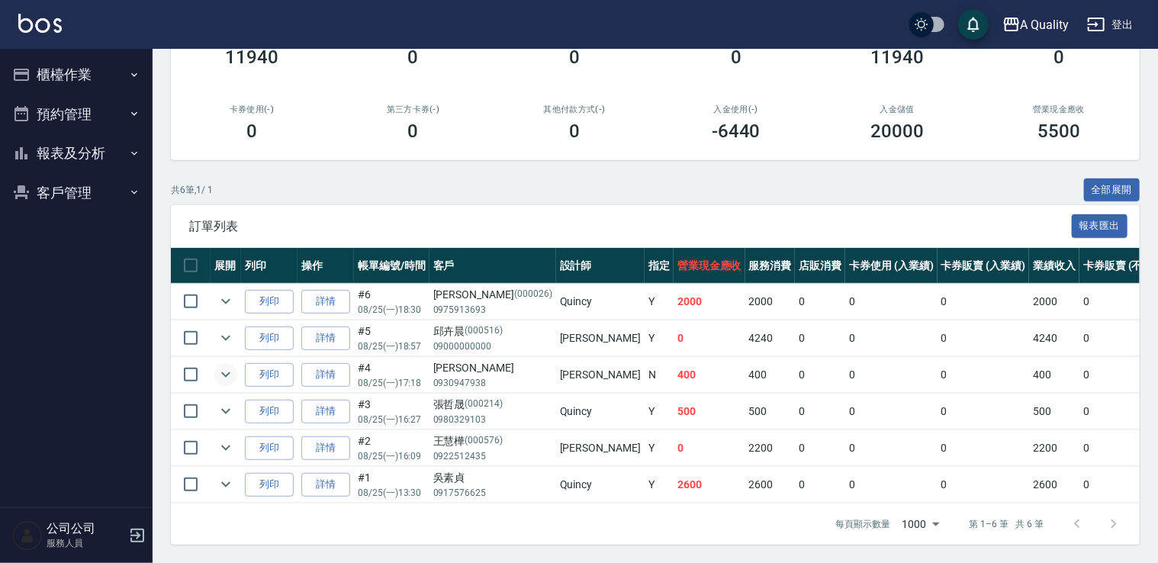
click at [226, 371] on icon "expand row" at bounding box center [226, 374] width 18 height 18
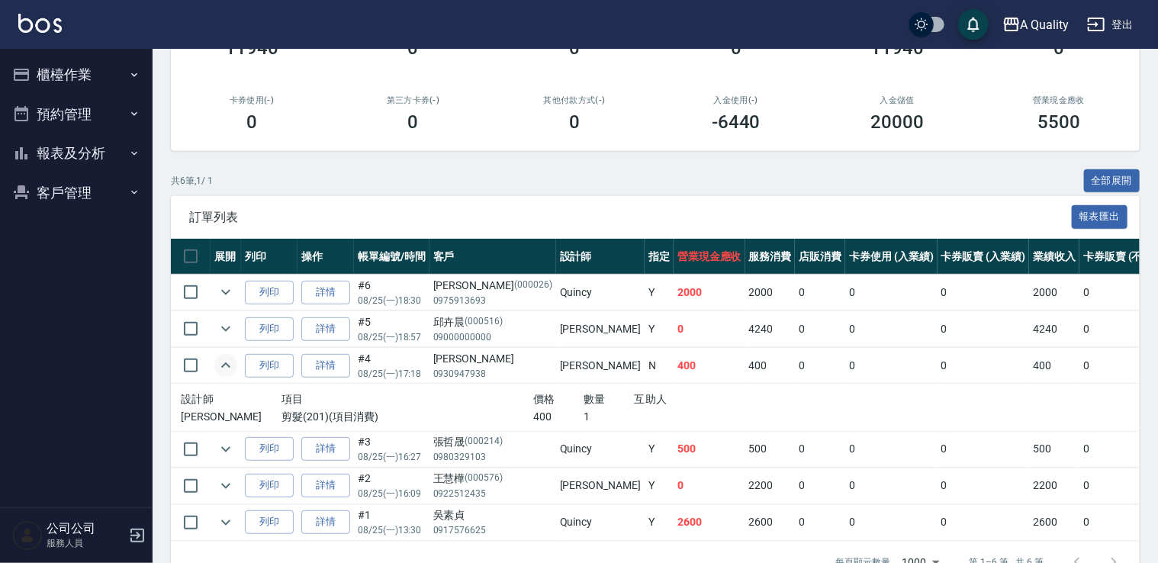
click at [226, 371] on icon "expand row" at bounding box center [226, 365] width 18 height 18
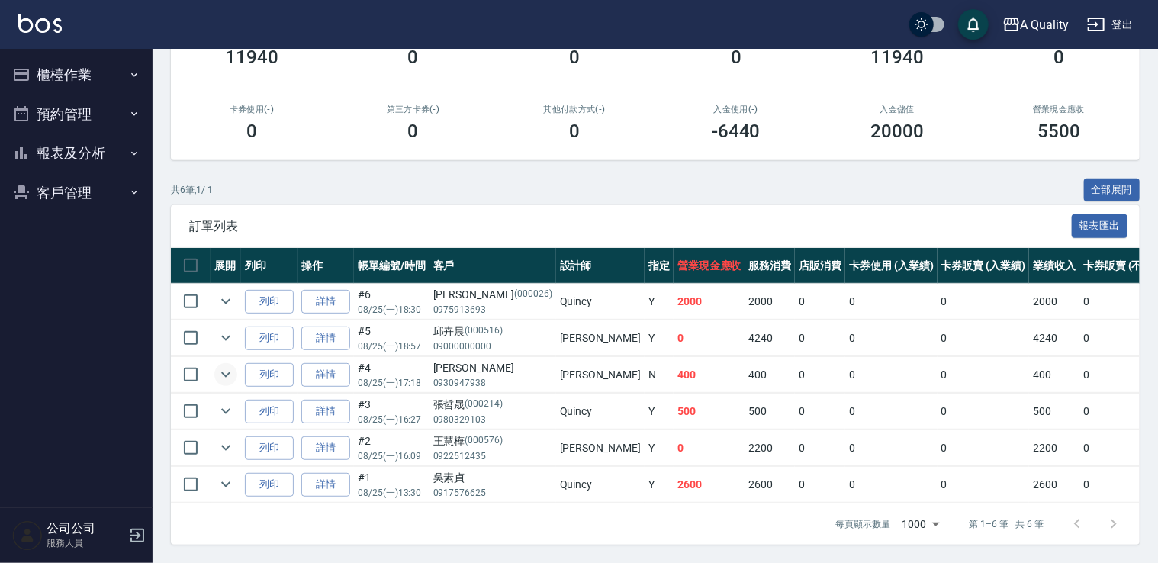
click at [82, 120] on button "預約管理" at bounding box center [76, 115] width 140 height 40
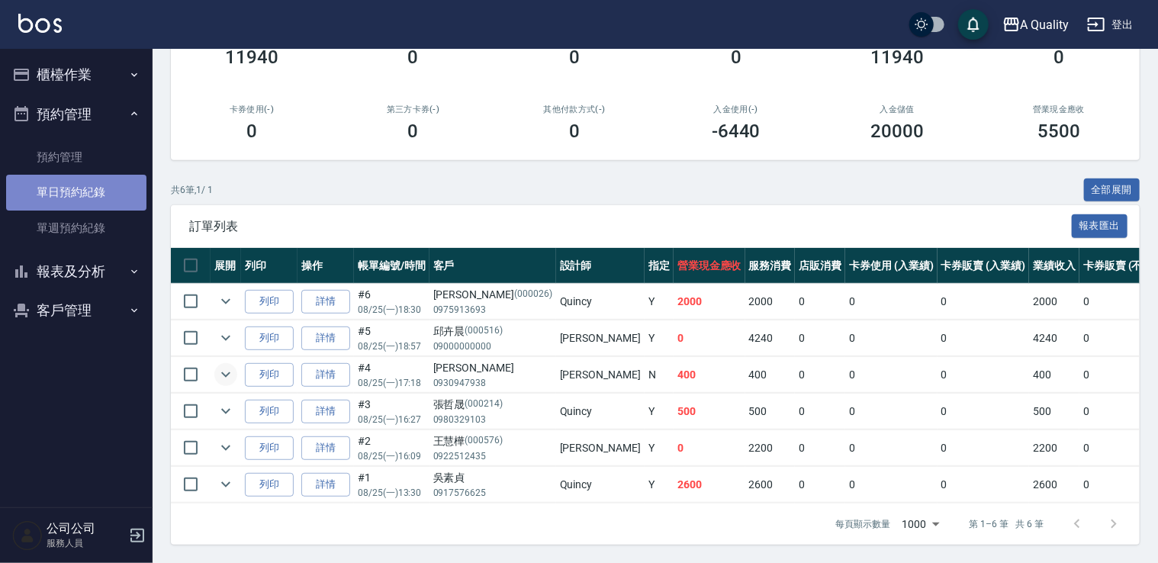
click at [92, 194] on link "單日預約紀錄" at bounding box center [76, 192] width 140 height 35
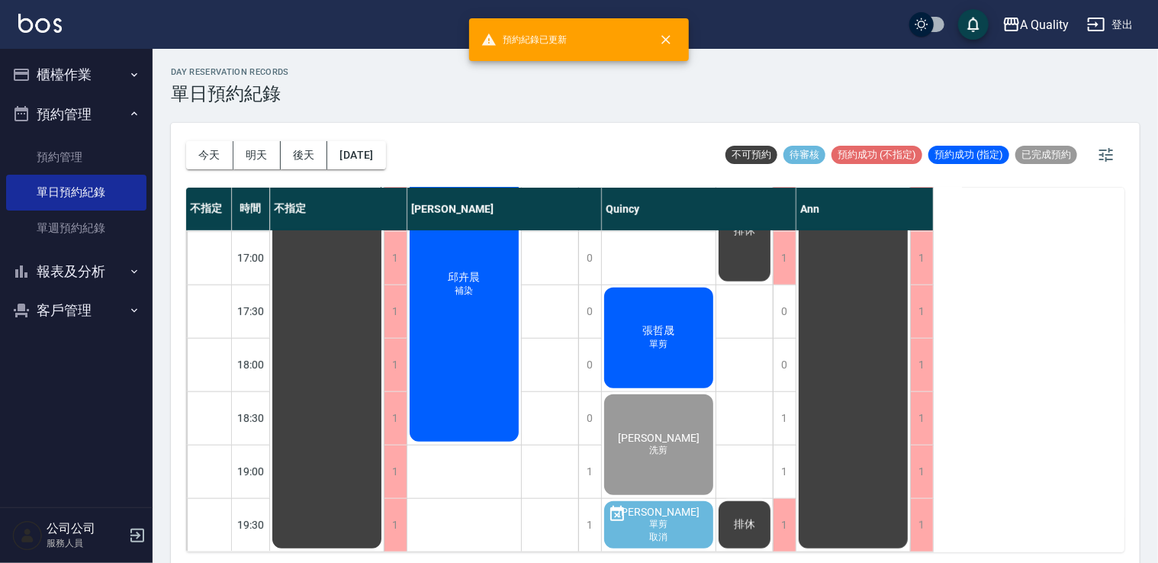
scroll to position [651, 0]
